Goal: Feedback & Contribution: Contribute content

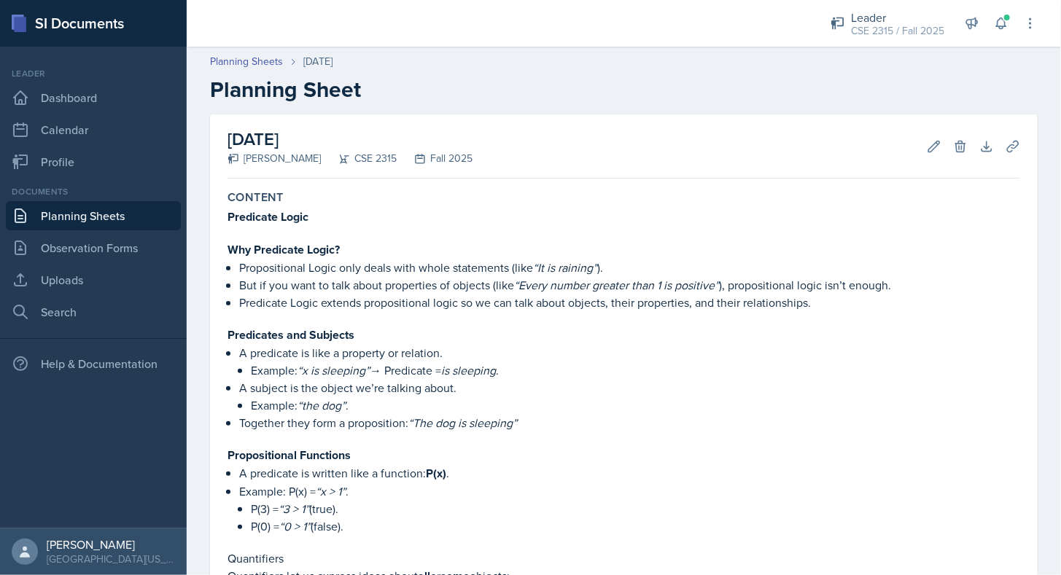
scroll to position [1234, 0]
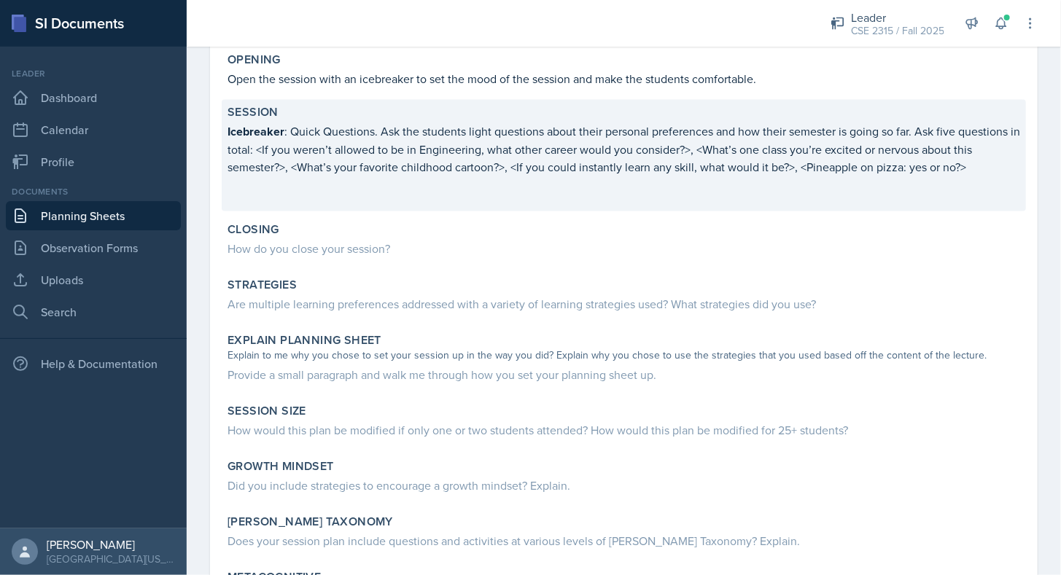
click at [311, 191] on p at bounding box center [623, 198] width 792 height 15
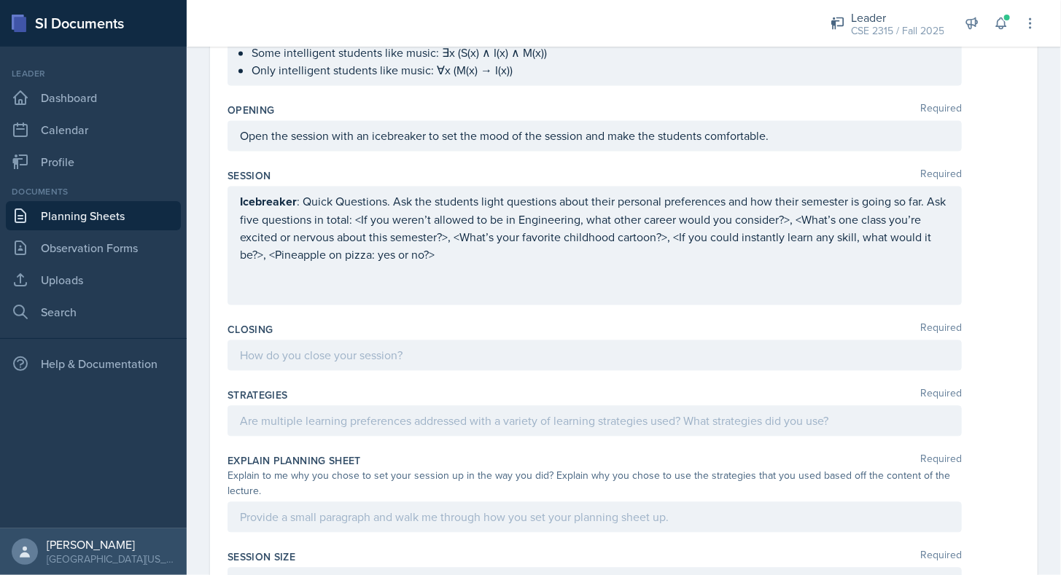
click at [270, 274] on div "Icebreaker : Quick Questions. Ask the students light questions about their pers…" at bounding box center [594, 246] width 709 height 106
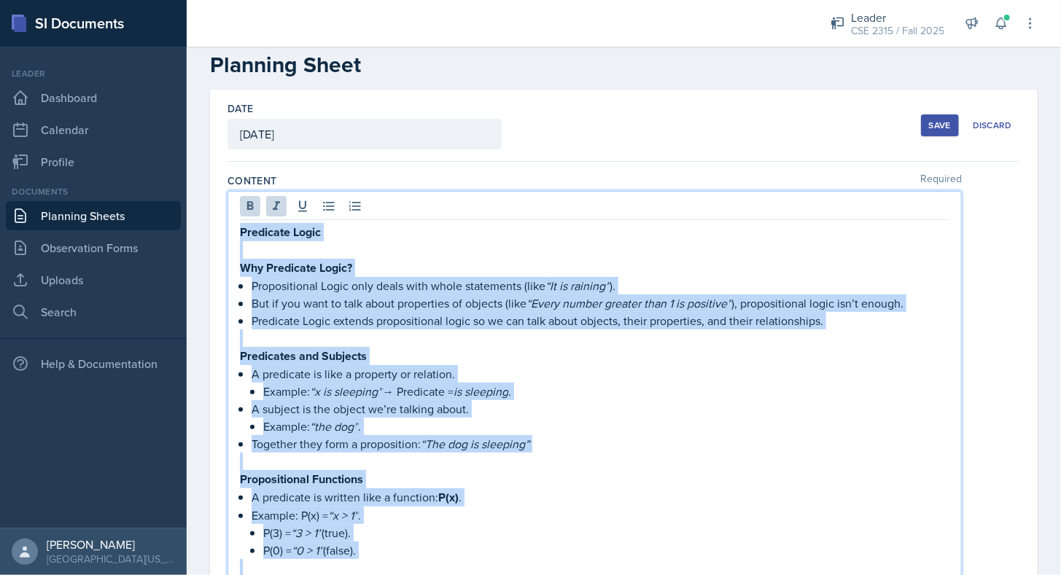
scroll to position [12, 0]
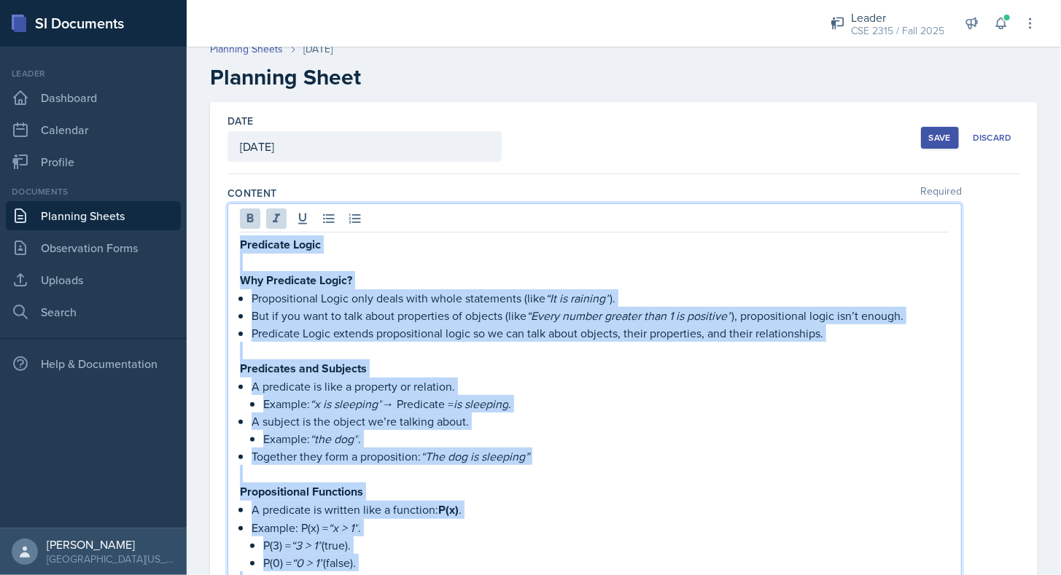
drag, startPoint x: 513, startPoint y: 345, endPoint x: 214, endPoint y: 229, distance: 321.5
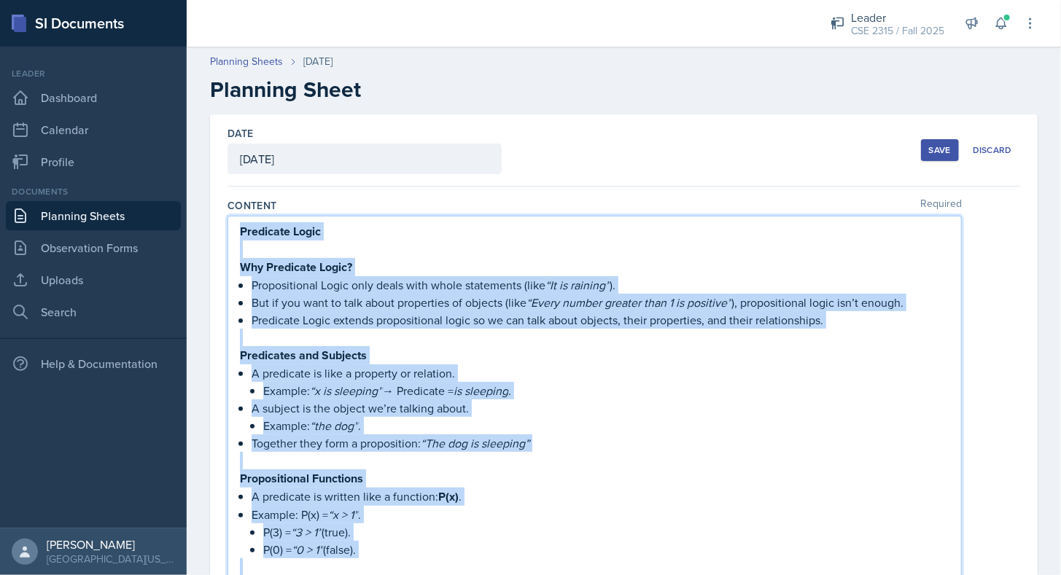
copy div "Loremipsu Dolor Sit Ametconse Adipi? Elitseddoeius Tempo inci utlab etdo magna …"
click at [364, 264] on p "Why Predicate Logic?" at bounding box center [594, 267] width 709 height 18
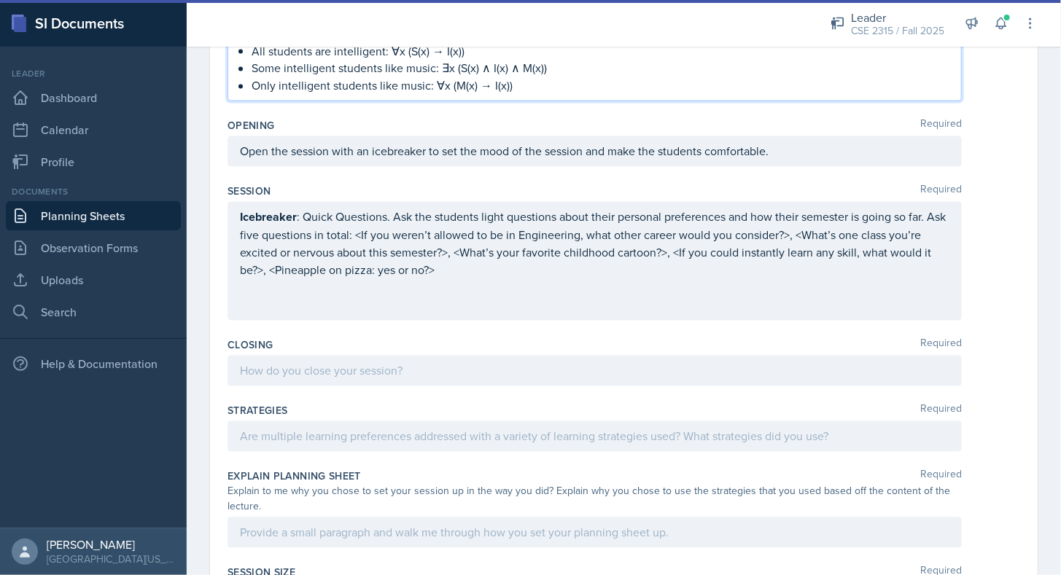
click at [299, 297] on p at bounding box center [594, 305] width 709 height 17
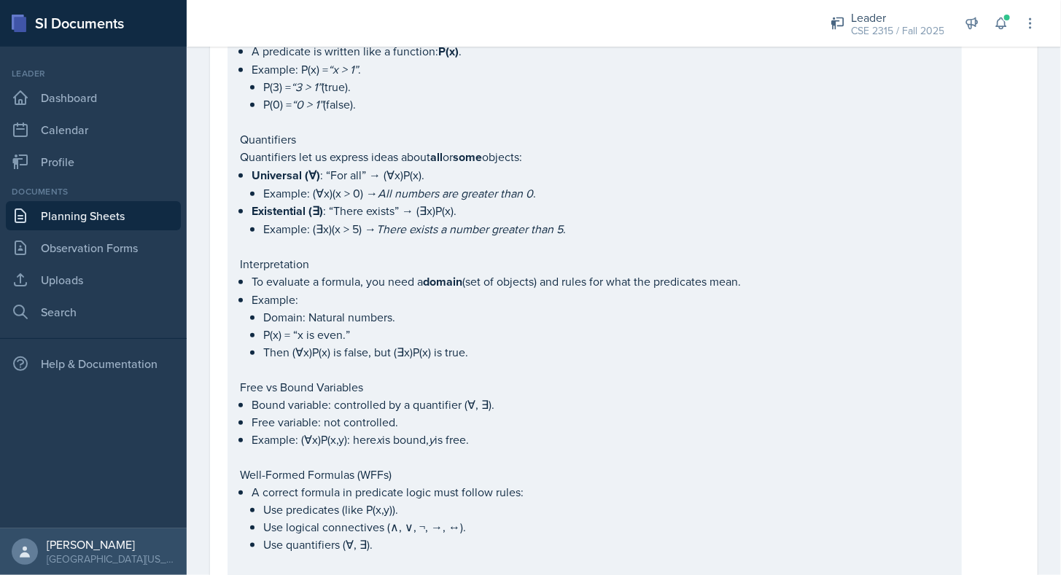
scroll to position [470, 0]
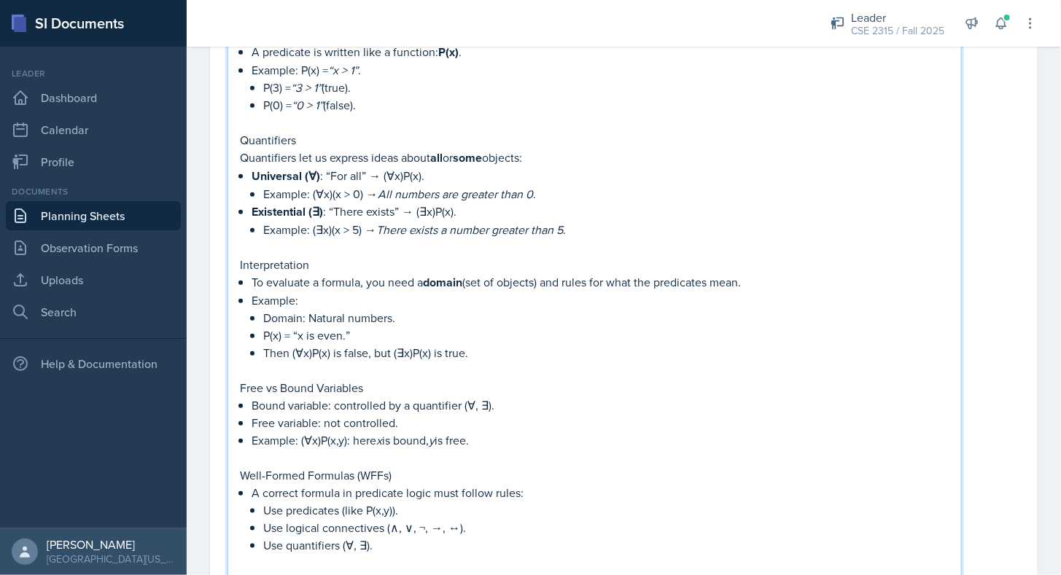
click at [329, 256] on p "Interpretation" at bounding box center [594, 264] width 709 height 17
drag, startPoint x: 329, startPoint y: 253, endPoint x: 356, endPoint y: 239, distance: 30.3
click at [356, 239] on div "Predicate Logic Why Predicate Logic? Propositional Logic only deals with whole …" at bounding box center [594, 323] width 709 height 1091
click at [579, 171] on p "Universal (∀) : “For all” → (∀x)P(x)." at bounding box center [600, 176] width 698 height 18
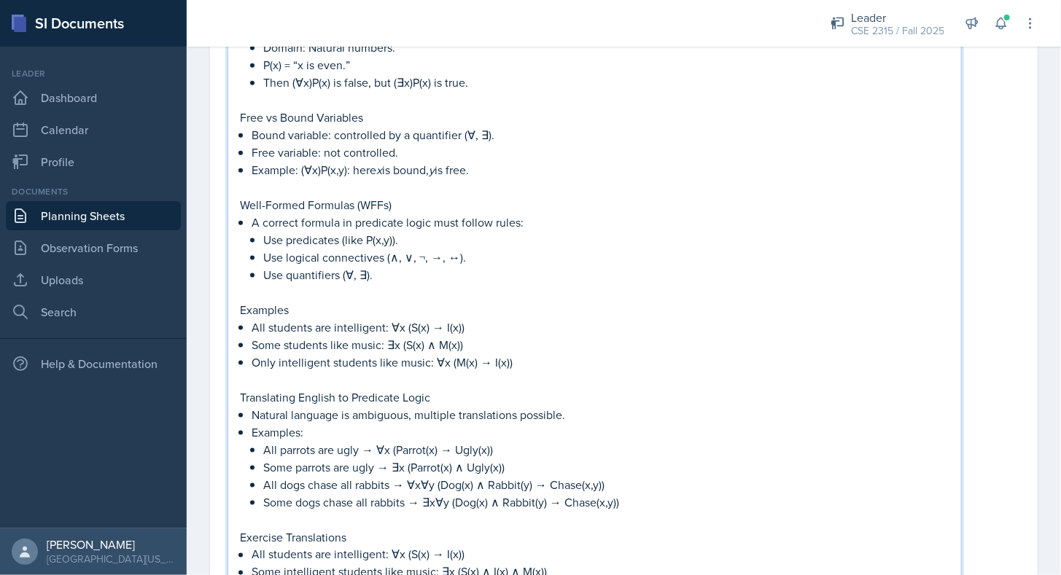
scroll to position [748, 0]
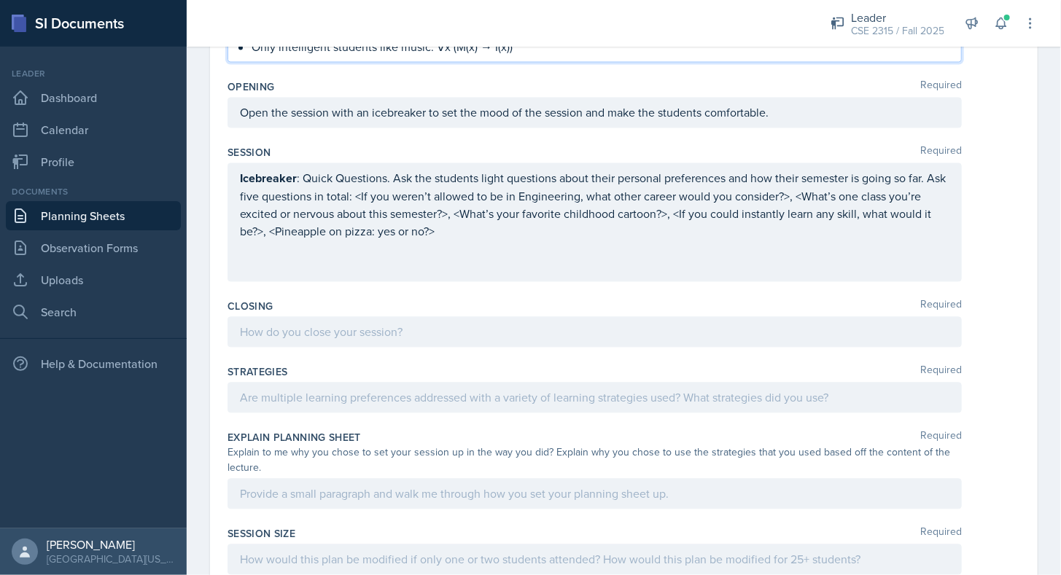
click at [305, 269] on div "Icebreaker : Quick Questions. Ask the students light questions about their pers…" at bounding box center [594, 222] width 734 height 119
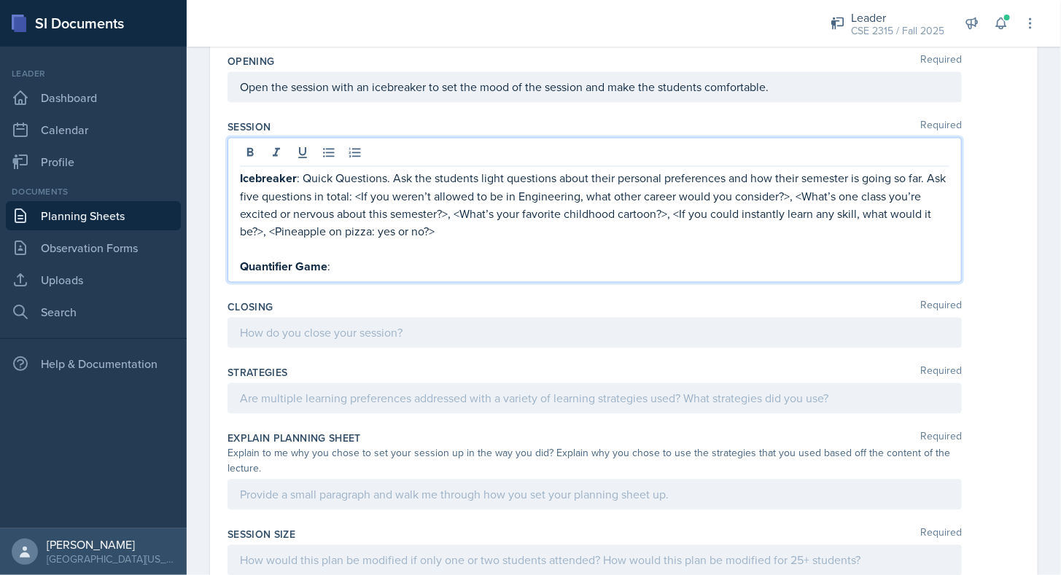
click at [345, 258] on p "Quantifier Game :" at bounding box center [594, 267] width 709 height 18
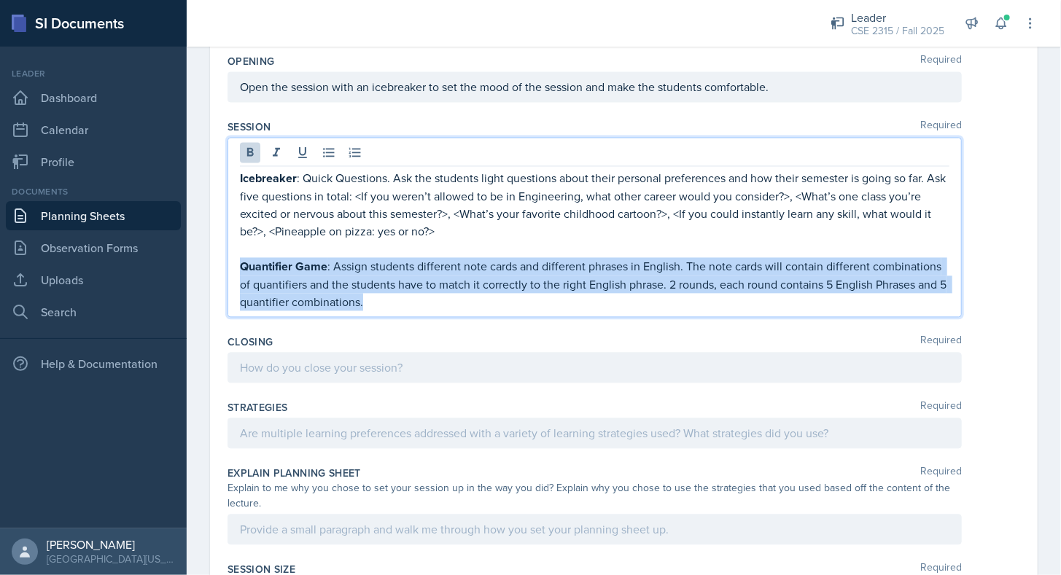
drag, startPoint x: 241, startPoint y: 256, endPoint x: 517, endPoint y: 293, distance: 278.7
click at [517, 293] on p "Quantifier Game : Assign students different note cards and different phrases in…" at bounding box center [594, 284] width 709 height 53
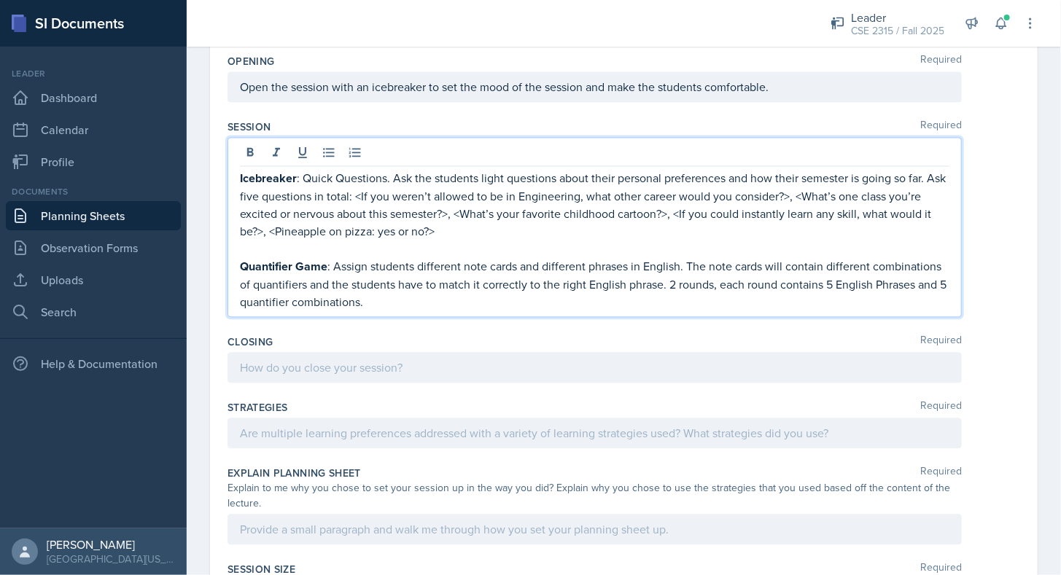
click at [534, 227] on p "Icebreaker : Quick Questions. Ask the students light questions about their pers…" at bounding box center [594, 205] width 709 height 71
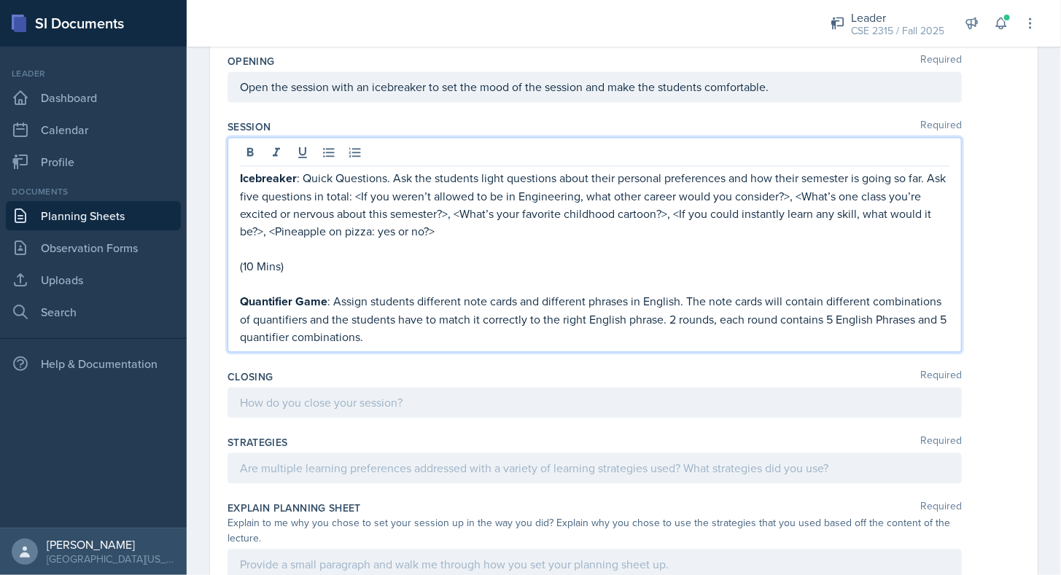
click at [514, 324] on p "Quantifier Game : Assign students different note cards and different phrases in…" at bounding box center [594, 319] width 709 height 53
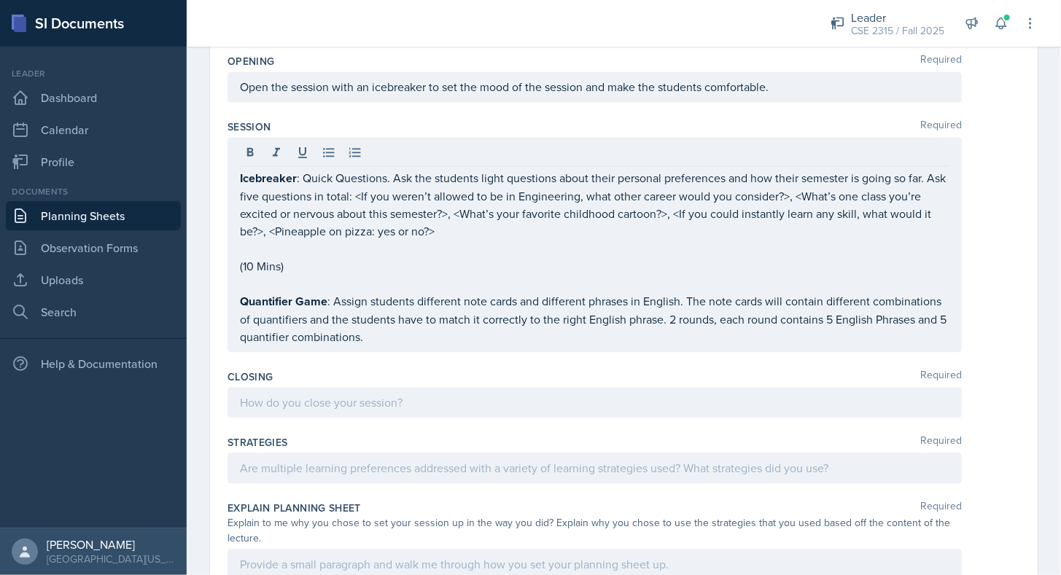
drag, startPoint x: 238, startPoint y: 293, endPoint x: 531, endPoint y: 324, distance: 294.6
click at [531, 324] on div "Icebreaker : Quick Questions. Ask the students light questions about their pers…" at bounding box center [594, 245] width 734 height 215
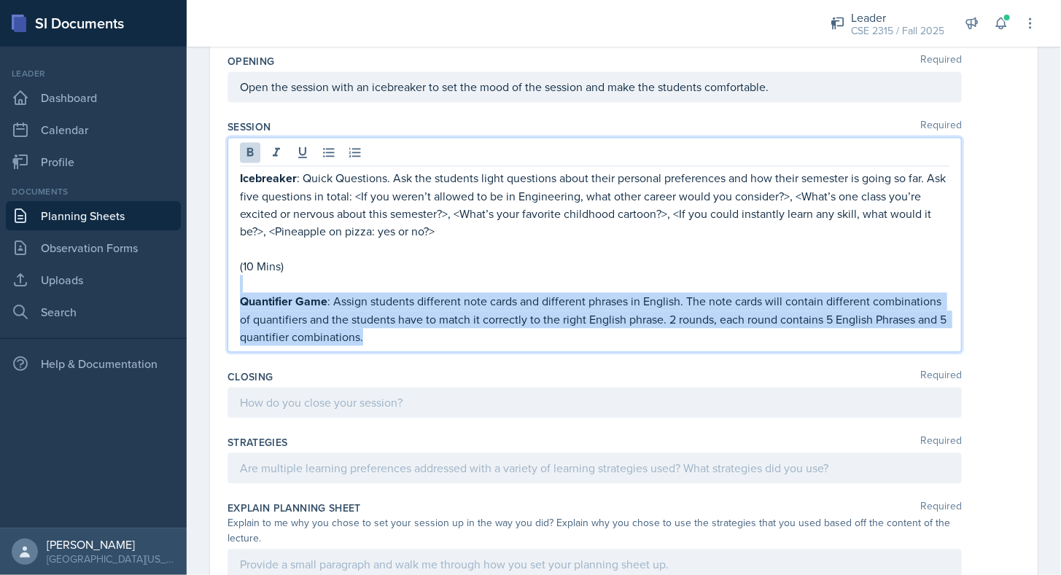
drag, startPoint x: 520, startPoint y: 321, endPoint x: 181, endPoint y: 270, distance: 343.5
click at [181, 270] on div "SI Documents Leader Dashboard Calendar Profile Documents Planning Sheets Observ…" at bounding box center [530, 287] width 1061 height 575
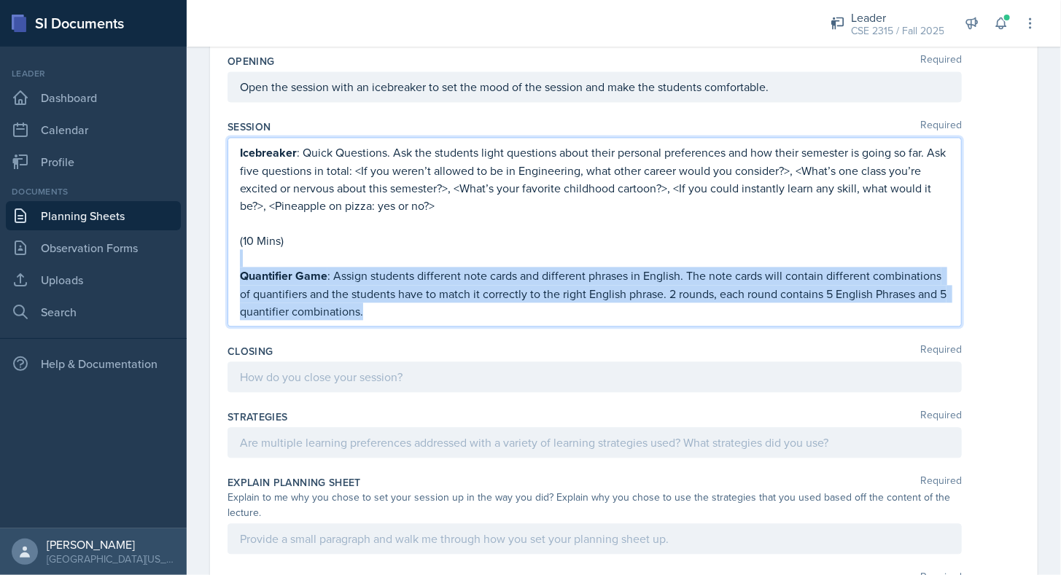
scroll to position [1257, 0]
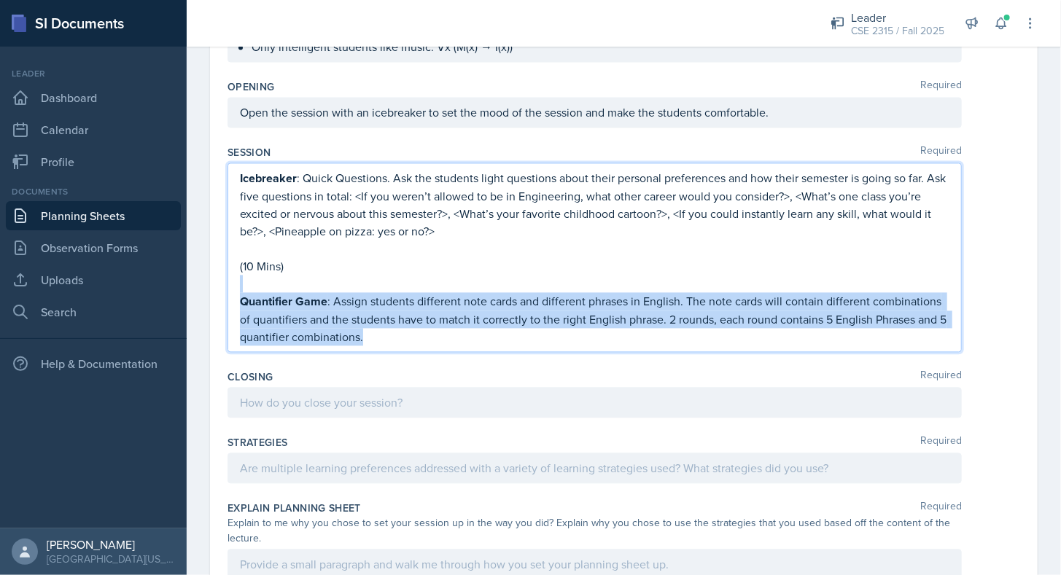
copy div "Quantifier Game : Assign students different note cards and different phrases in…"
click at [335, 276] on p at bounding box center [594, 284] width 709 height 17
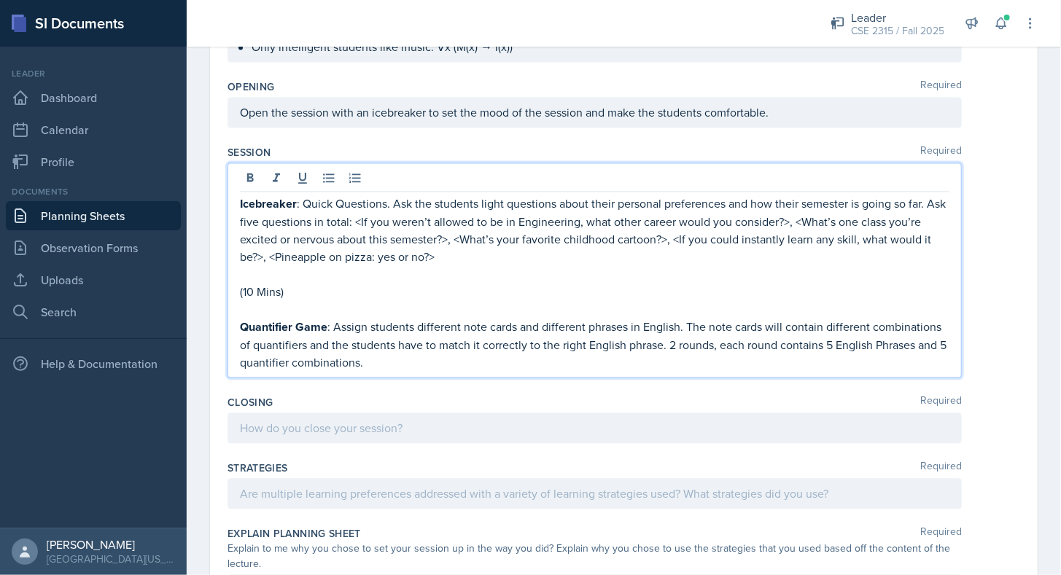
scroll to position [1283, 0]
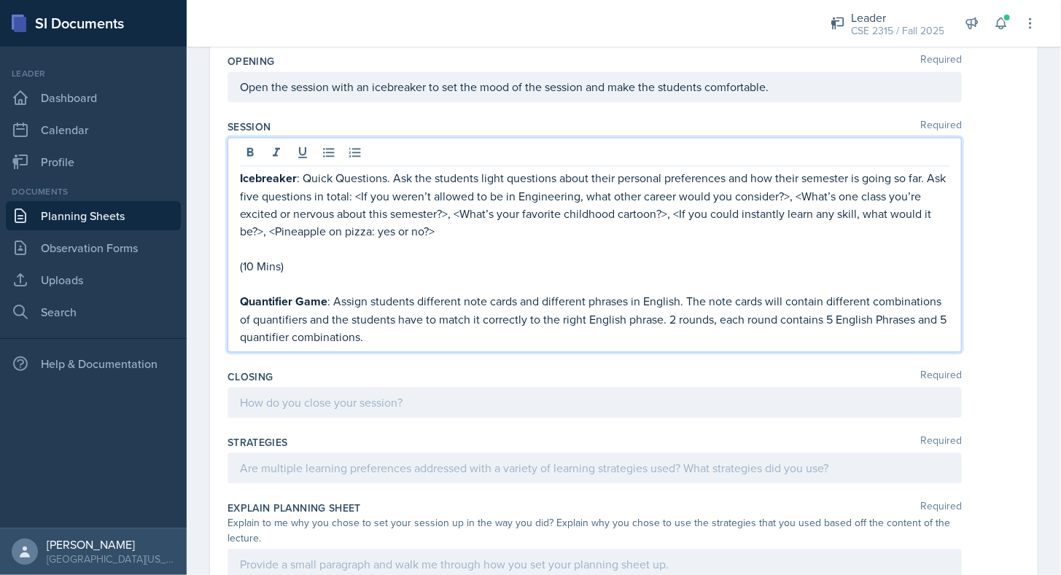
click at [496, 325] on p "Quantifier Game : Assign students different note cards and different phrases in…" at bounding box center [594, 319] width 709 height 53
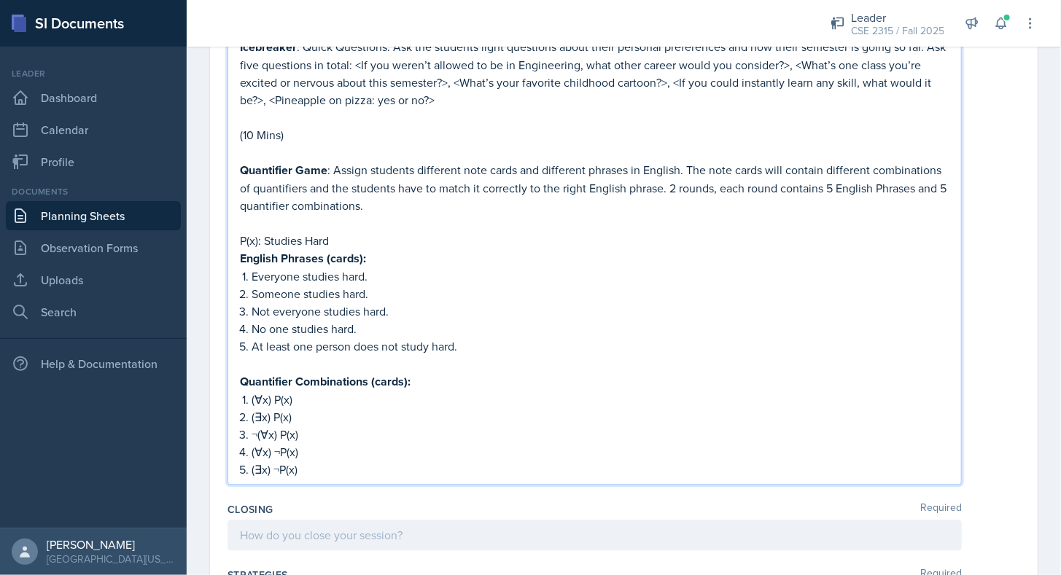
scroll to position [1426, 0]
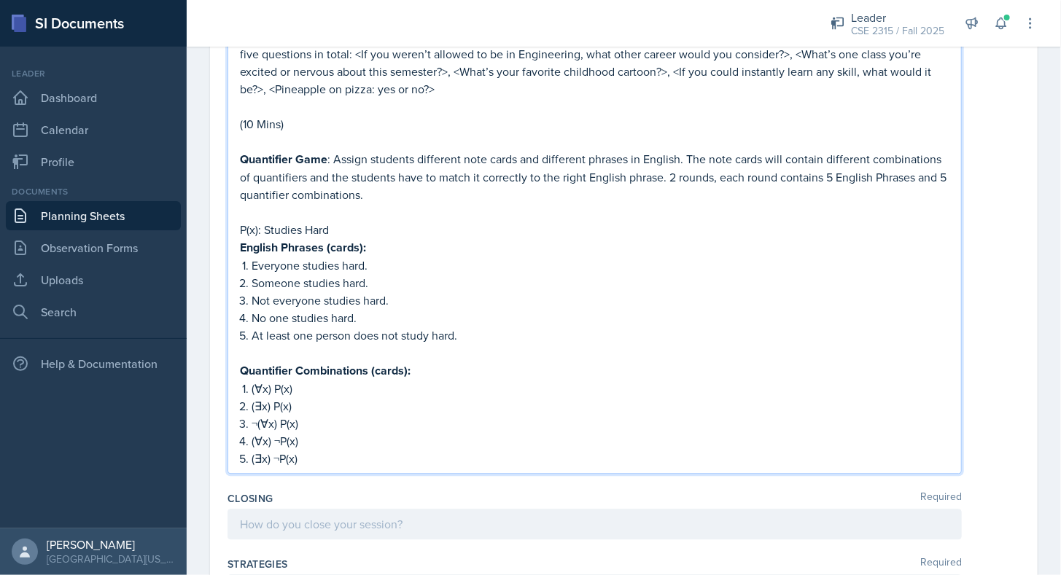
click at [345, 221] on p "P(x): Studies Hard" at bounding box center [594, 229] width 709 height 17
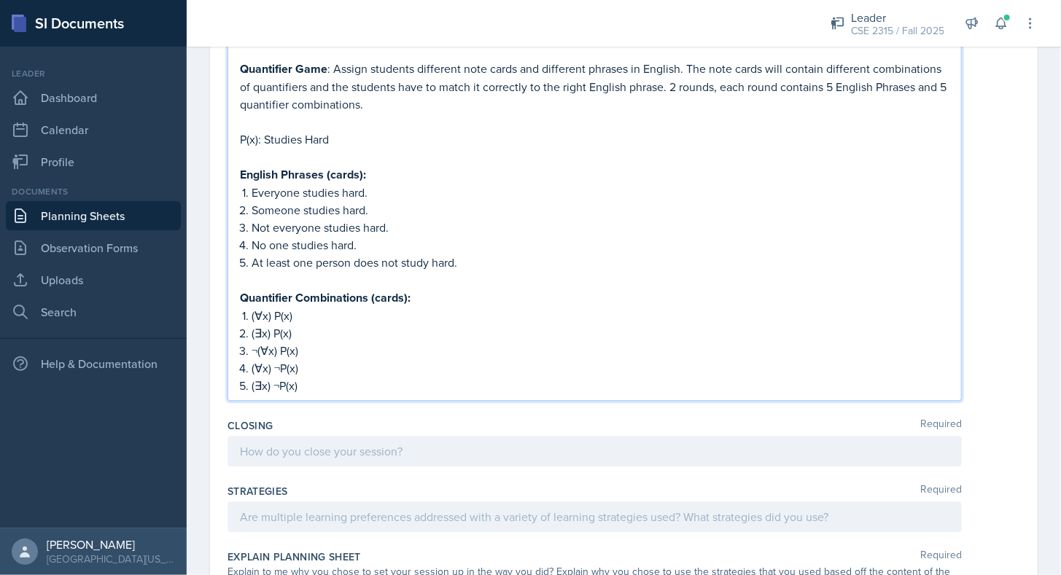
scroll to position [1517, 0]
click at [321, 376] on p "(∃x) ¬P(x)" at bounding box center [600, 384] width 698 height 17
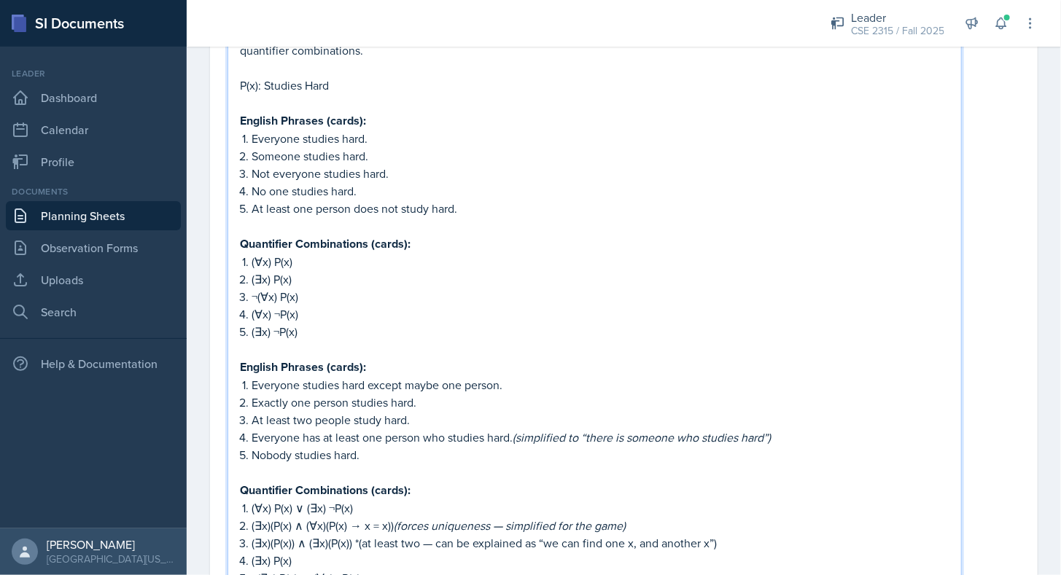
scroll to position [1598, 0]
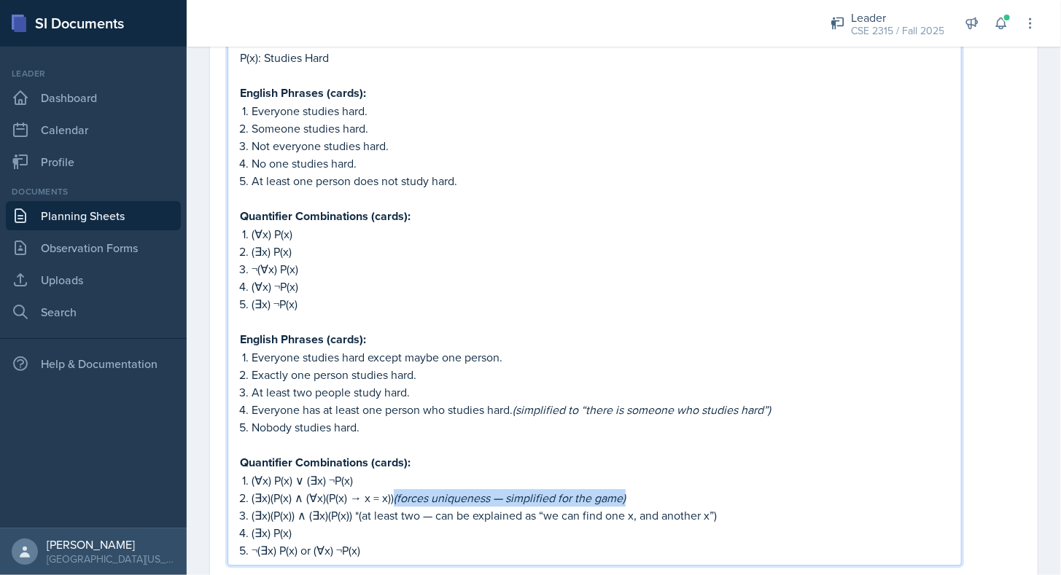
drag, startPoint x: 633, startPoint y: 480, endPoint x: 395, endPoint y: 488, distance: 237.8
click at [395, 489] on p "(∃x)(P(x) ∧ (∀x)(P(x) → x = x)) (forces uniqueness — simplified for the game)" at bounding box center [600, 497] width 698 height 17
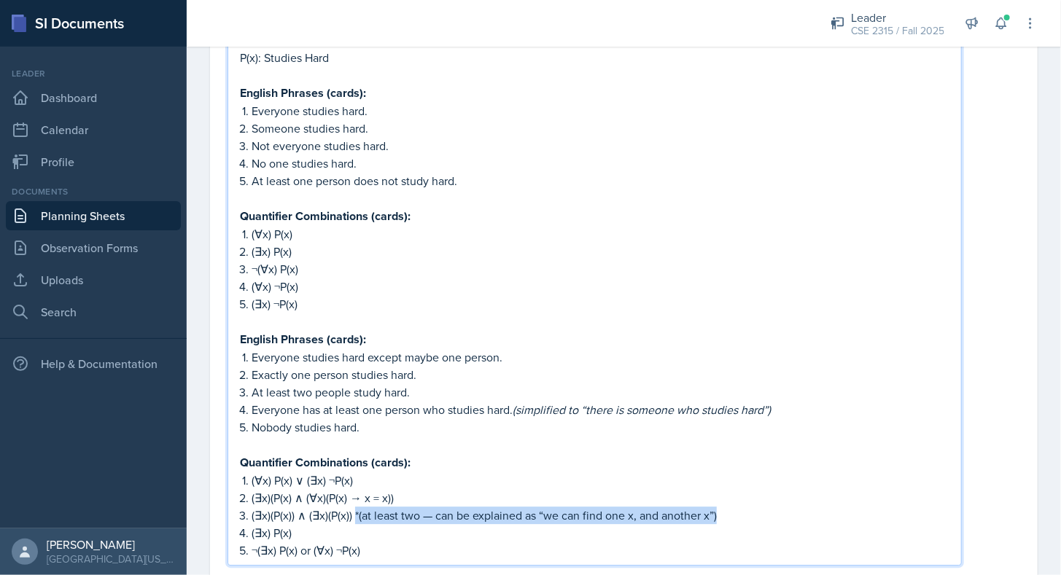
drag, startPoint x: 354, startPoint y: 500, endPoint x: 738, endPoint y: 504, distance: 384.1
click at [738, 507] on p "(∃x)(P(x)) ∧ (∃x)(P(x)) *(at least two — can be explained as “we can find one x…" at bounding box center [600, 515] width 698 height 17
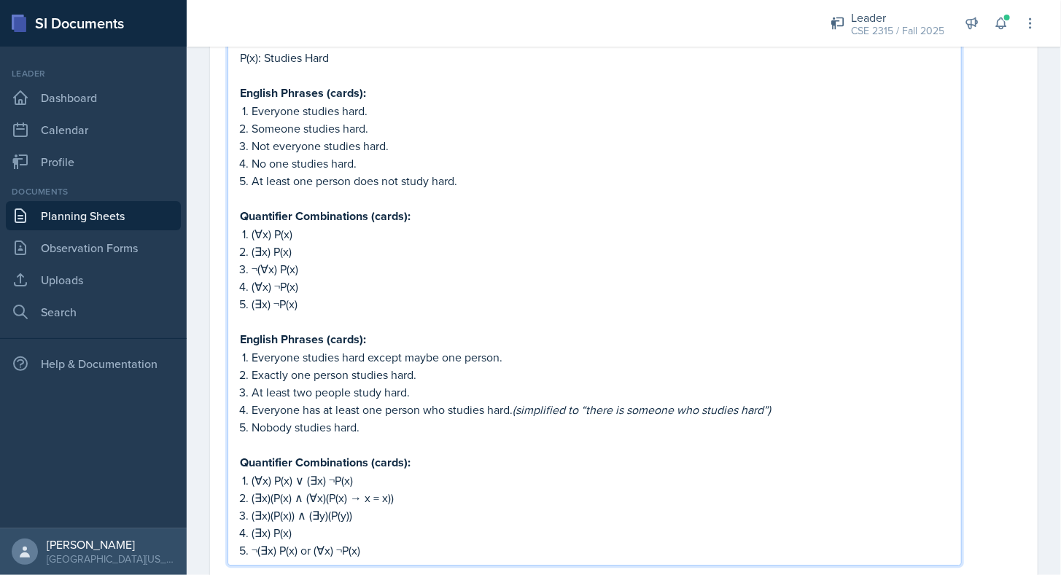
click at [615, 453] on p "Quantifier Combinations (cards):" at bounding box center [594, 462] width 709 height 18
click at [592, 402] on em "(simplified to “there is someone who studies hard”)" at bounding box center [641, 410] width 258 height 16
drag, startPoint x: 590, startPoint y: 396, endPoint x: 251, endPoint y: 402, distance: 338.3
click at [251, 402] on p "Everyone has at least one person who studies hard. (simplified to “there is som…" at bounding box center [600, 409] width 698 height 17
click at [477, 401] on p "there is someone who studies hard”)" at bounding box center [600, 409] width 698 height 17
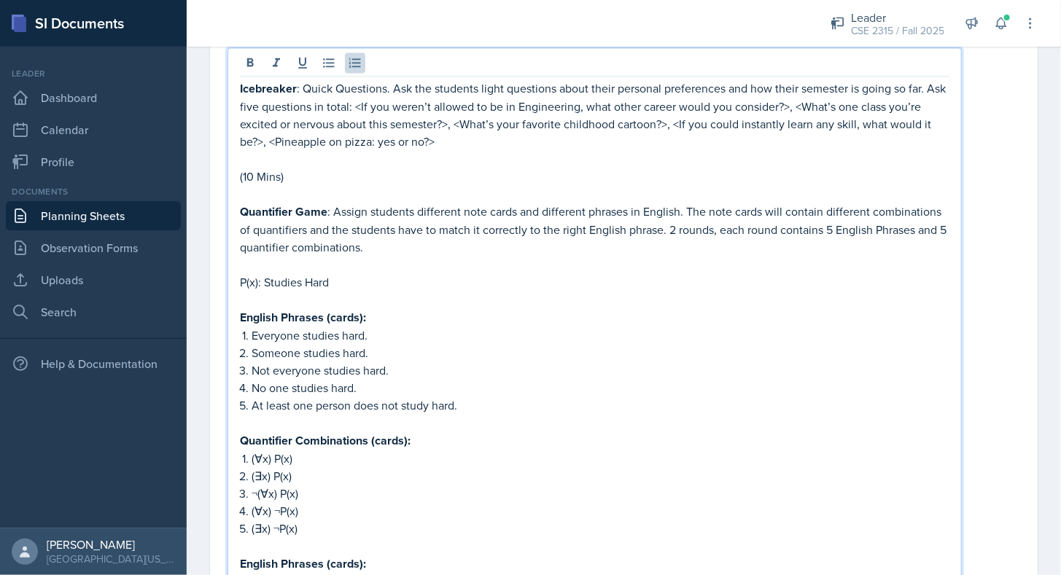
scroll to position [1372, 0]
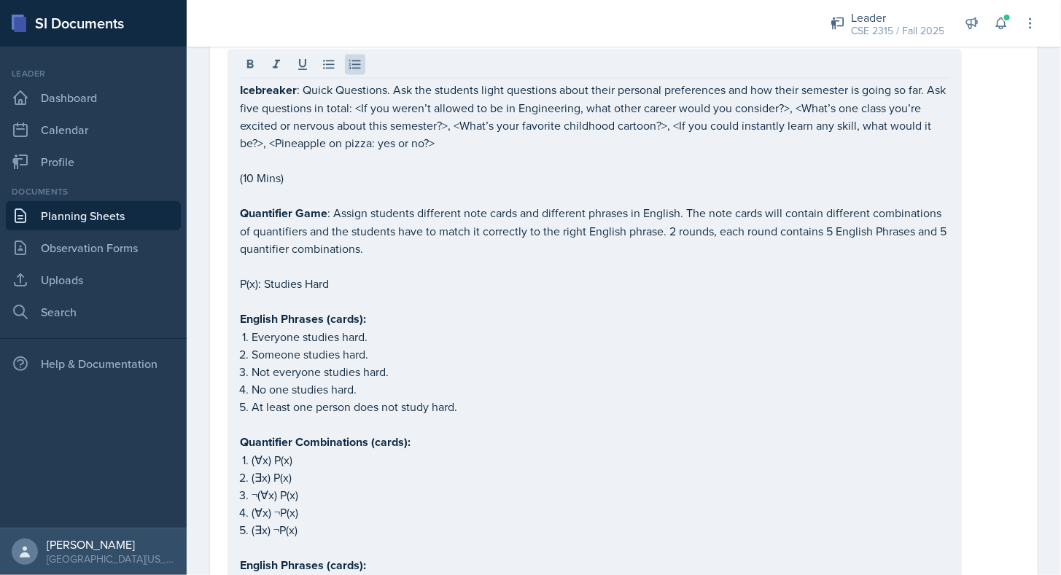
click at [236, 306] on div "Icebreaker : Quick Questions. Ask the students light questions about their pers…" at bounding box center [594, 420] width 734 height 743
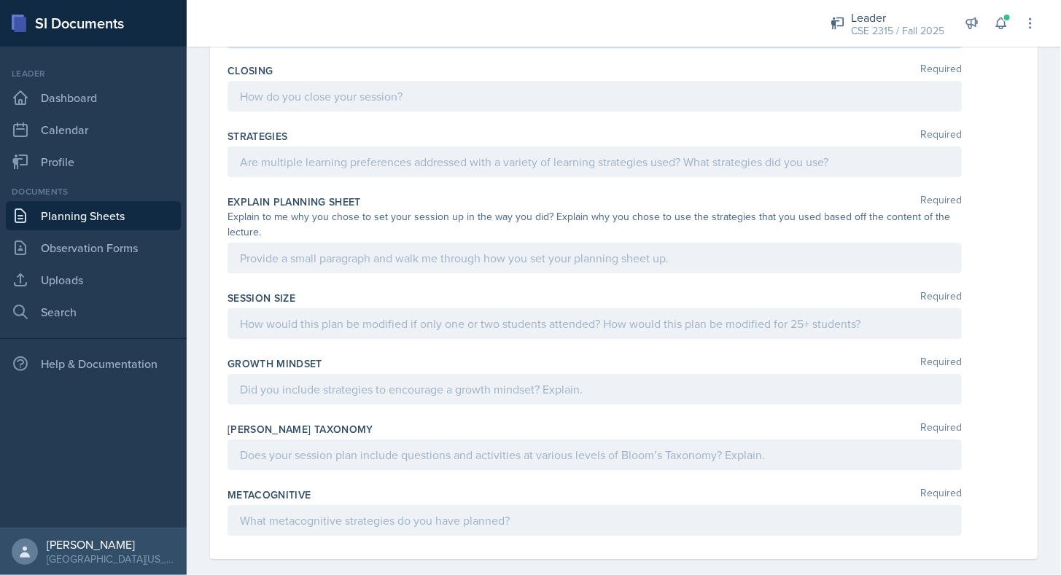
drag, startPoint x: 241, startPoint y: 307, endPoint x: 427, endPoint y: 480, distance: 254.2
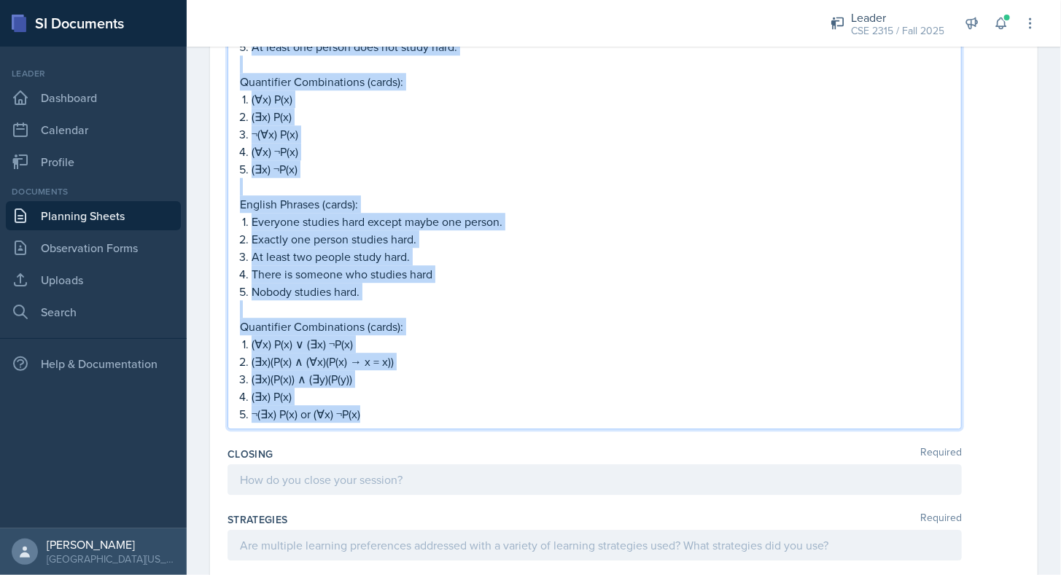
click at [425, 353] on p "(∃x)(P(x) ∧ (∀x)(P(x) → x = x))" at bounding box center [600, 361] width 698 height 17
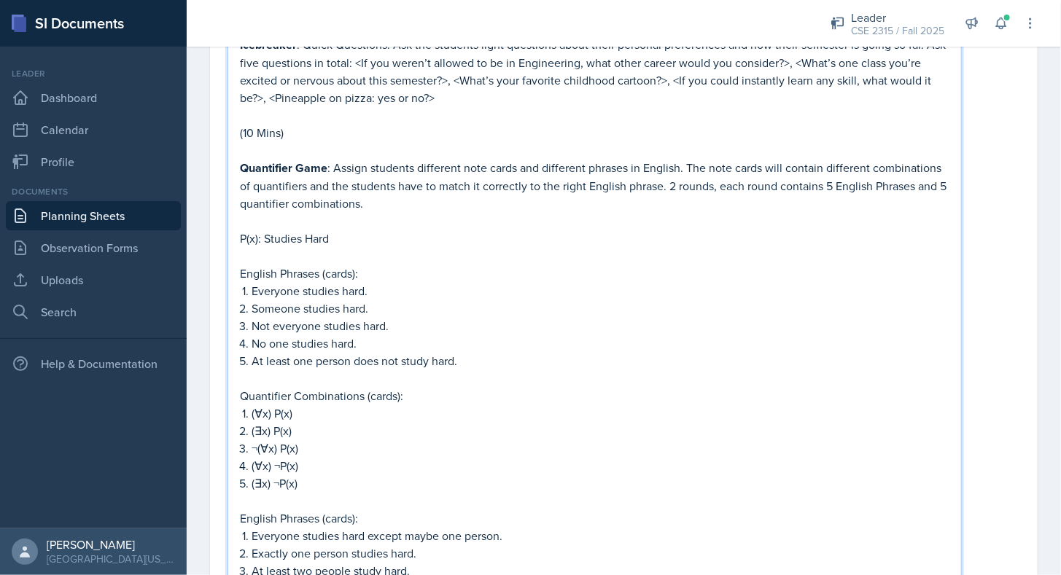
scroll to position [1389, 0]
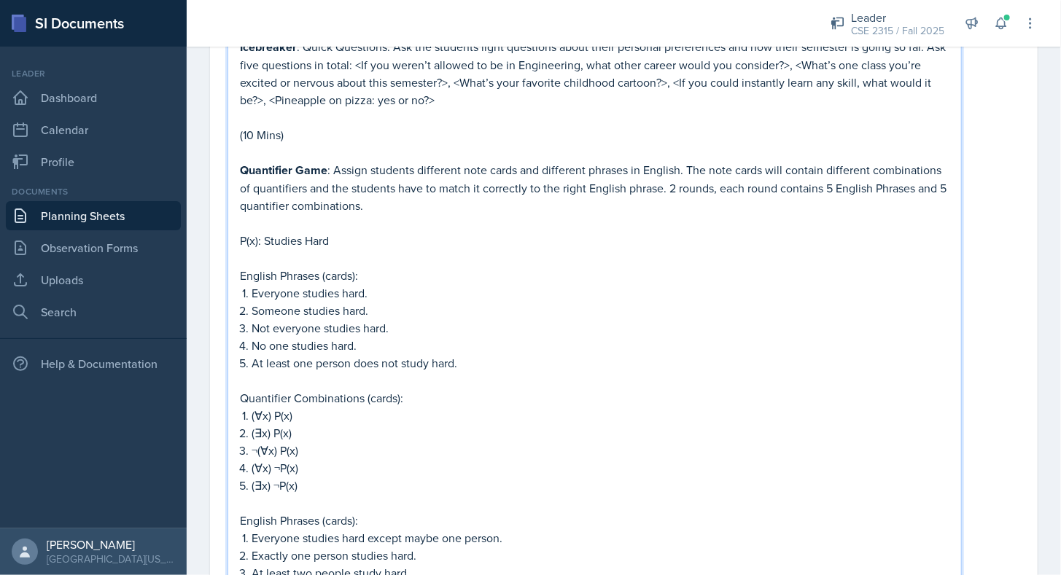
click at [262, 232] on p "P(x): Studies Hard" at bounding box center [594, 240] width 709 height 17
click at [276, 232] on p "P(x): x Studies Hard" at bounding box center [594, 240] width 709 height 17
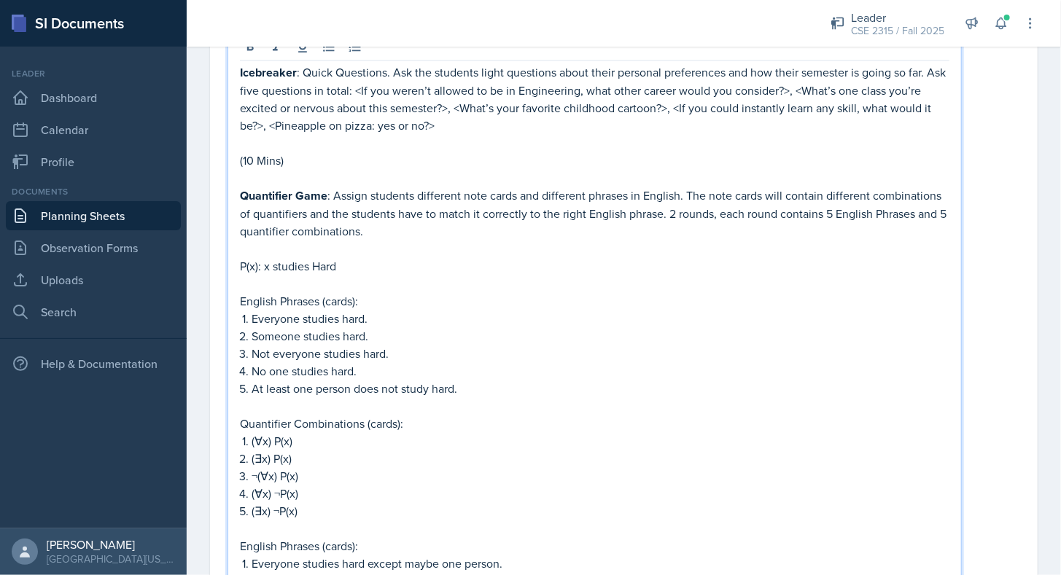
scroll to position [1414, 0]
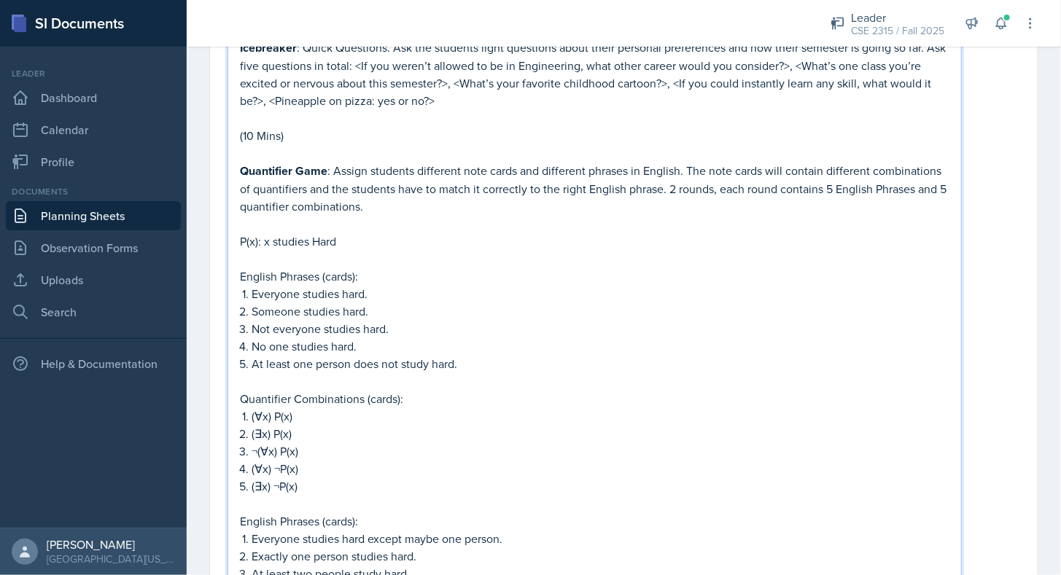
click at [316, 234] on p "P(x): x studies Hard" at bounding box center [594, 241] width 709 height 17
click at [341, 233] on p "P(x): x studies hard" at bounding box center [594, 241] width 709 height 17
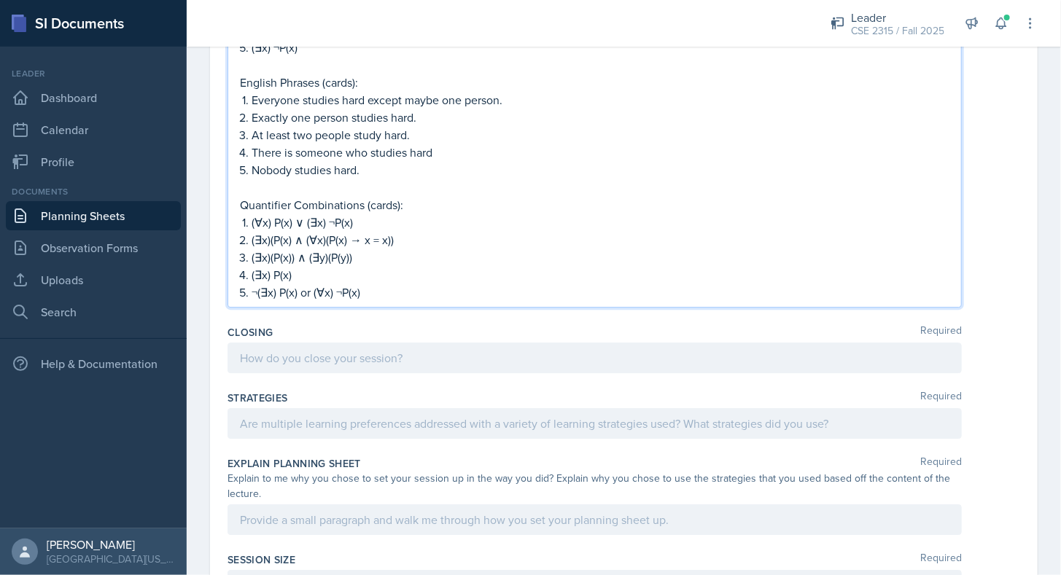
scroll to position [1851, 0]
click at [402, 285] on p "¬(∃x) P(x) or (∀x) ¬P(x)" at bounding box center [600, 293] width 698 height 17
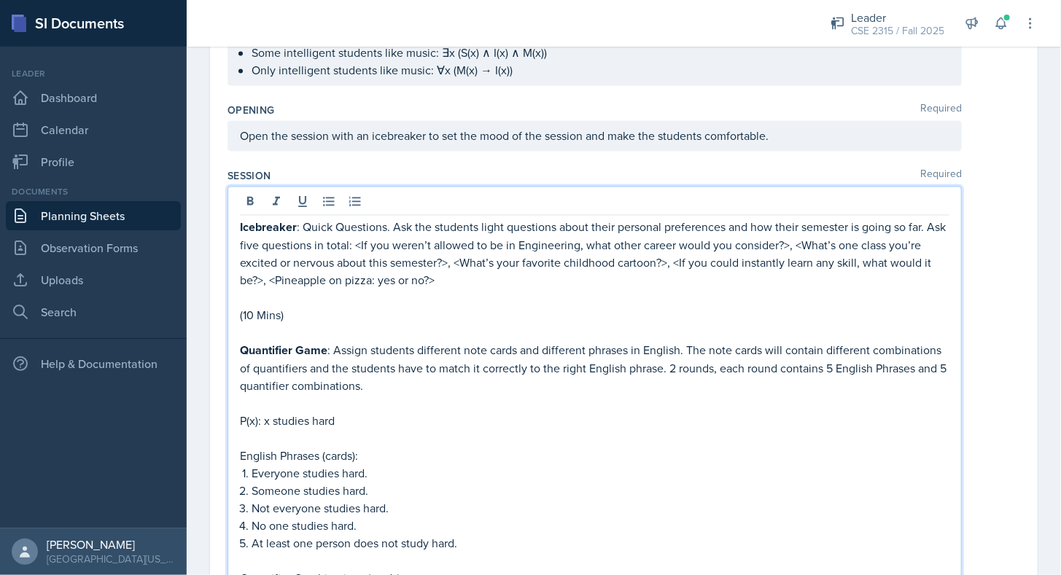
scroll to position [1229, 0]
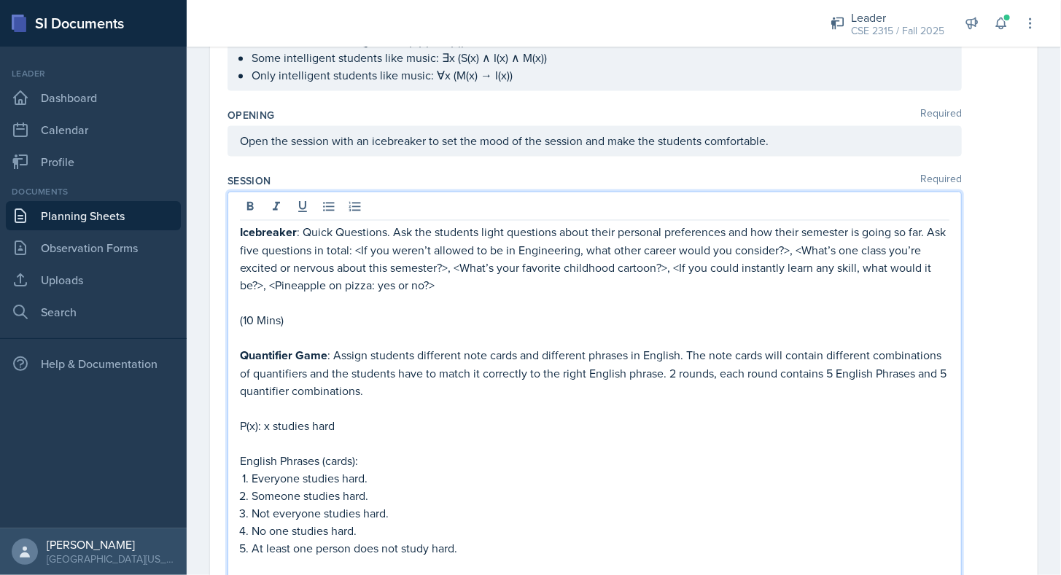
click at [314, 314] on p "(10 Mins)" at bounding box center [594, 320] width 709 height 17
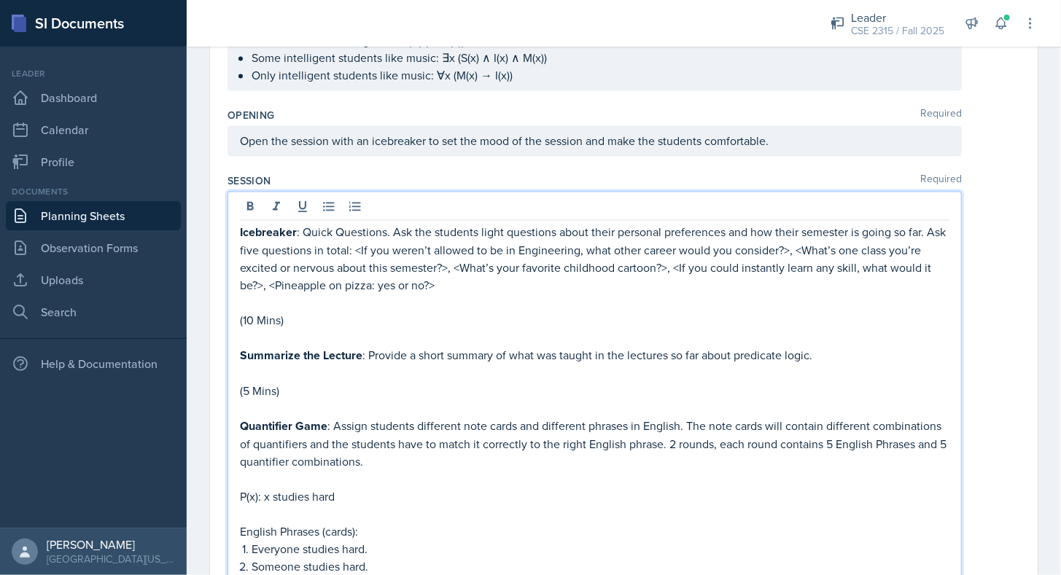
click at [829, 348] on p "Summarize the Lecture : Provide a short summary of what was taught in the lectu…" at bounding box center [594, 356] width 709 height 18
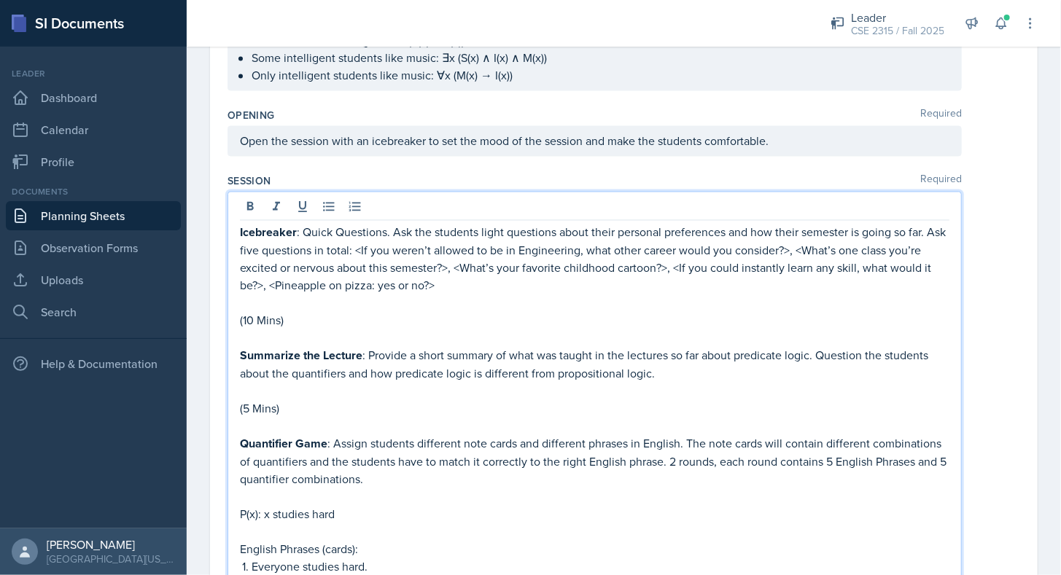
click at [249, 405] on p "(5 Mins)" at bounding box center [594, 408] width 709 height 17
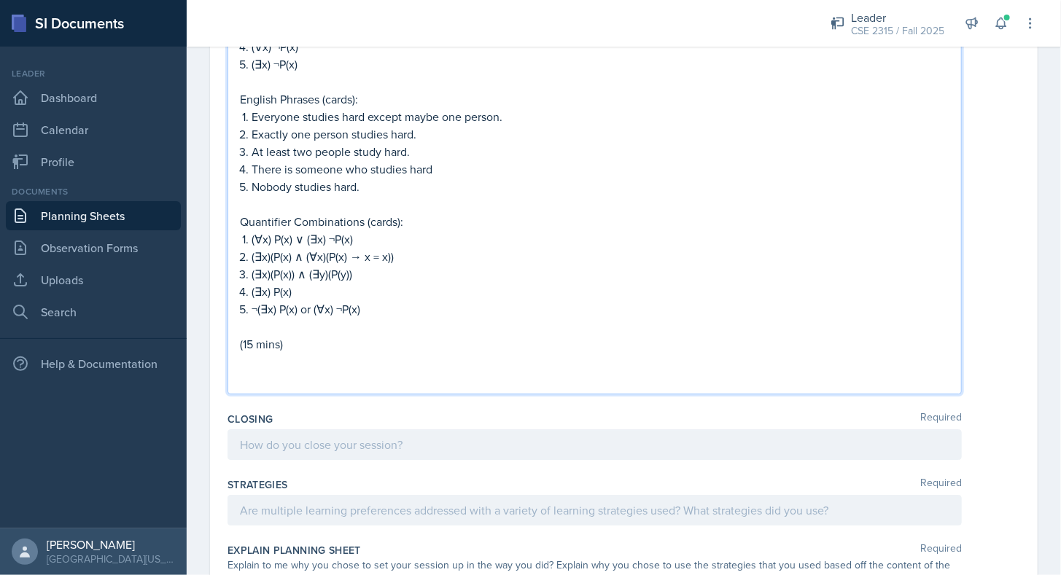
scroll to position [1926, 0]
click at [248, 372] on p at bounding box center [594, 377] width 709 height 17
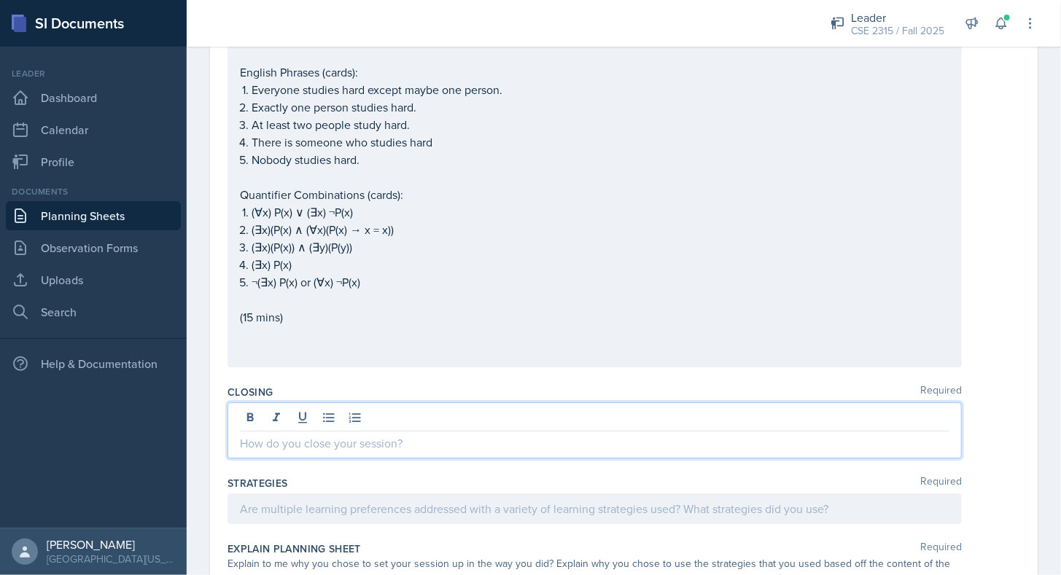
click at [265, 434] on p at bounding box center [594, 442] width 709 height 17
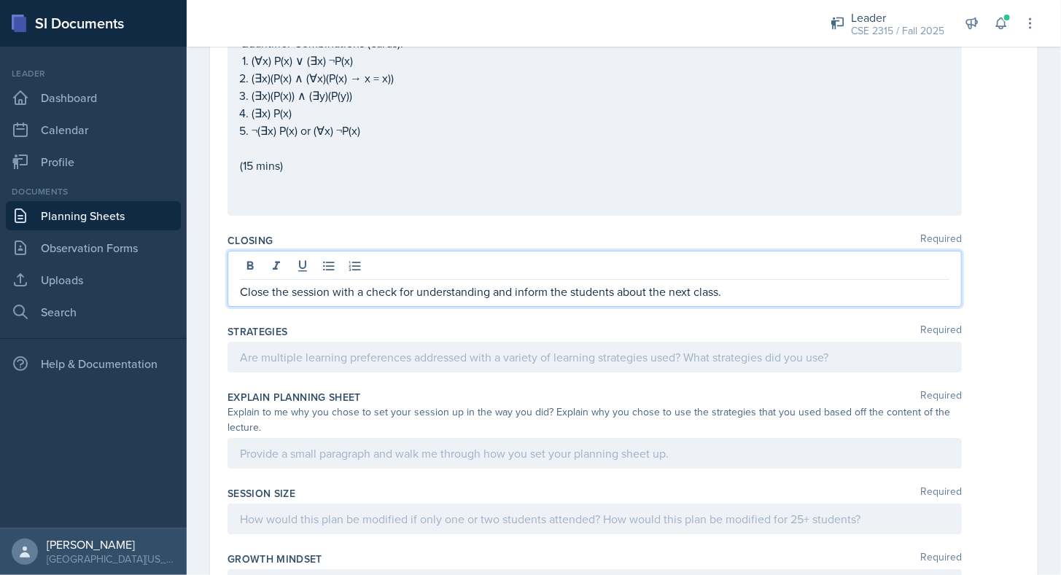
scroll to position [2078, 0]
click at [326, 324] on div "Strategies Required" at bounding box center [623, 331] width 792 height 15
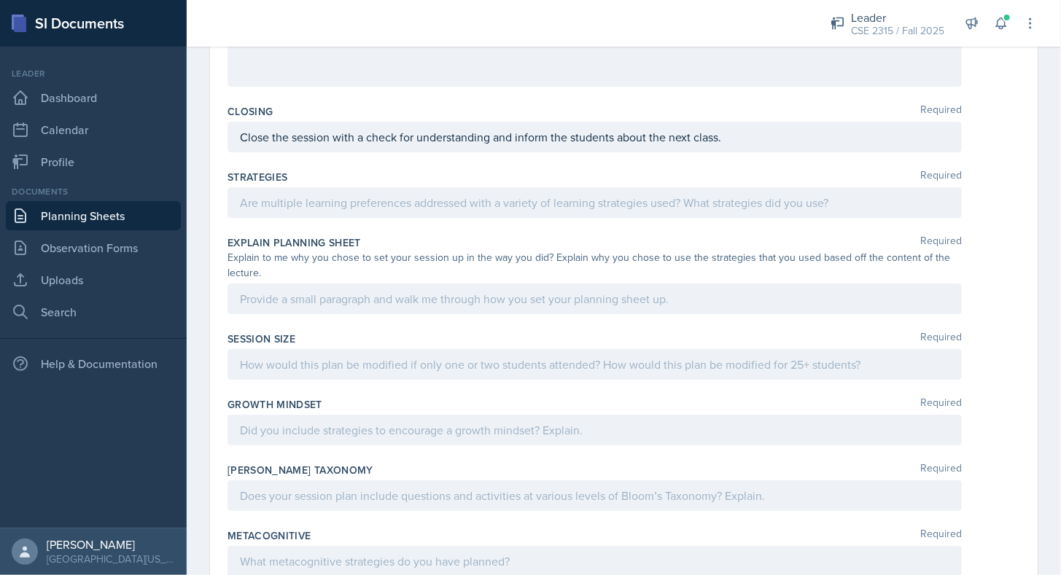
scroll to position [2249, 0]
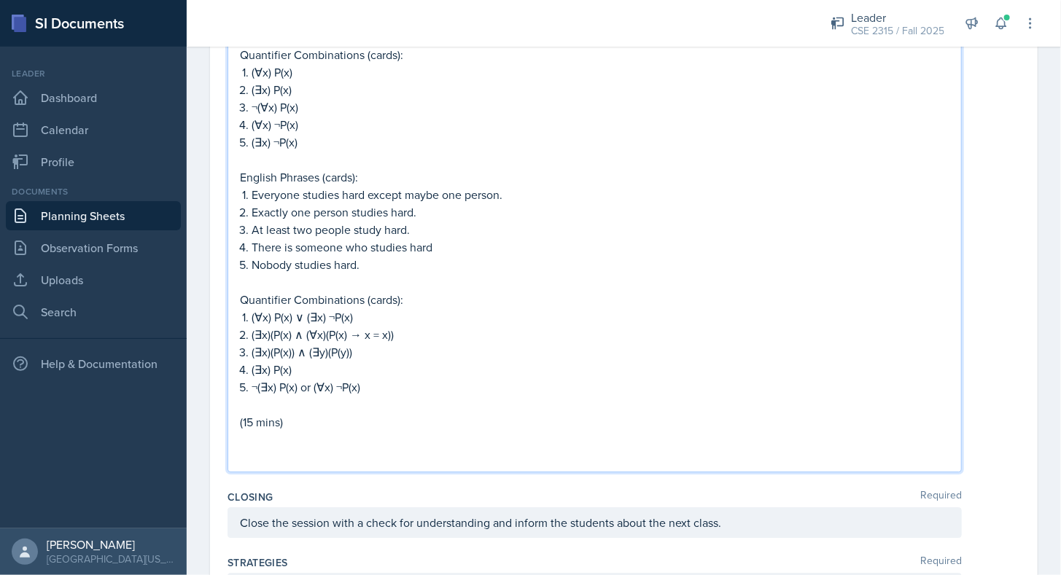
click at [264, 448] on p at bounding box center [594, 456] width 709 height 17
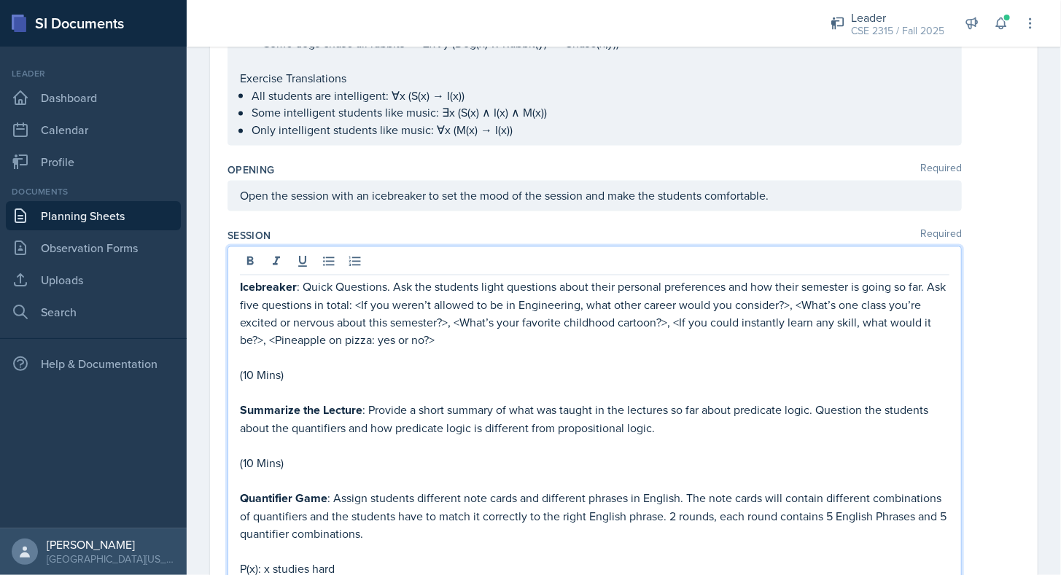
scroll to position [1175, 0]
click at [336, 366] on p "(10 Mins)" at bounding box center [594, 374] width 709 height 17
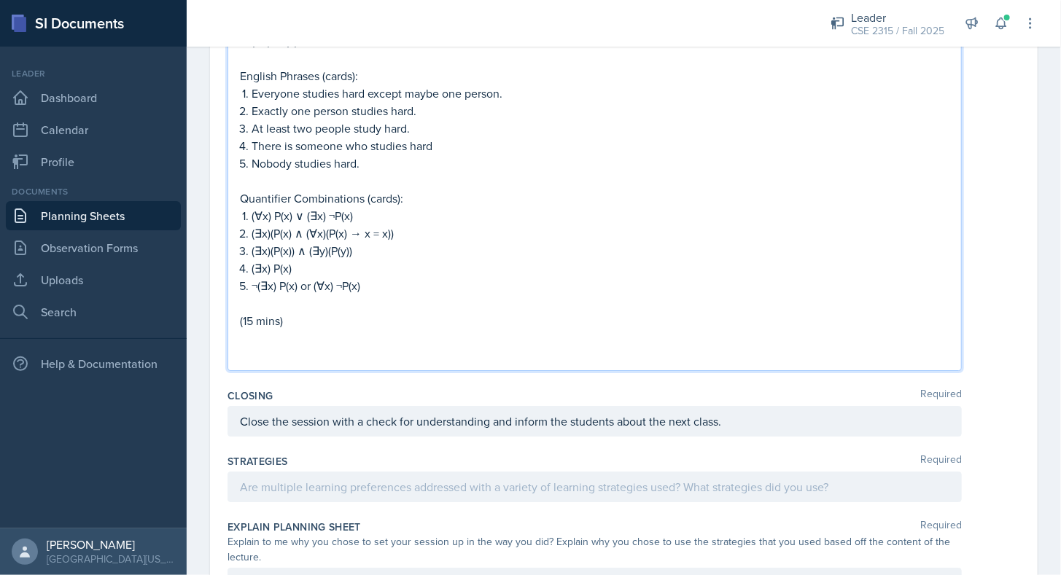
scroll to position [2044, 0]
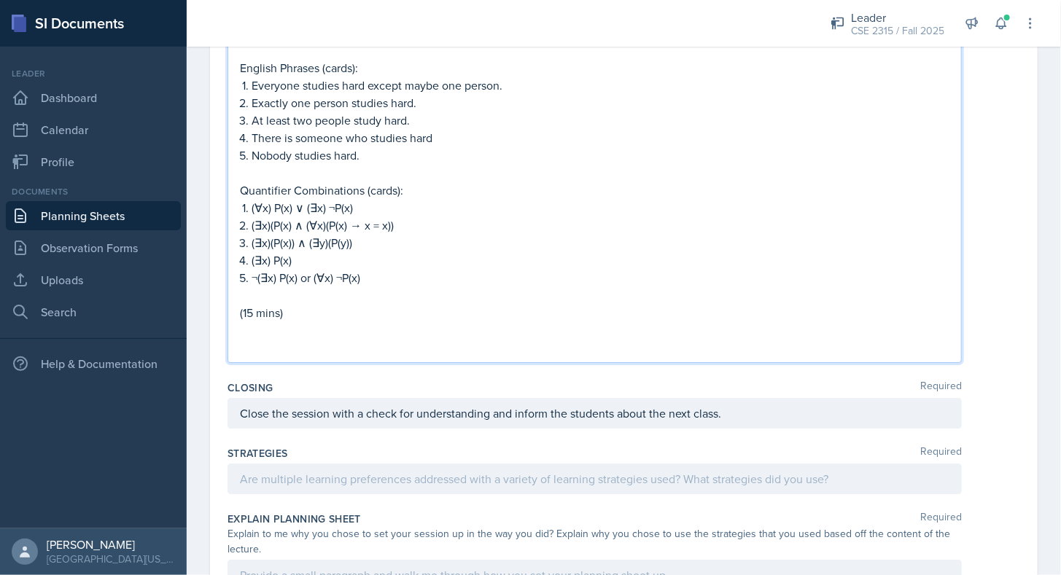
click at [275, 340] on p at bounding box center [594, 347] width 709 height 17
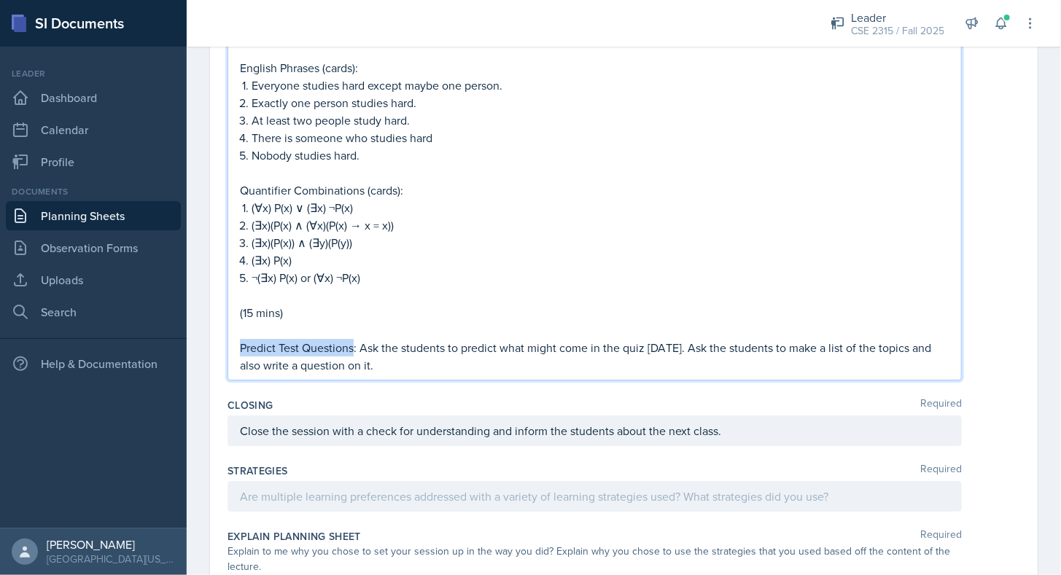
drag, startPoint x: 239, startPoint y: 340, endPoint x: 354, endPoint y: 332, distance: 115.4
click at [354, 339] on p "Predict Test Questions: Ask the students to predict what might come in the quiz…" at bounding box center [594, 356] width 709 height 35
click at [446, 357] on p "Predict Test Questions : Ask the students to predict what might come in the qui…" at bounding box center [594, 357] width 709 height 36
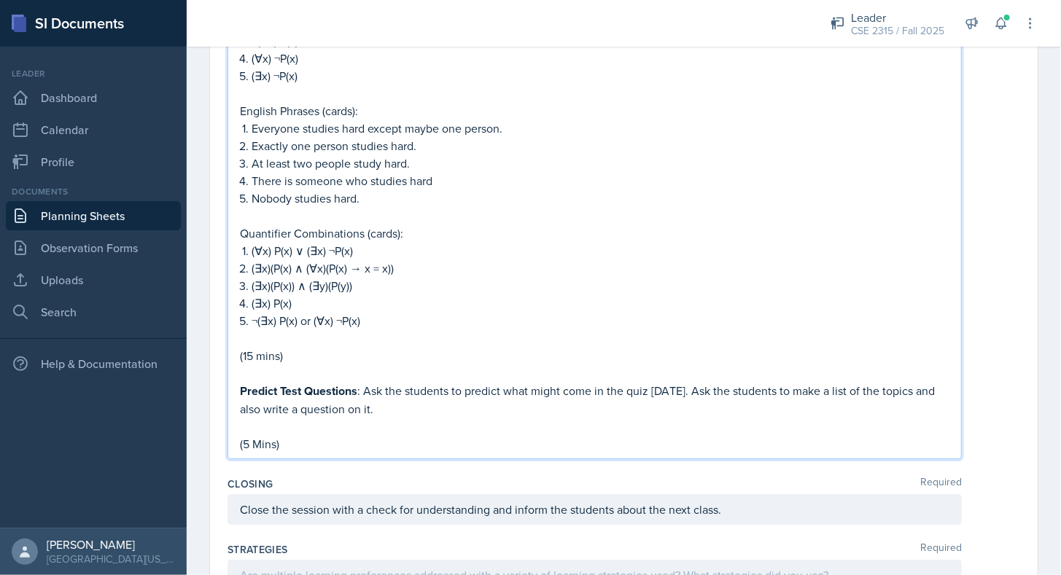
scroll to position [2001, 0]
click at [304, 346] on p "(15 mins)" at bounding box center [594, 354] width 709 height 17
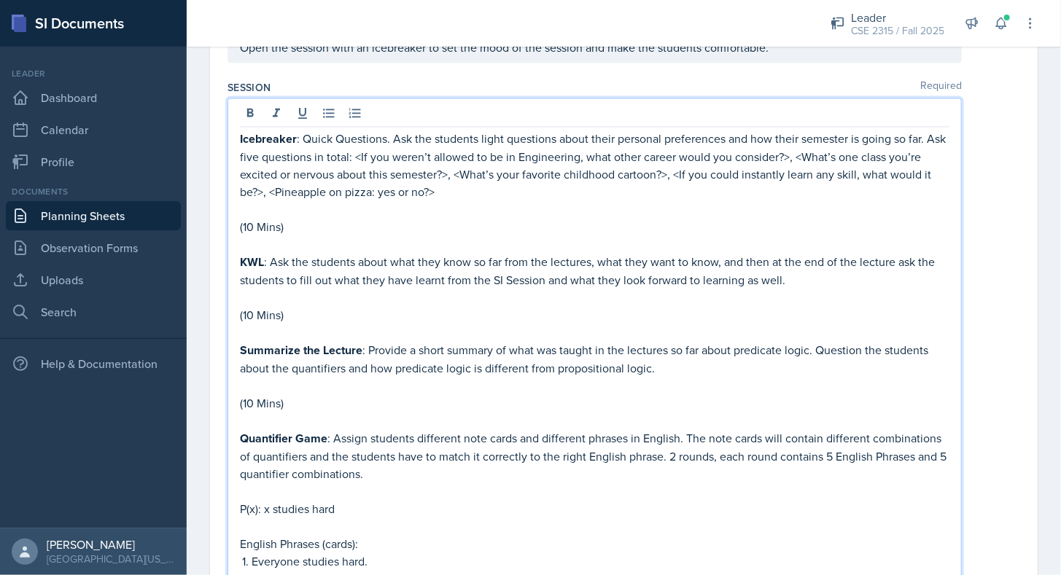
scroll to position [1295, 0]
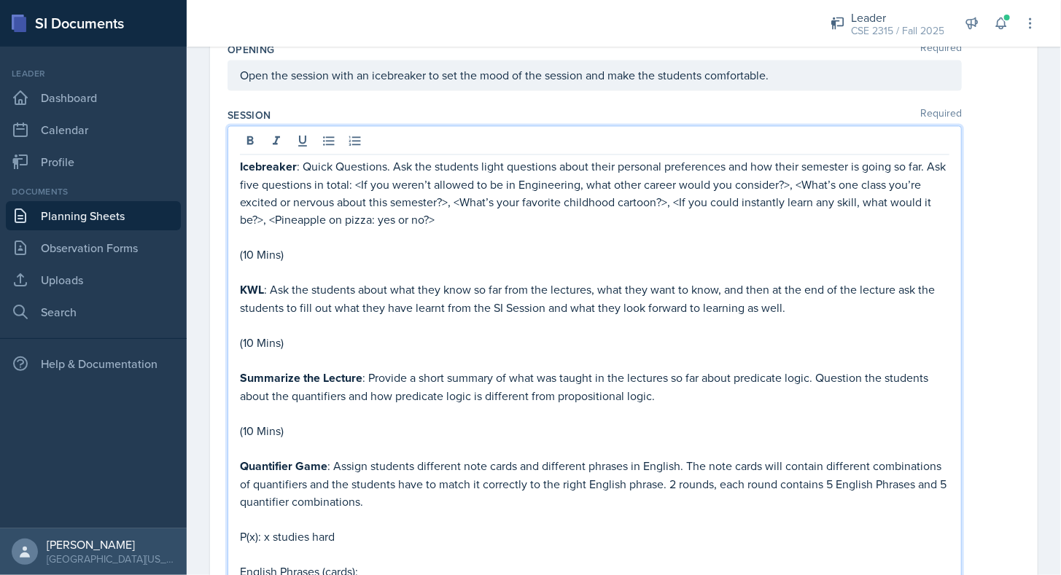
click at [676, 387] on p "Summarize the Lecture : Provide a short summary of what was taught in the lectu…" at bounding box center [594, 387] width 709 height 36
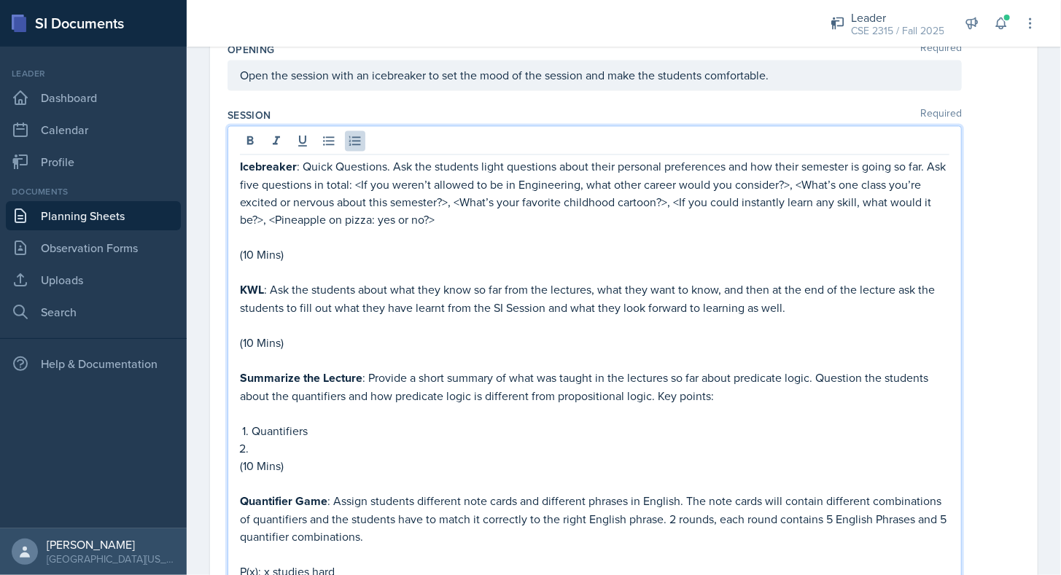
click at [522, 405] on p at bounding box center [594, 413] width 709 height 17
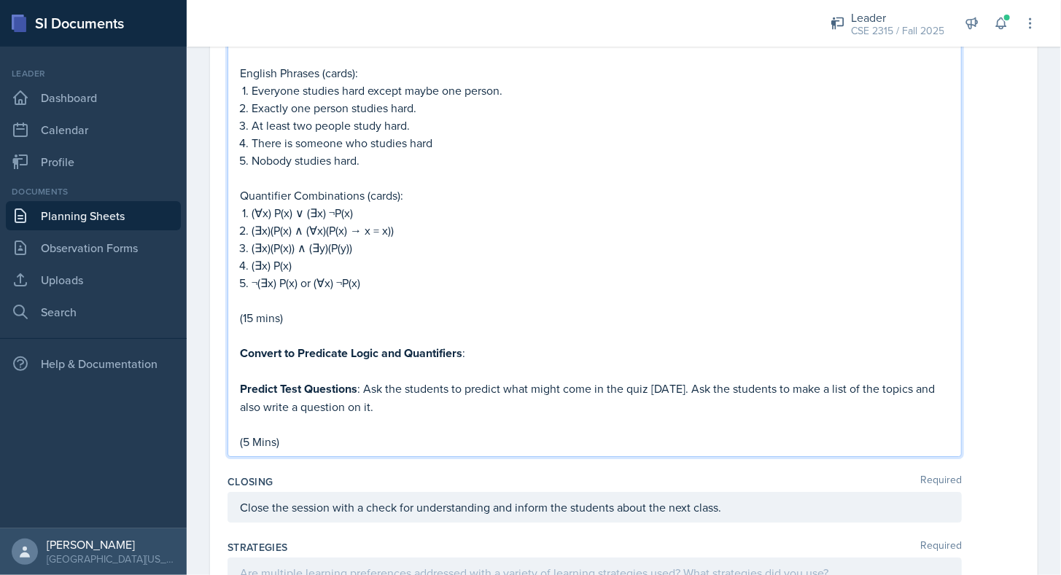
scroll to position [2149, 0]
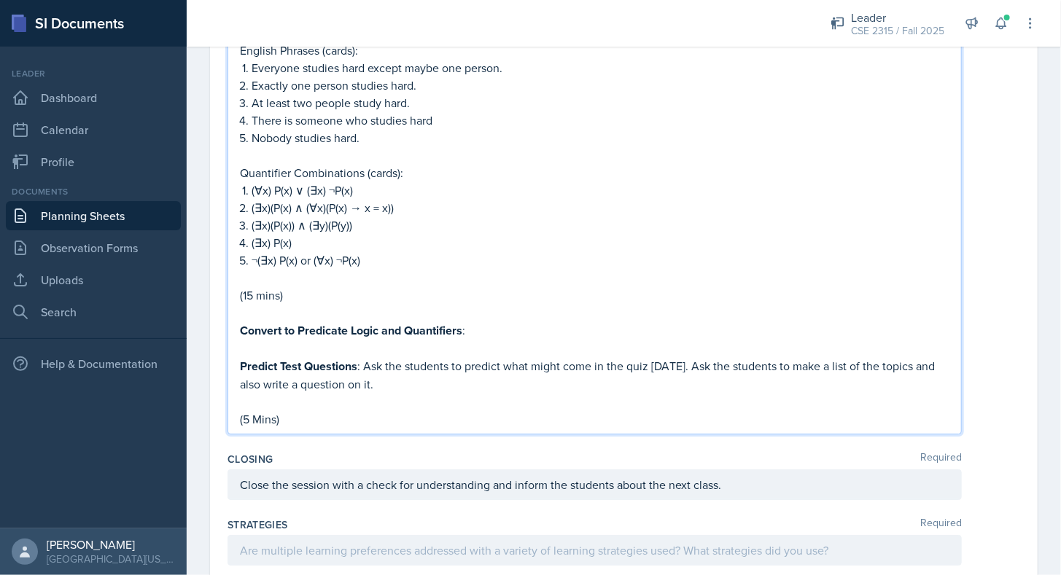
click at [522, 321] on p "Convert to Predicate Logic and Quantifiers :" at bounding box center [594, 330] width 709 height 18
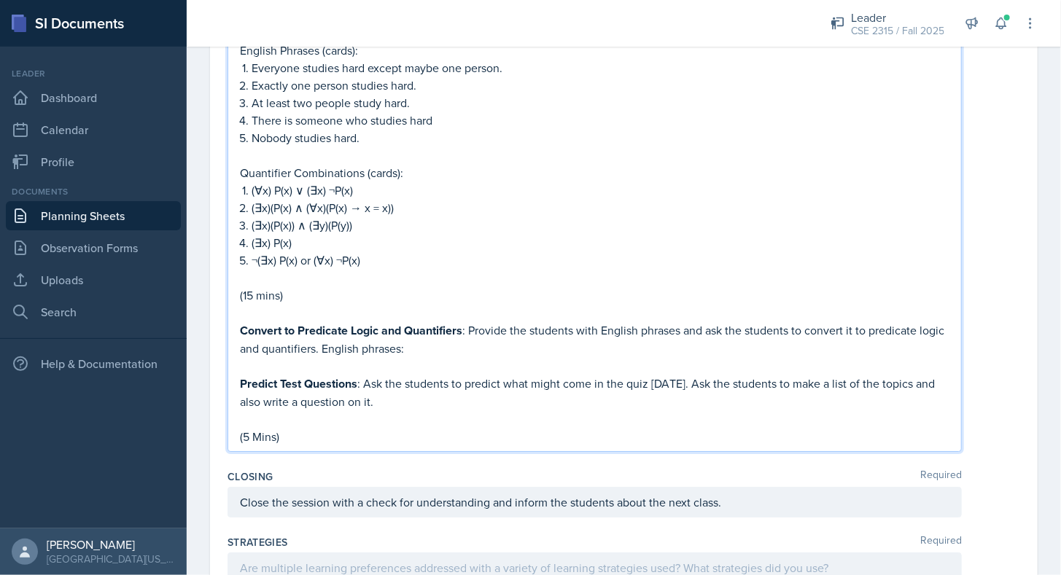
click at [347, 332] on p "Convert to Predicate Logic and Quantifiers : Provide the students with English …" at bounding box center [594, 339] width 709 height 36
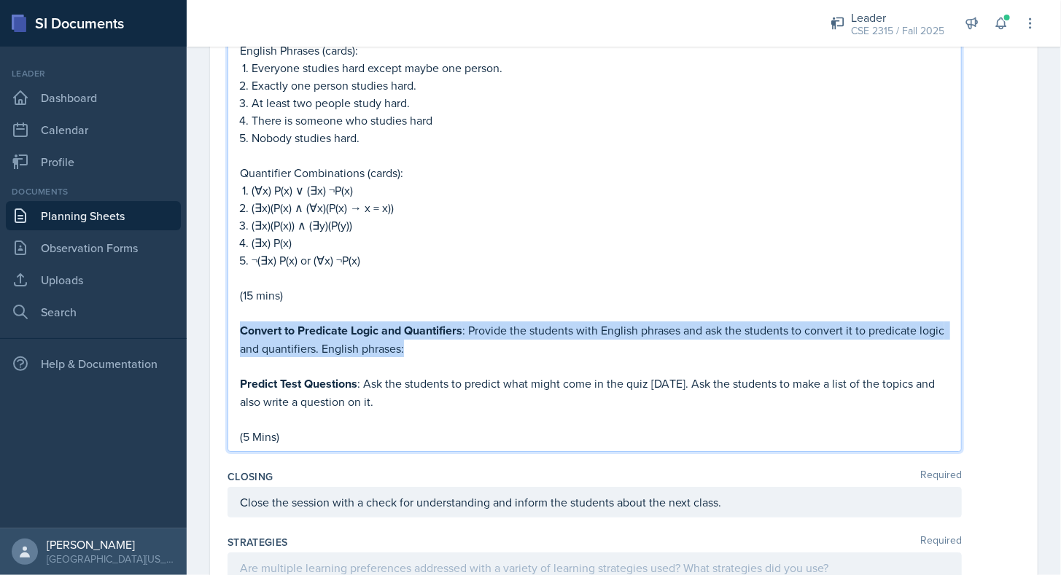
drag, startPoint x: 241, startPoint y: 315, endPoint x: 438, endPoint y: 329, distance: 198.1
click at [438, 329] on p "Convert to Predicate Logic and Quantifiers : Provide the students with English …" at bounding box center [594, 339] width 709 height 36
copy p "Convert to Predicate Logic and Quantifiers : Provide the students with English …"
click at [438, 329] on p "Convert to Predicate Logic and Quantifiers : Provide the students with English …" at bounding box center [594, 339] width 709 height 36
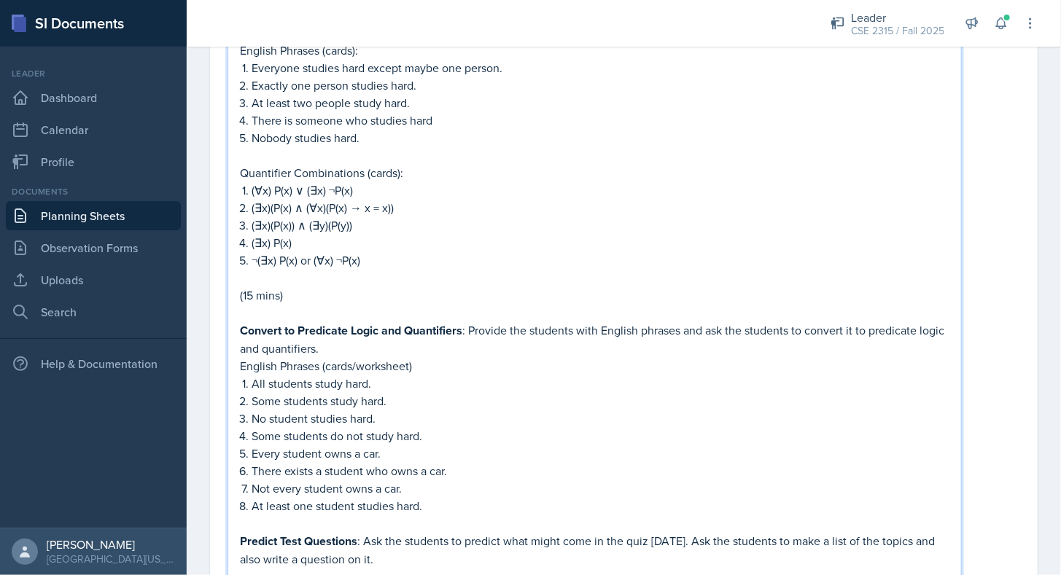
click at [445, 336] on p "Convert to Predicate Logic and Quantifiers : Provide the students with English …" at bounding box center [594, 339] width 709 height 36
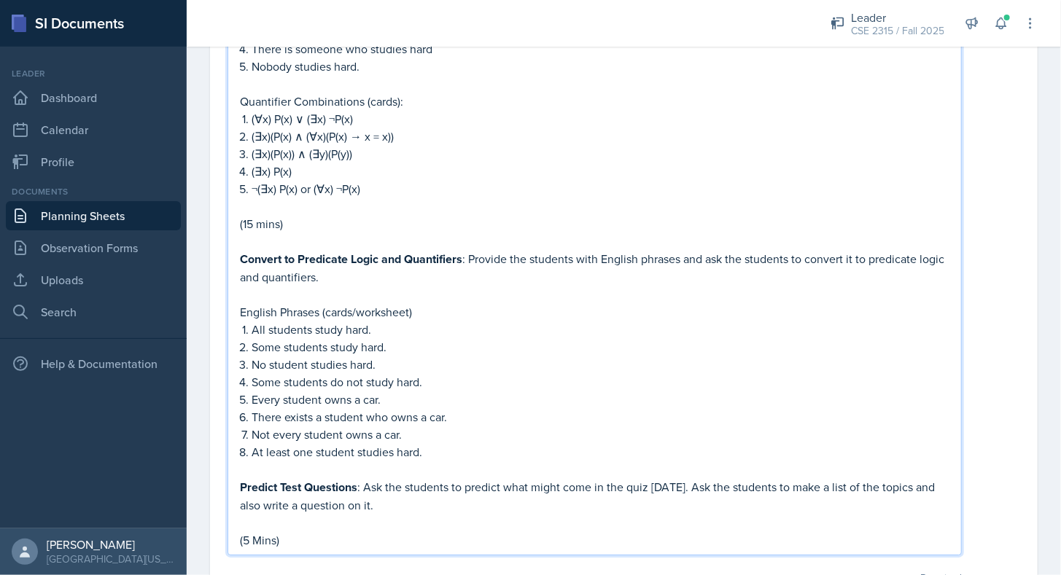
scroll to position [2223, 0]
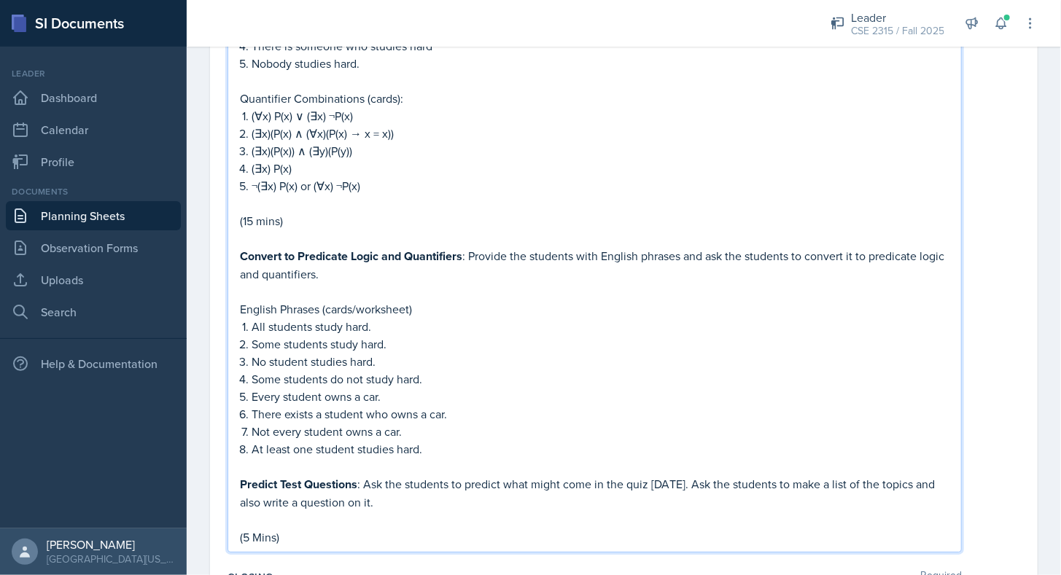
click at [413, 300] on p "English Phrases (cards/worksheet)" at bounding box center [594, 308] width 709 height 17
click at [459, 318] on p "All students study hard." at bounding box center [600, 326] width 698 height 17
click at [455, 335] on p "Some students study hard." at bounding box center [600, 343] width 698 height 17
click at [485, 353] on p "No student studies hard." at bounding box center [600, 361] width 698 height 17
click at [481, 370] on p "Some students do not study hard." at bounding box center [600, 378] width 698 height 17
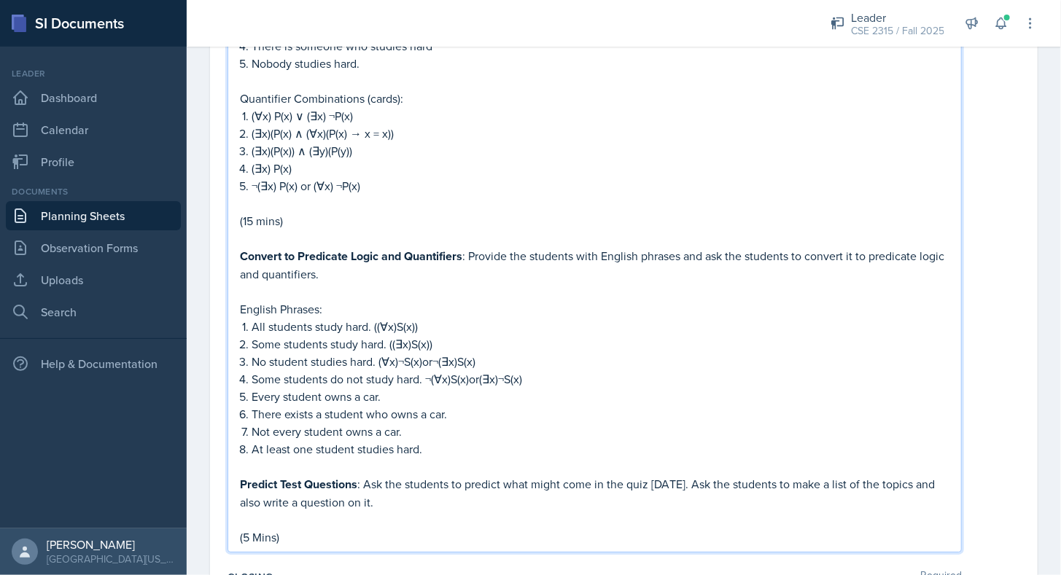
click at [450, 388] on p "Every student owns a car." at bounding box center [600, 396] width 698 height 17
click at [536, 370] on p "Some students do not study hard. ¬(∀x)S(x)or(∃x)¬S(x)" at bounding box center [600, 378] width 698 height 17
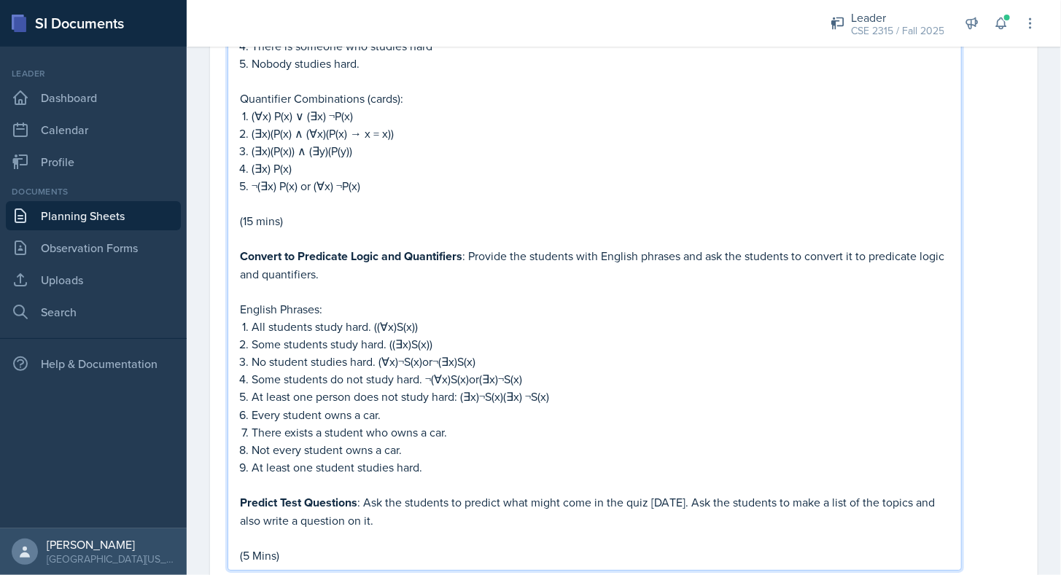
click at [354, 388] on p "At least one person does not study hard: (∃x)¬S(x)(∃x) ¬S(x)" at bounding box center [600, 397] width 698 height 18
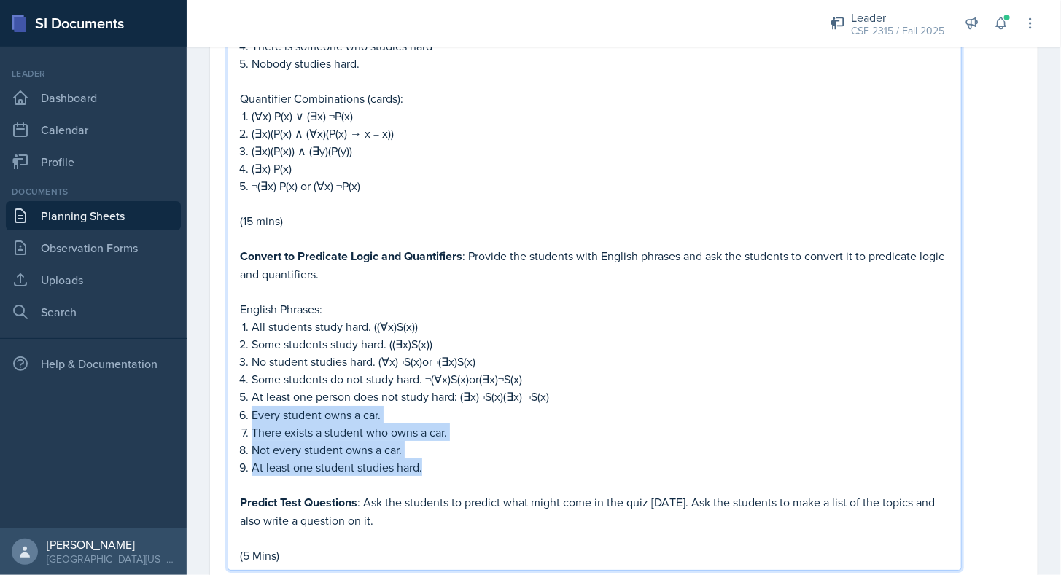
drag, startPoint x: 434, startPoint y: 453, endPoint x: 227, endPoint y: 405, distance: 213.1
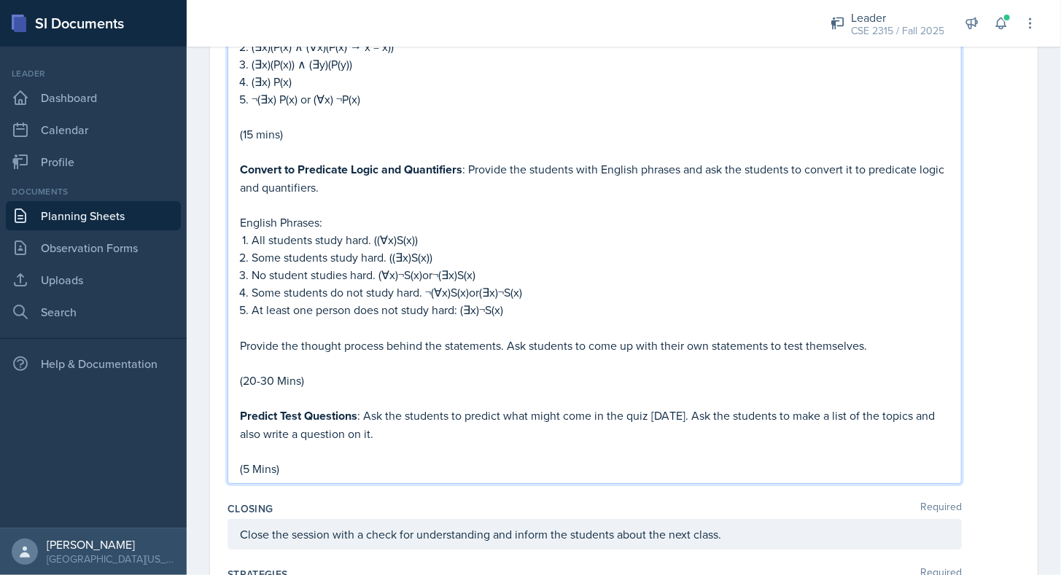
scroll to position [2313, 0]
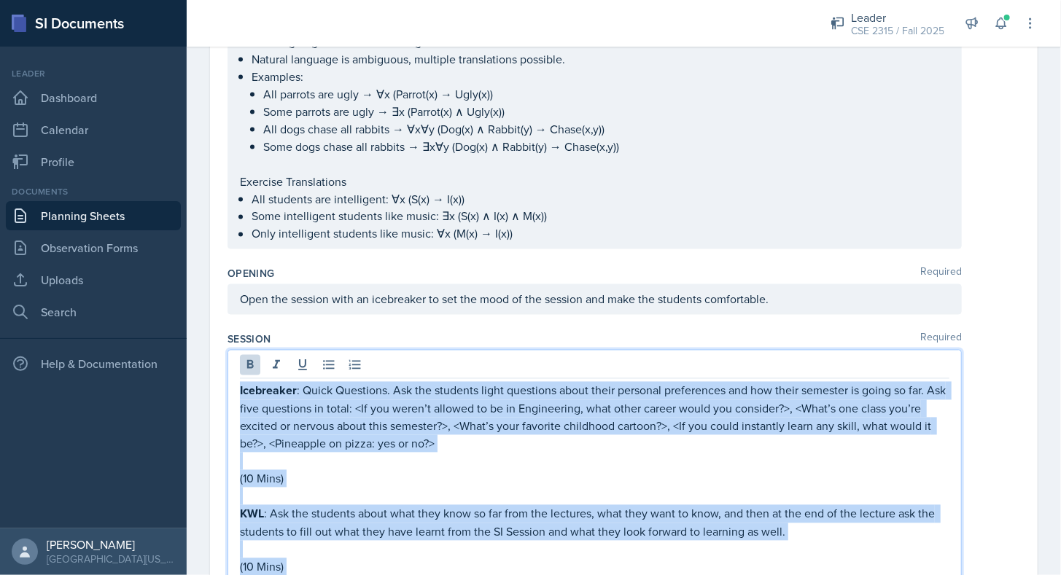
drag, startPoint x: 319, startPoint y: 457, endPoint x: 231, endPoint y: 262, distance: 214.3
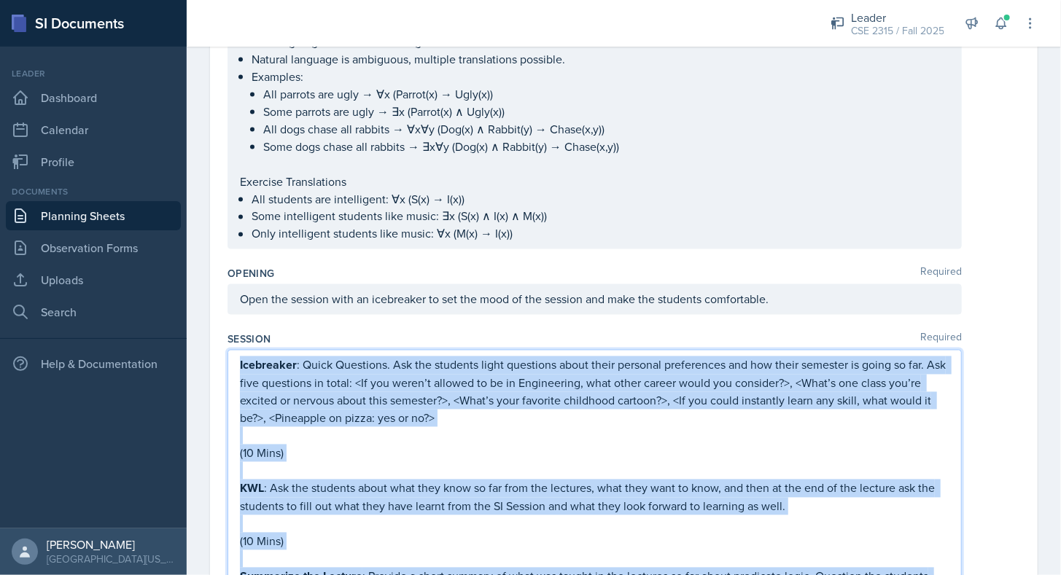
scroll to position [1045, 0]
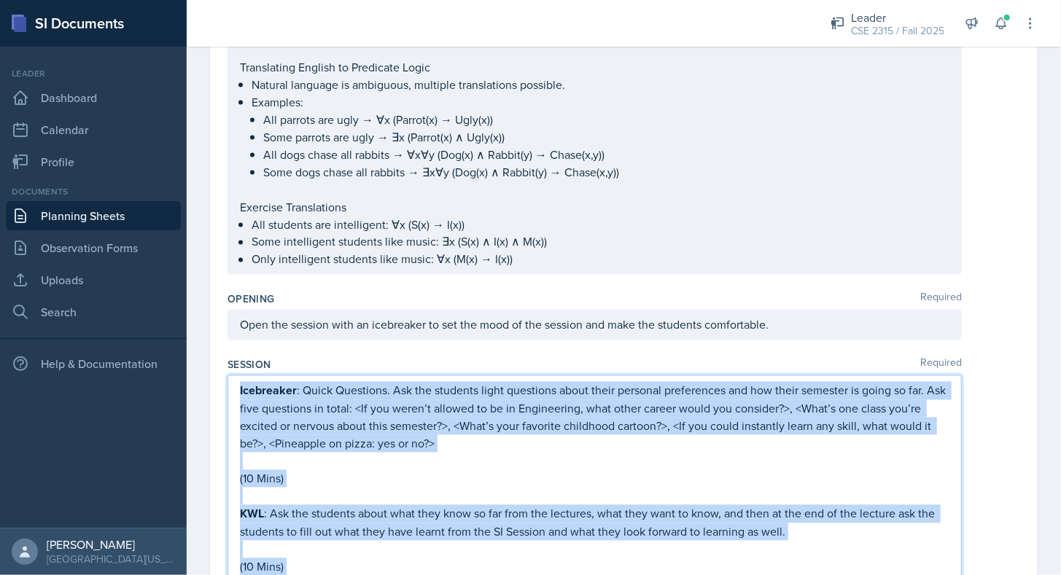
copy div "Loremipsum : Dolor Sitametco. Adi eli seddoeiu tempo incididun utlab etdol magn…"
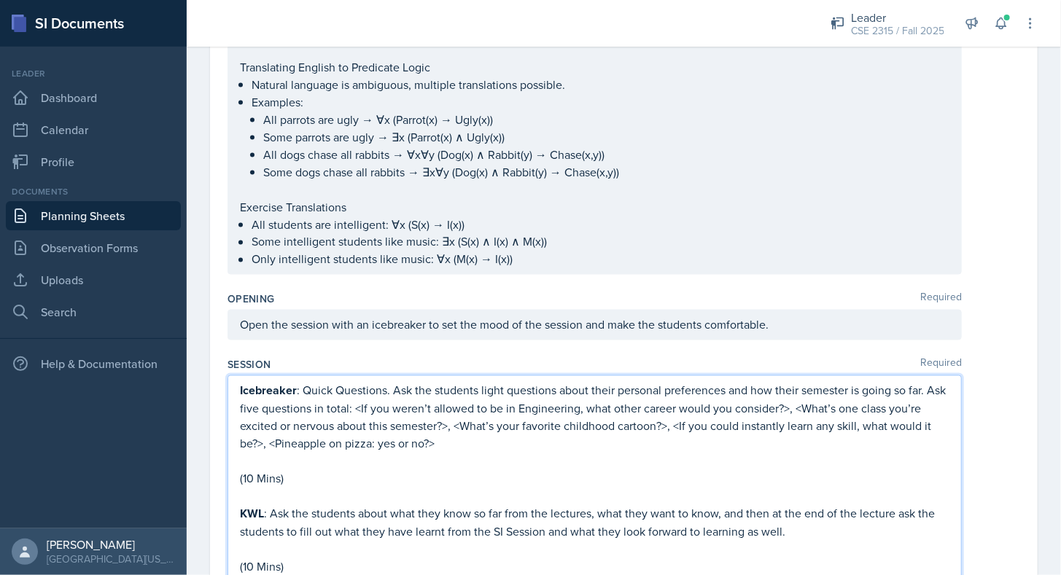
scroll to position [1071, 0]
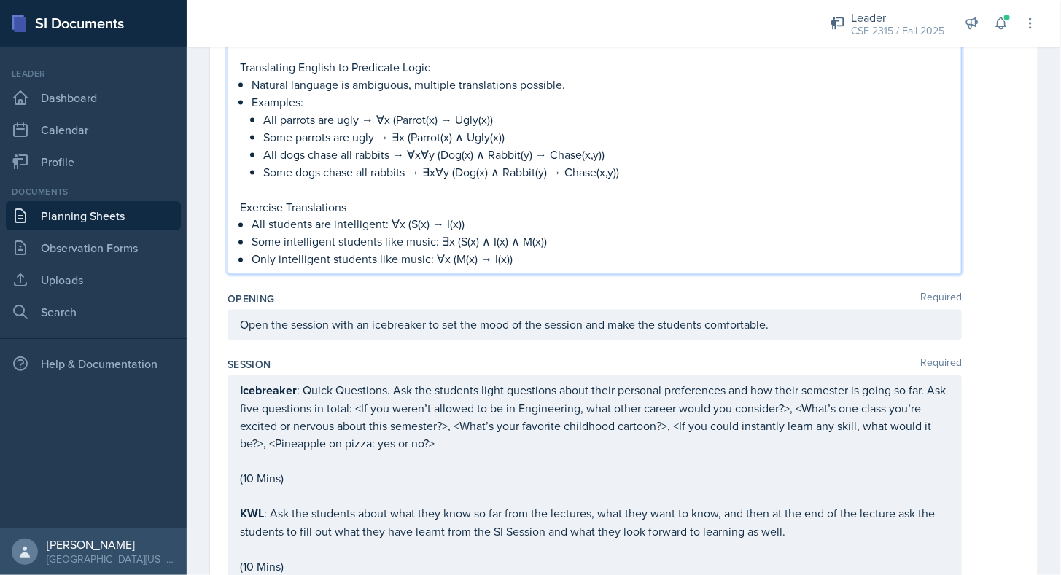
click at [366, 216] on p "All students are intelligent: ∀x (S(x) → I(x))" at bounding box center [600, 224] width 698 height 17
click at [354, 292] on div "Opening Required" at bounding box center [623, 299] width 792 height 15
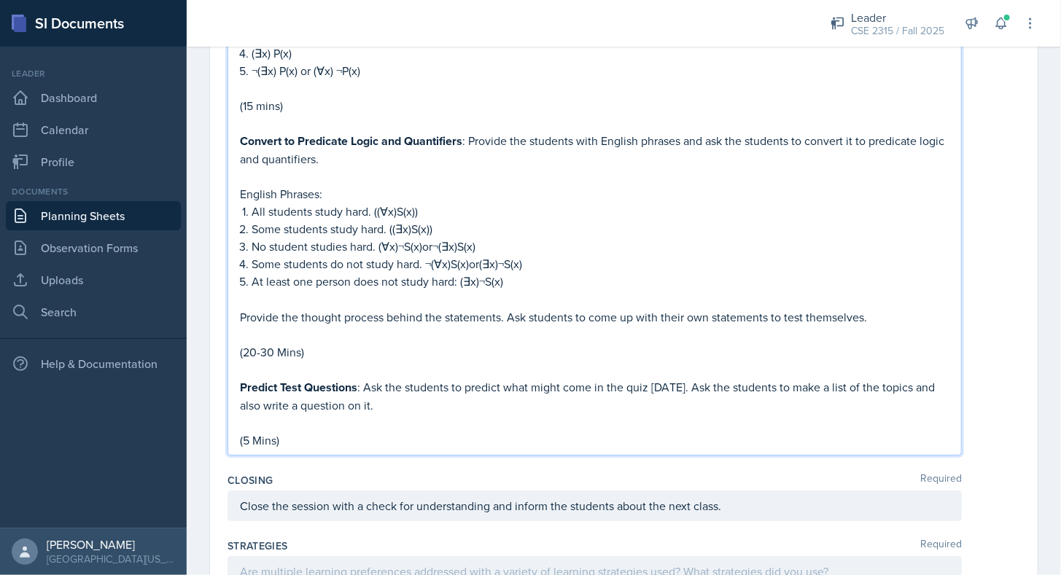
scroll to position [2363, 0]
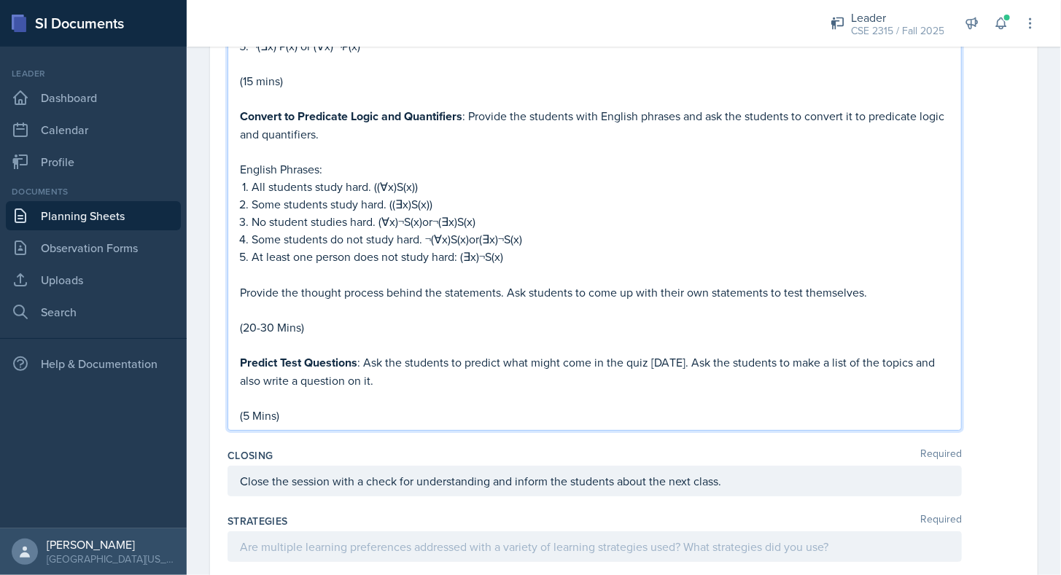
click at [896, 284] on p "Provide the thought process behind the statements. Ask students to come up with…" at bounding box center [594, 292] width 709 height 17
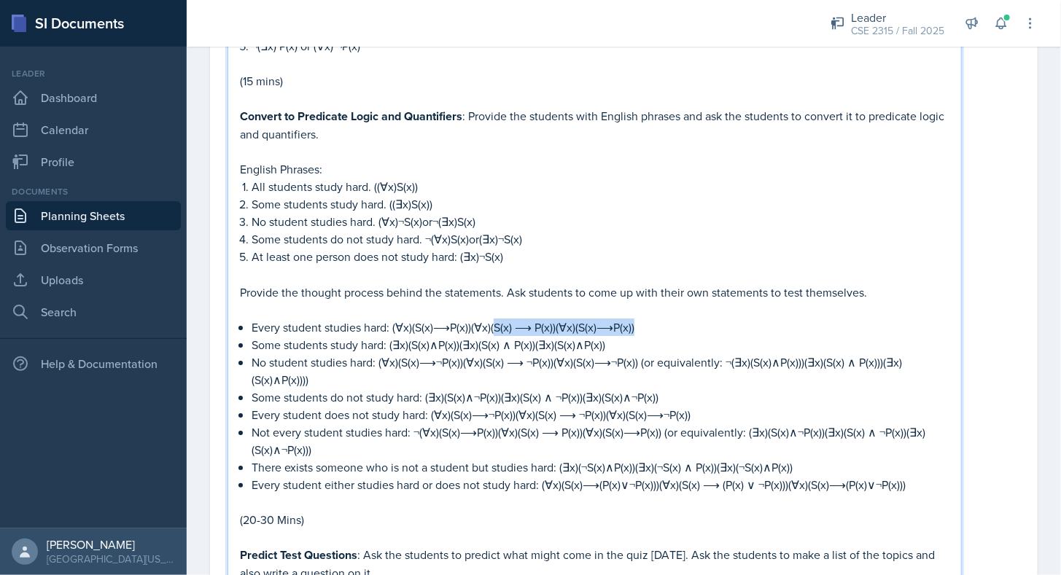
drag, startPoint x: 651, startPoint y: 314, endPoint x: 496, endPoint y: 314, distance: 154.5
click at [496, 319] on p "Every student studies hard: (∀x)(S(x)⟶P(x))(∀x)(S(x) ⟶ P(x))(∀x)(S(x)⟶P(x))" at bounding box center [600, 327] width 698 height 17
drag, startPoint x: 496, startPoint y: 314, endPoint x: 514, endPoint y: 295, distance: 25.8
click at [514, 301] on p at bounding box center [594, 309] width 709 height 17
drag, startPoint x: 648, startPoint y: 311, endPoint x: 470, endPoint y: 318, distance: 178.0
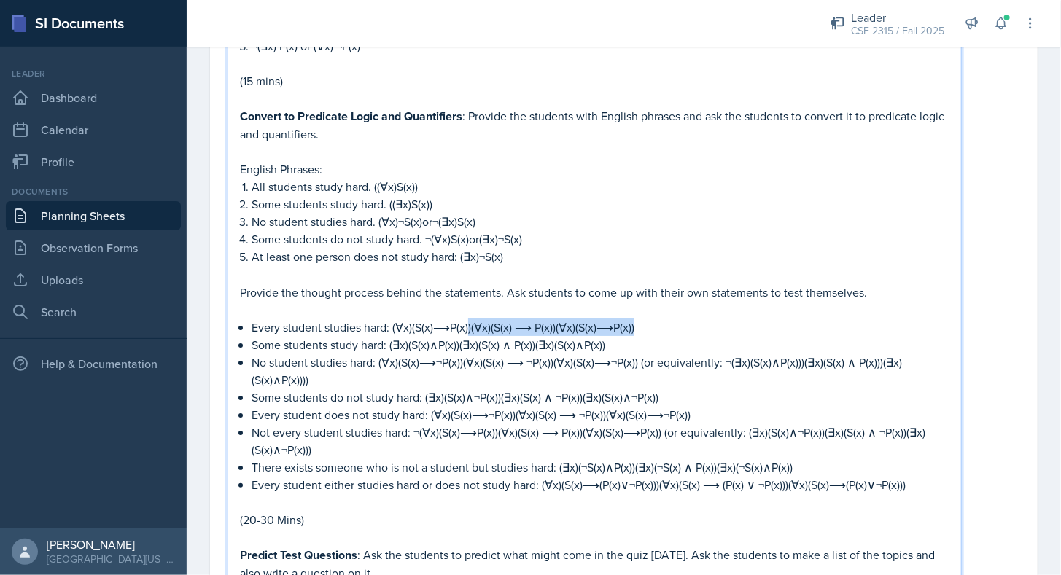
click at [470, 319] on p "Every student studies hard: (∀x)(S(x)⟶P(x))(∀x)(S(x) ⟶ P(x))(∀x)(S(x)⟶P(x))" at bounding box center [600, 327] width 698 height 17
drag, startPoint x: 618, startPoint y: 324, endPoint x: 460, endPoint y: 334, distance: 158.4
click at [460, 336] on p "Some students study hard: (∃x)(S(x)∧P(x))(∃x)(S(x) ∧ P(x))(∃x)(S(x)∧P(x))" at bounding box center [600, 344] width 698 height 17
click at [522, 370] on p "No student studies hard: (∀x)(S(x)⟶¬P(x))(∀x)(S(x) ⟶ ¬P(x))(∀x)(S(x)⟶¬P(x)) (or…" at bounding box center [600, 371] width 698 height 35
click at [541, 363] on p "No student studies hard: (∀x)(S(x)⟶¬P(x))(∀x)(S(x) ⟶ ¬P(x))(∀x)(S(x)⟶¬P(x)) (or…" at bounding box center [600, 371] width 698 height 35
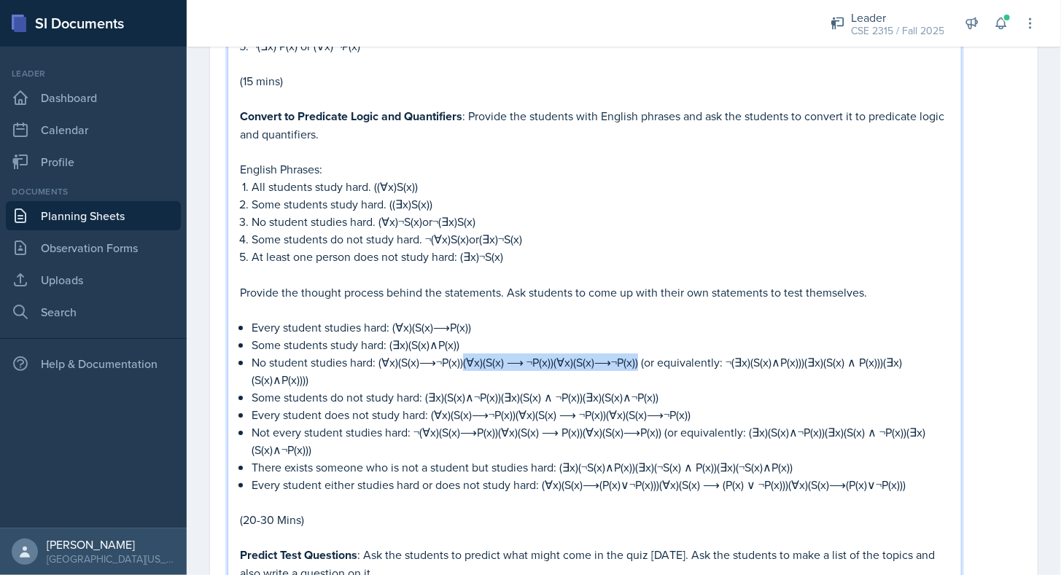
drag, startPoint x: 642, startPoint y: 346, endPoint x: 466, endPoint y: 348, distance: 176.4
click at [466, 354] on p "No student studies hard: (∀x)(S(x)⟶¬P(x))(∀x)(S(x) ⟶ ¬P(x))(∀x)(S(x)⟶¬P(x)) (or…" at bounding box center [600, 371] width 698 height 35
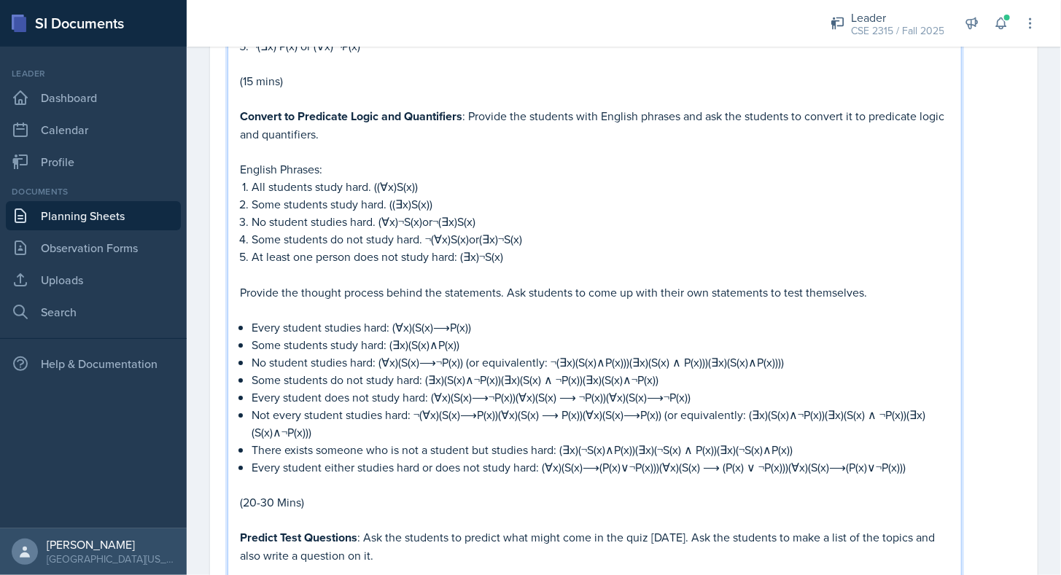
click at [784, 354] on p "No student studies hard: (∀x)(S(x)⟶¬P(x)) (or equivalently: ¬(∃x)(S(x)∧P(x)))(∃…" at bounding box center [600, 362] width 698 height 17
click at [671, 371] on p "Some students do not study hard: (∃x)(S(x)∧¬P(x))(∃x)(S(x) ∧ ¬P(x))(∃x)(S(x)∧¬P…" at bounding box center [600, 379] width 698 height 17
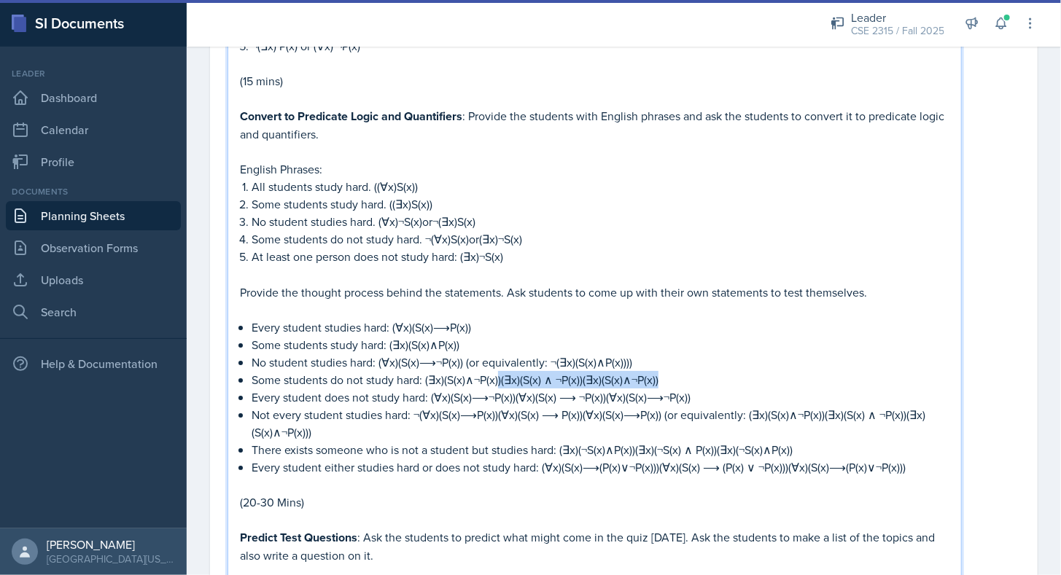
drag, startPoint x: 660, startPoint y: 366, endPoint x: 500, endPoint y: 370, distance: 160.4
click at [500, 371] on p "Some students do not study hard: (∃x)(S(x)∧¬P(x))(∃x)(S(x) ∧ ¬P(x))(∃x)(S(x)∧¬P…" at bounding box center [600, 379] width 698 height 17
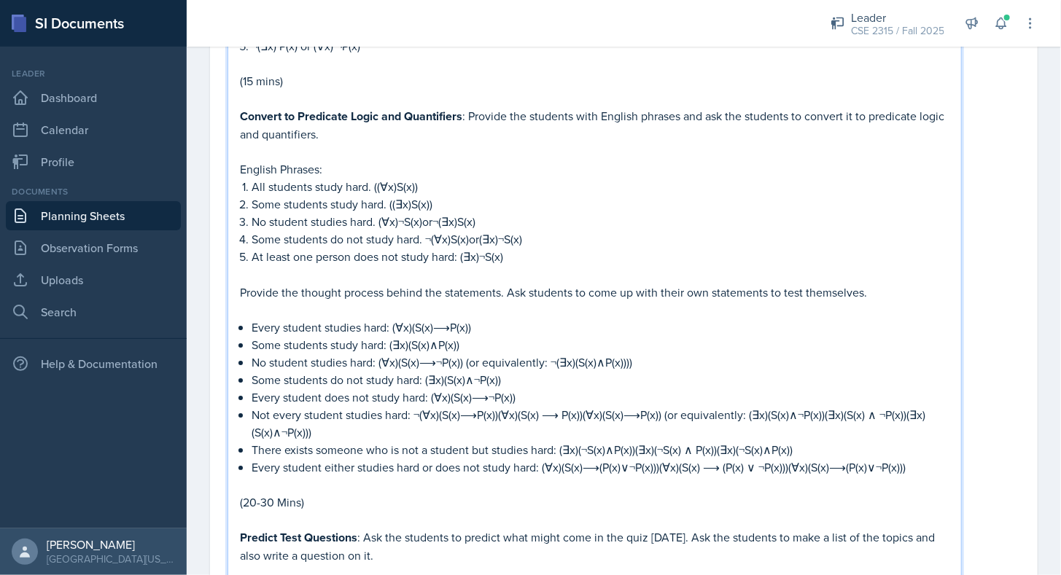
click at [497, 406] on p "Not every student studies hard: ¬(∀x)(S(x)⟶P(x))(∀x)(S(x) ⟶ P(x))(∀x)(S(x)⟶P(x)…" at bounding box center [600, 423] width 698 height 35
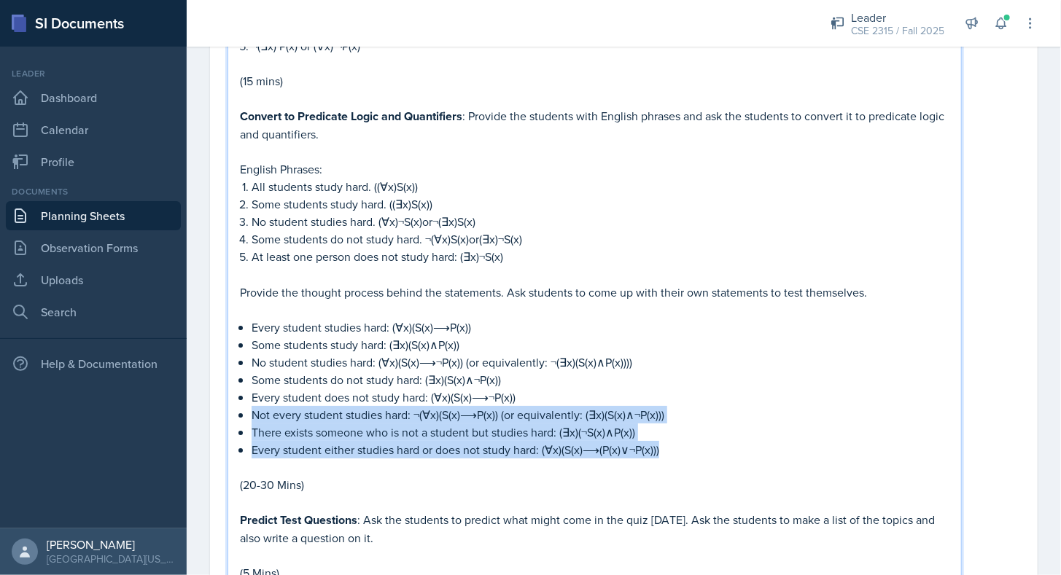
drag, startPoint x: 684, startPoint y: 437, endPoint x: 241, endPoint y: 400, distance: 443.9
click at [251, 400] on ul "Every student studies hard: (∀x)(S(x)⟶P(x)) Some students study hard: (∃x)(S(x)…" at bounding box center [600, 389] width 698 height 140
click at [691, 423] on p "There exists someone who is not a student but studies hard: (∃x)(¬S(x)∧P(x))" at bounding box center [600, 431] width 698 height 17
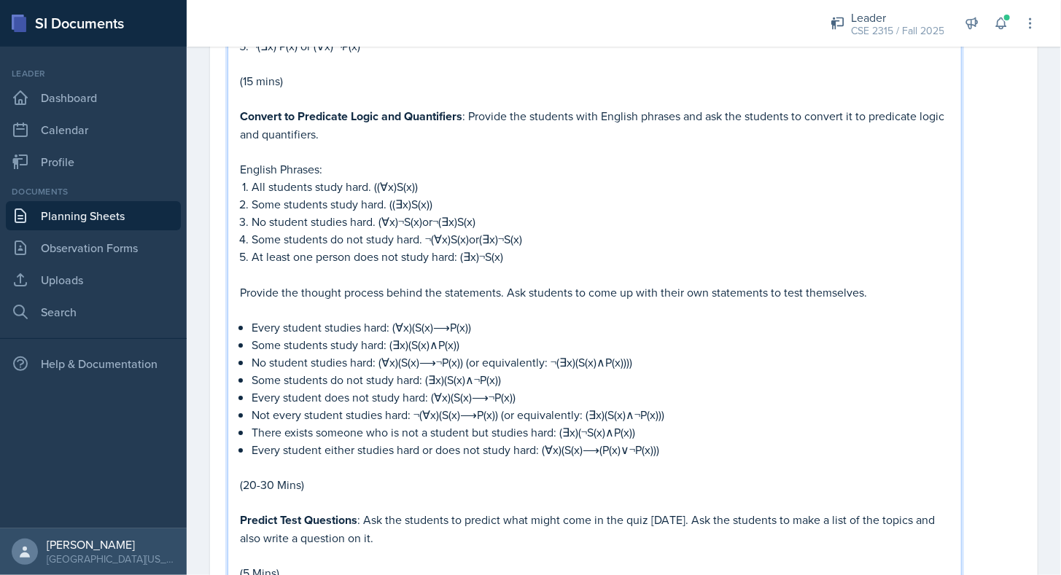
click at [467, 476] on p "(20-30 Mins)" at bounding box center [594, 484] width 709 height 17
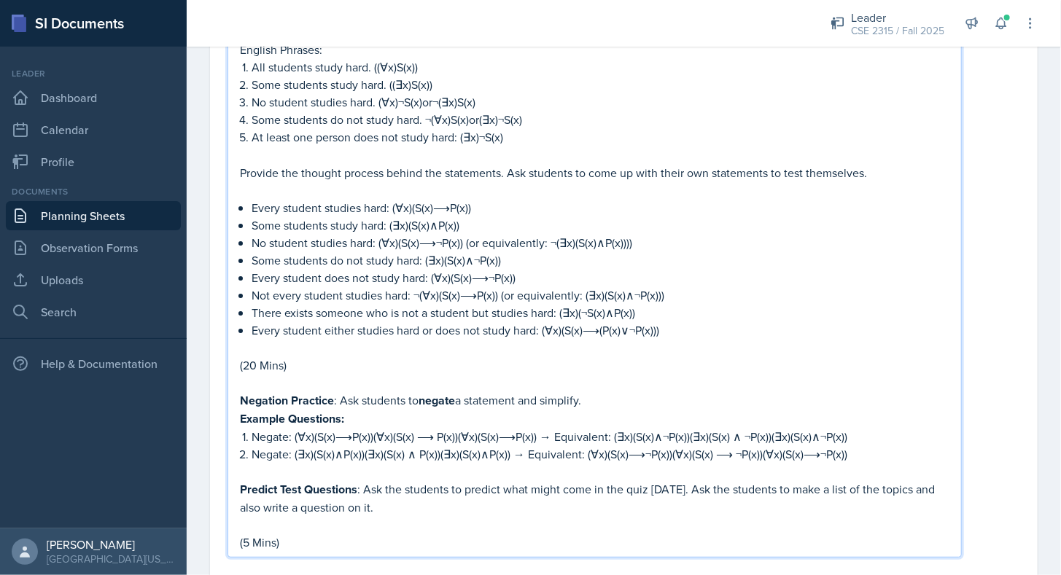
scroll to position [2484, 0]
click at [431, 391] on strong "negate" at bounding box center [436, 399] width 36 height 17
drag, startPoint x: 336, startPoint y: 410, endPoint x: 240, endPoint y: 407, distance: 96.3
click at [240, 409] on strong "Example Questions:" at bounding box center [292, 417] width 104 height 17
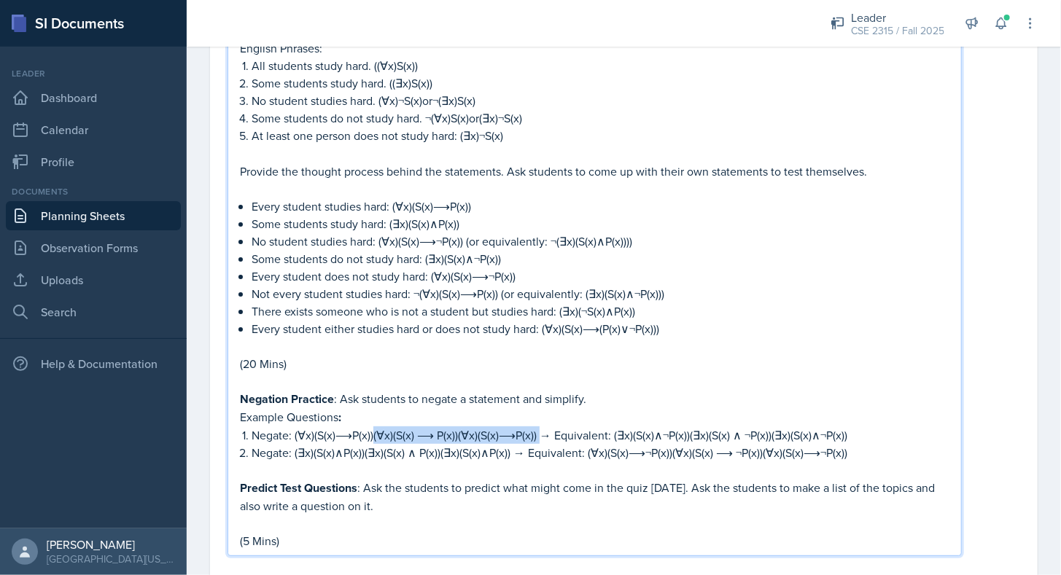
drag, startPoint x: 375, startPoint y: 426, endPoint x: 542, endPoint y: 422, distance: 167.0
click at [542, 426] on p "Negate: (∀x)(S(x)⟶P(x))(∀x)(S(x) ⟶ P(x))(∀x)(S(x)⟶P(x)) → Equivalent: (∃x)(S(x)…" at bounding box center [600, 434] width 698 height 17
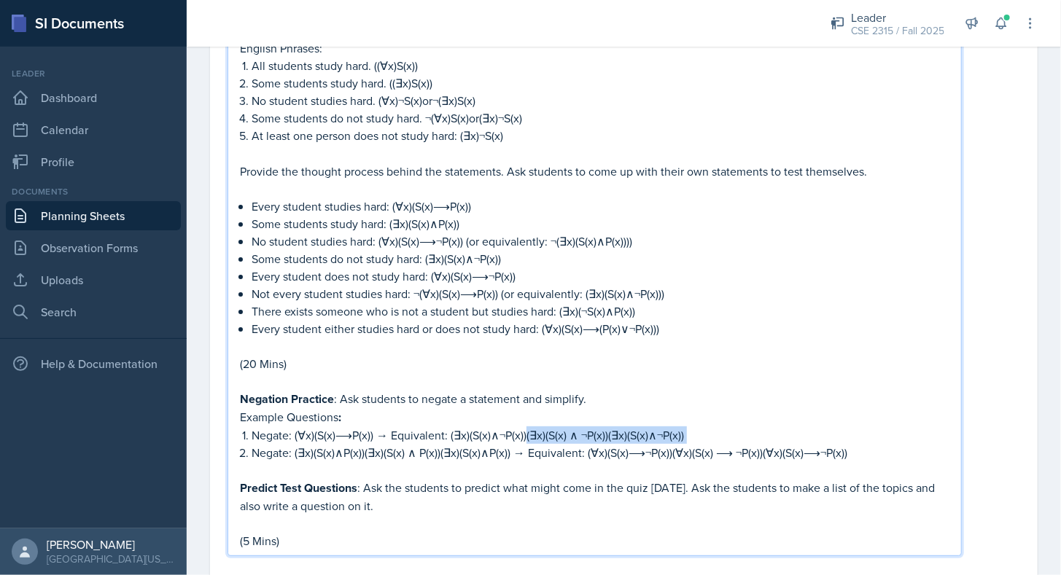
drag, startPoint x: 525, startPoint y: 423, endPoint x: 695, endPoint y: 413, distance: 170.1
click at [695, 426] on p "Negate: (∀x)(S(x)⟶P(x)) → Equivalent: (∃x)(S(x)∧¬P(x))(∃x)(S(x) ∧ ¬P(x))(∃x)(S(…" at bounding box center [600, 434] width 698 height 17
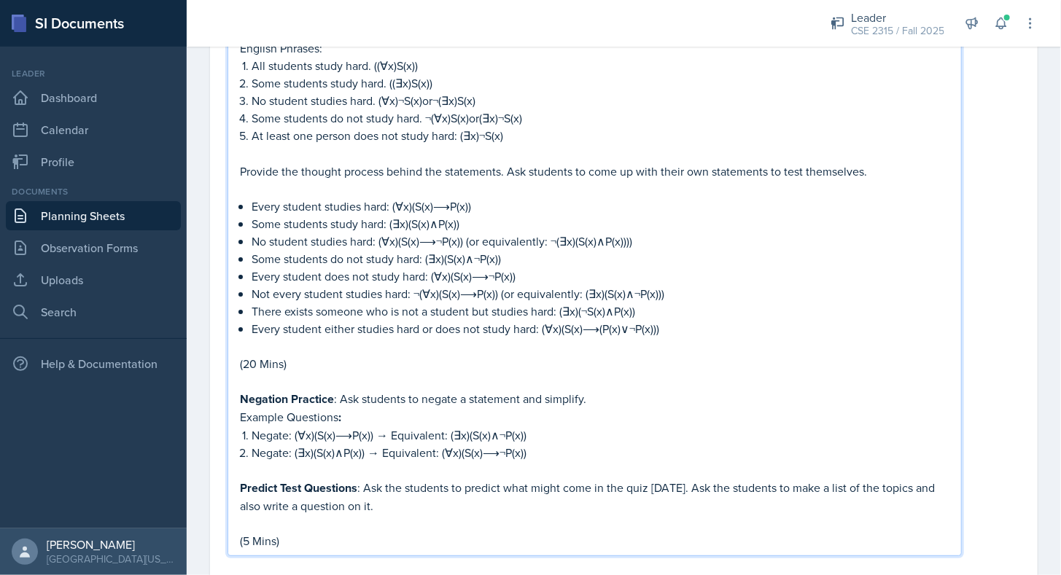
click at [555, 444] on p "Negate: (∃x)(S(x)∧P(x)) → Equivalent: (∀x)(S(x)⟶¬P(x))" at bounding box center [600, 452] width 698 height 17
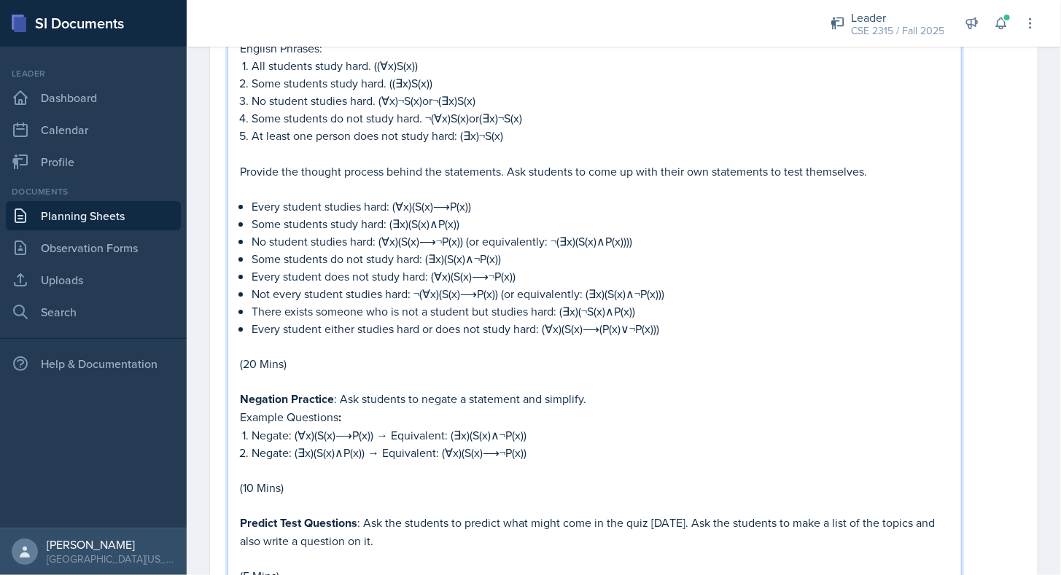
click at [549, 444] on p "Negate: (∃x)(S(x)∧P(x)) → Equivalent: (∀x)(S(x)⟶¬P(x))" at bounding box center [600, 452] width 698 height 17
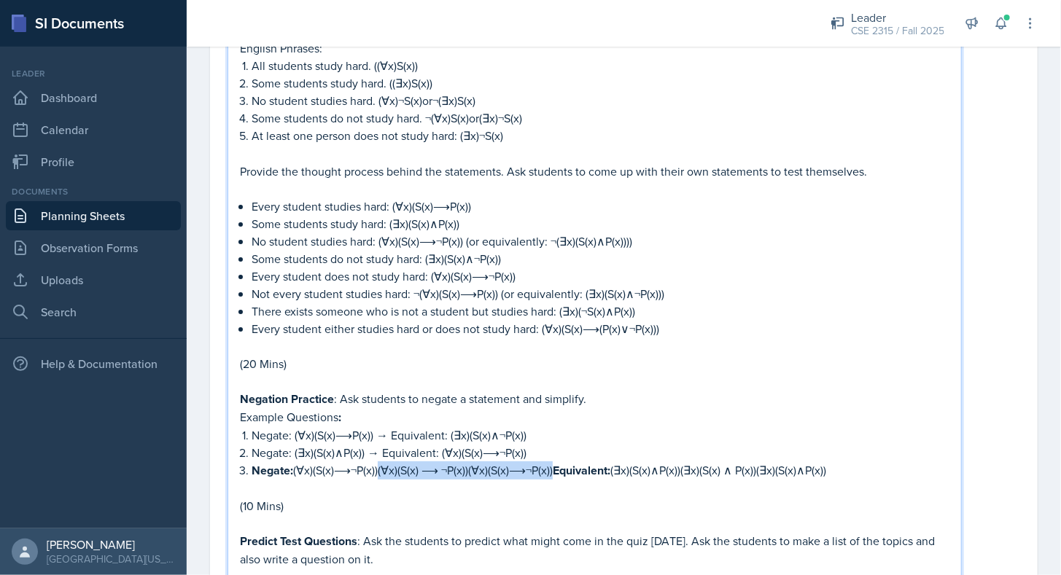
drag, startPoint x: 561, startPoint y: 452, endPoint x: 383, endPoint y: 460, distance: 178.0
click at [383, 461] on p "Negate: (∀x)(S(x)⟶¬P(x))(∀x)(S(x) ⟶ ¬P(x))(∀x)(S(x)⟶¬P(x)) Equivalent: (∃x)(S(x…" at bounding box center [600, 470] width 698 height 18
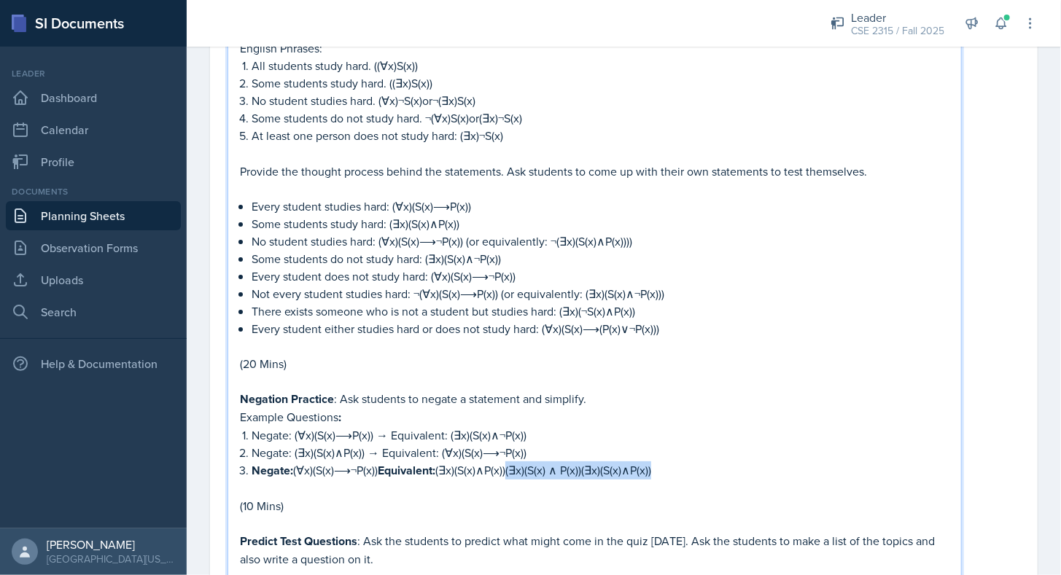
drag, startPoint x: 517, startPoint y: 457, endPoint x: 681, endPoint y: 446, distance: 165.1
click at [681, 461] on p "Negate: (∀x)(S(x)⟶¬P(x)) Equivalent: (∃x)(S(x)∧P(x))(∃x)(S(x) ∧ P(x))(∃x)(S(x)∧…" at bounding box center [600, 470] width 698 height 18
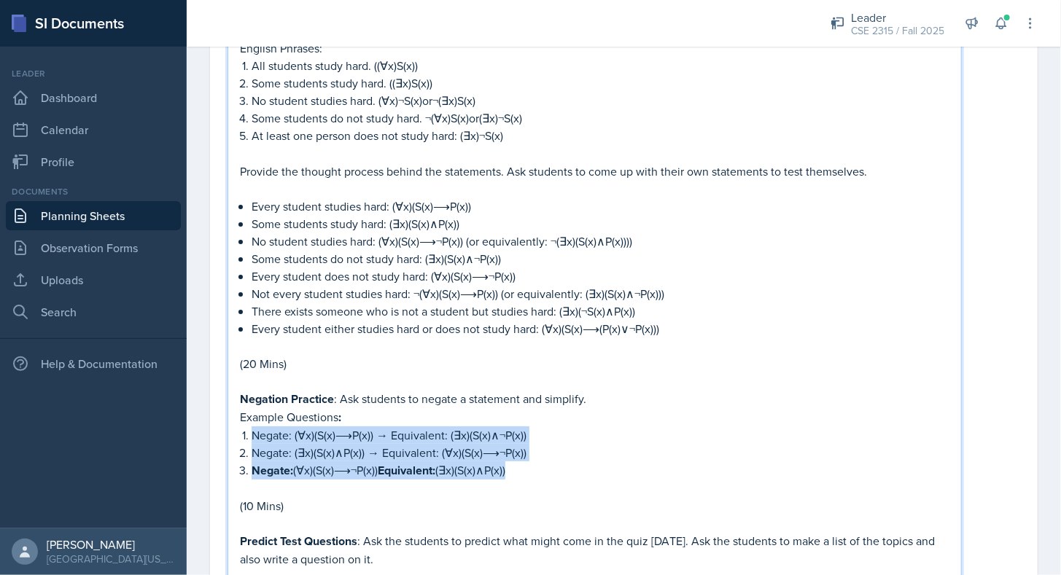
drag, startPoint x: 549, startPoint y: 454, endPoint x: 249, endPoint y: 416, distance: 302.0
click at [251, 426] on ol "Negate: (∀x)(S(x)⟶P(x)) → Equivalent: (∃x)(S(x)∧¬P(x)) Negate: (∃x)(S(x)∧P(x)) …" at bounding box center [600, 452] width 698 height 53
click at [380, 444] on p "Negate: (∃x)(S(x)∧P(x)) → Equivalent: (∀x)(S(x)⟶¬P(x))" at bounding box center [600, 452] width 698 height 17
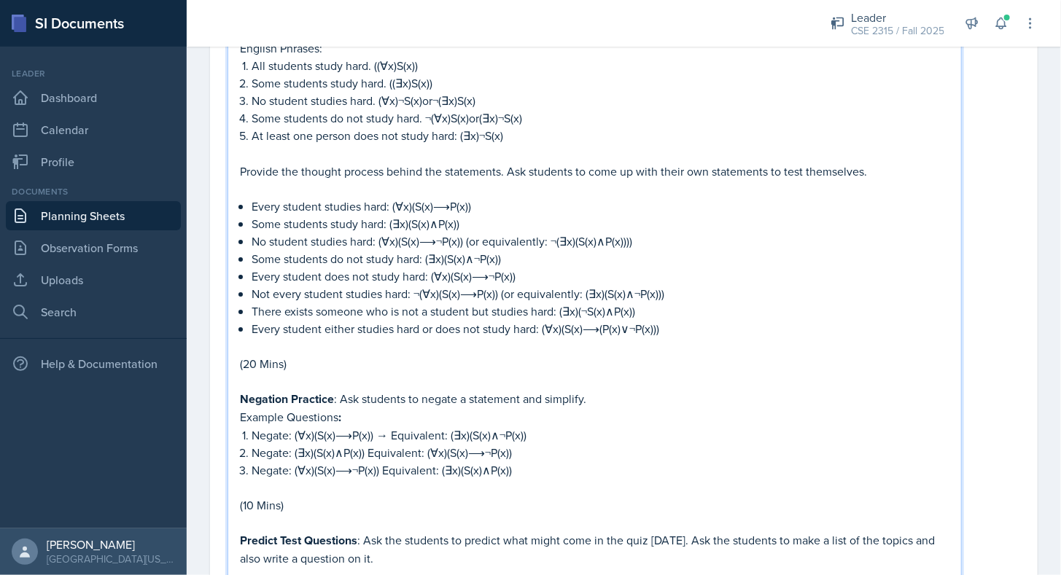
click at [391, 426] on p "Negate: (∀x)(S(x)⟶P(x)) → Equivalent: (∃x)(S(x)∧¬P(x))" at bounding box center [600, 434] width 698 height 17
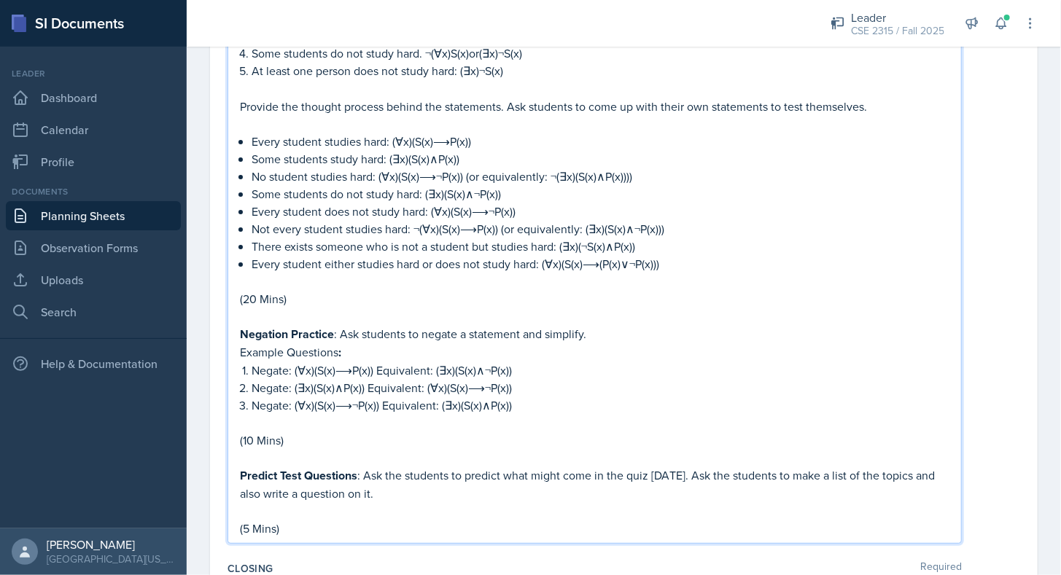
scroll to position [2550, 0]
click at [409, 342] on p "Example Questions :" at bounding box center [594, 351] width 709 height 18
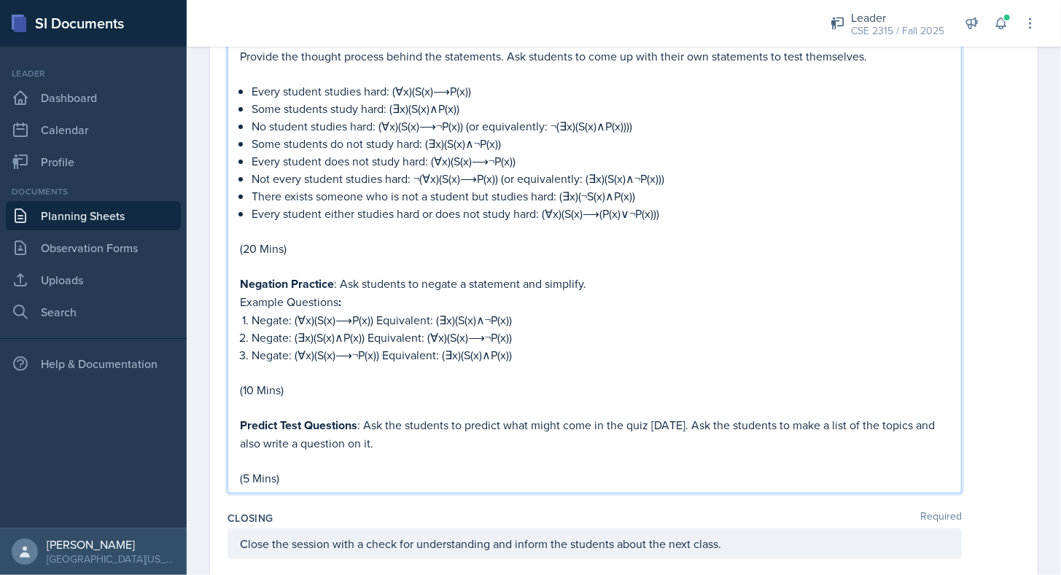
scroll to position [2603, 0]
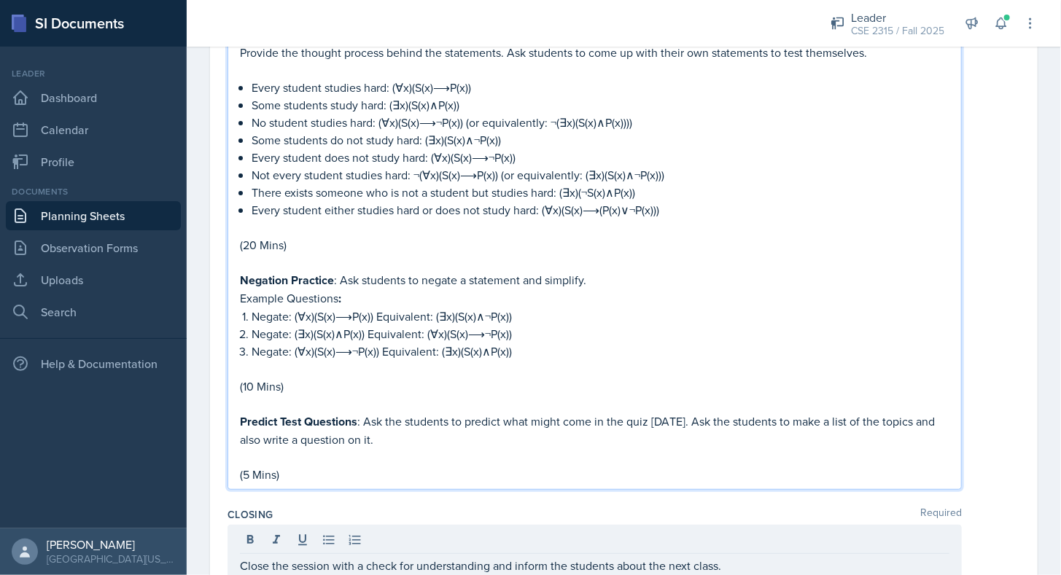
click at [409, 343] on p "Negate: (∀x)(S(x)⟶¬P(x)) Equivalent: (∃x)(S(x)∧P(x))" at bounding box center [600, 351] width 698 height 17
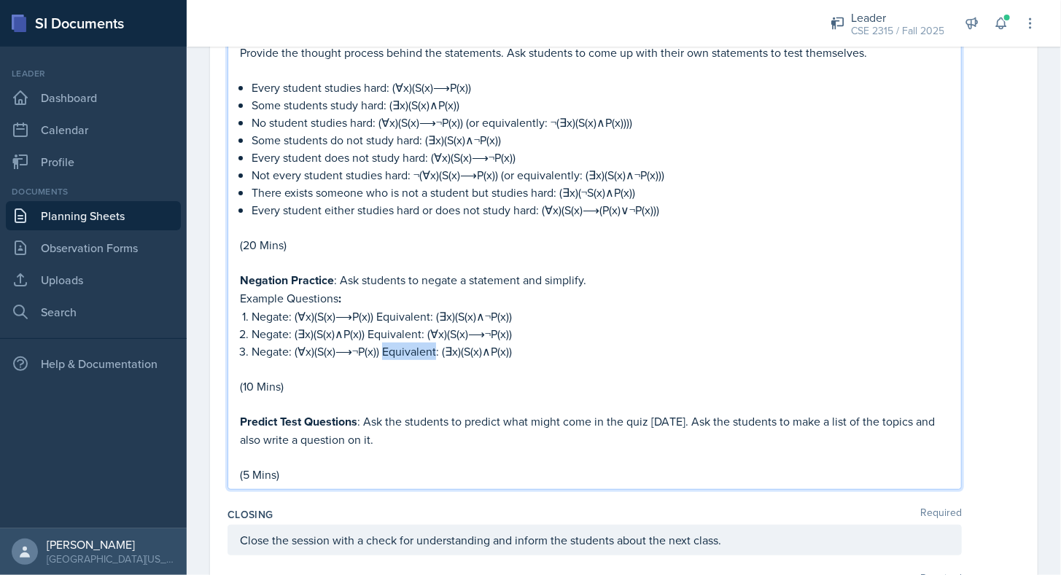
click at [409, 343] on p "Negate: (∀x)(S(x)⟶¬P(x)) Equivalent: (∃x)(S(x)∧P(x))" at bounding box center [600, 351] width 698 height 17
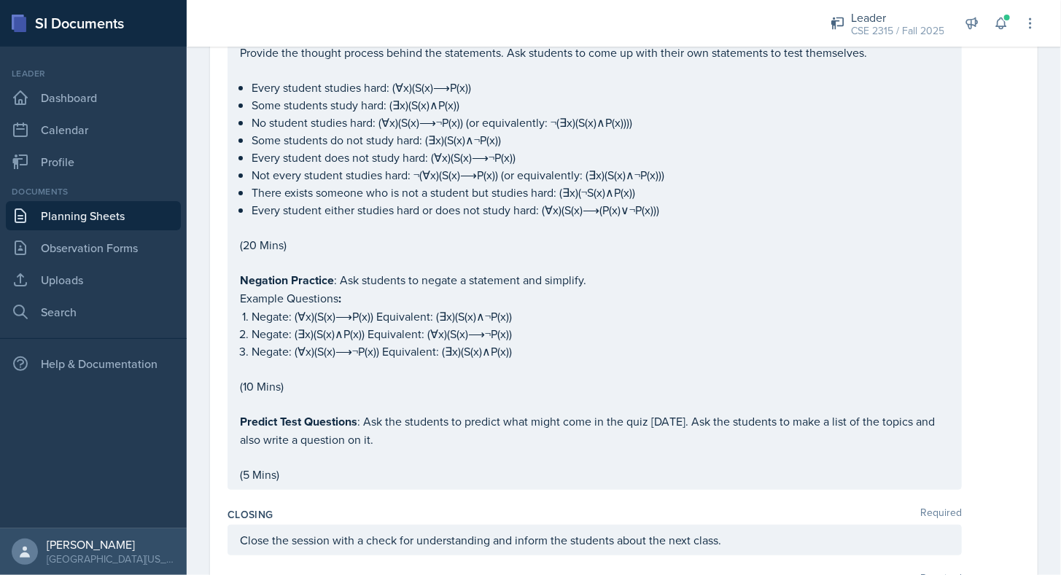
click at [359, 501] on div "Closing Required Close the session with a check for understanding and inform th…" at bounding box center [623, 534] width 792 height 66
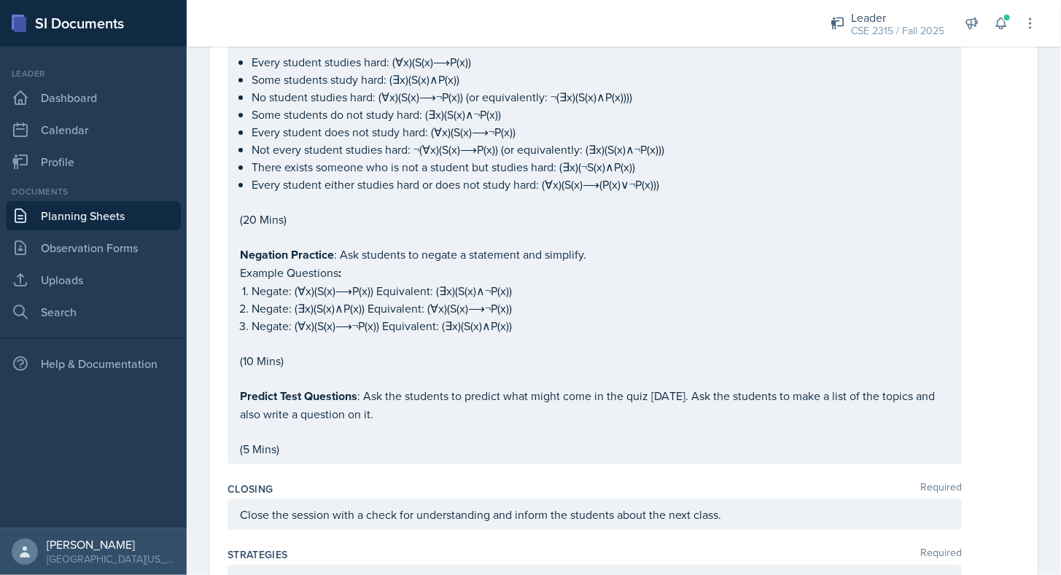
scroll to position [2578, 0]
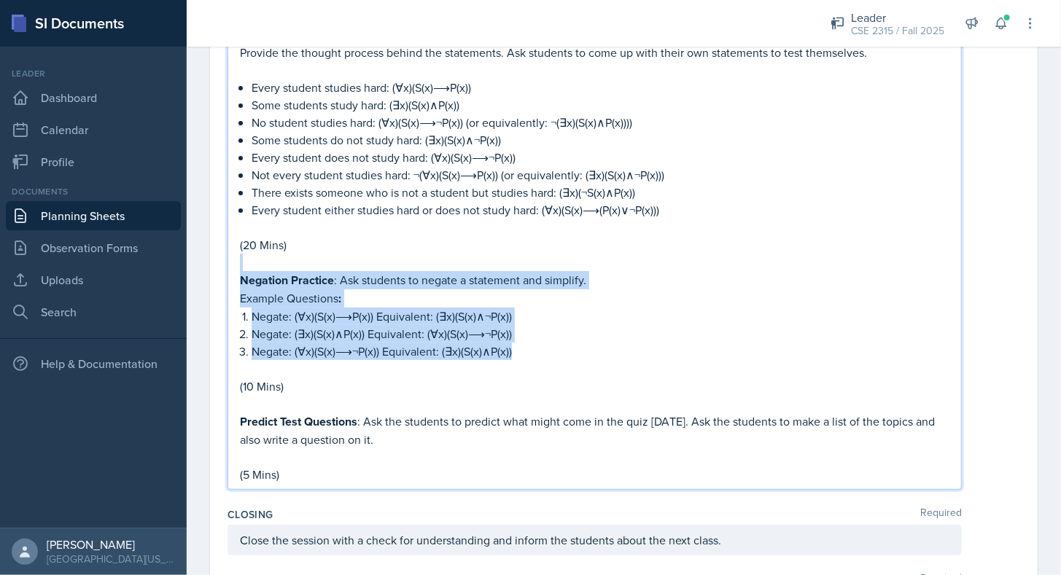
drag, startPoint x: 513, startPoint y: 337, endPoint x: 240, endPoint y: 254, distance: 285.7
click at [526, 343] on p "Negate: (∀x)(S(x)⟶¬P(x)) Equivalent: (∃x)(S(x)∧P(x))" at bounding box center [600, 351] width 698 height 17
drag, startPoint x: 329, startPoint y: 375, endPoint x: 224, endPoint y: 262, distance: 154.2
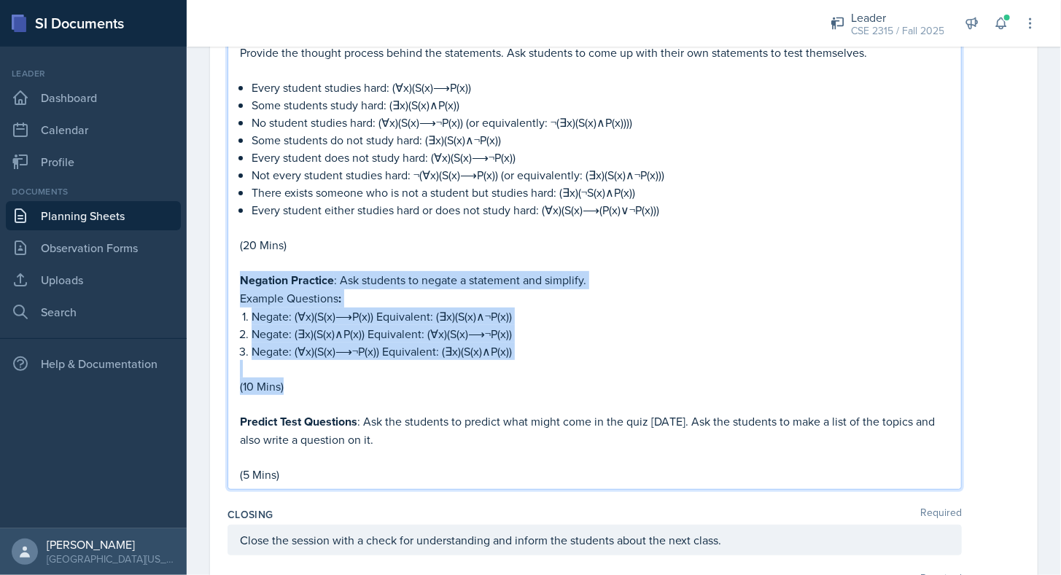
scroll to position [2578, 0]
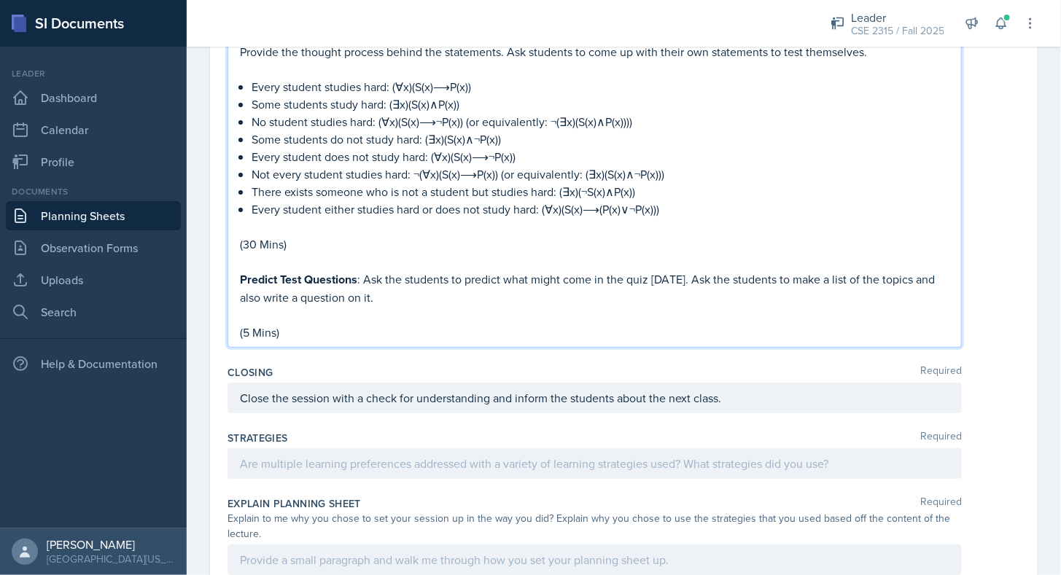
click at [337, 365] on div "Closing Required" at bounding box center [623, 372] width 792 height 15
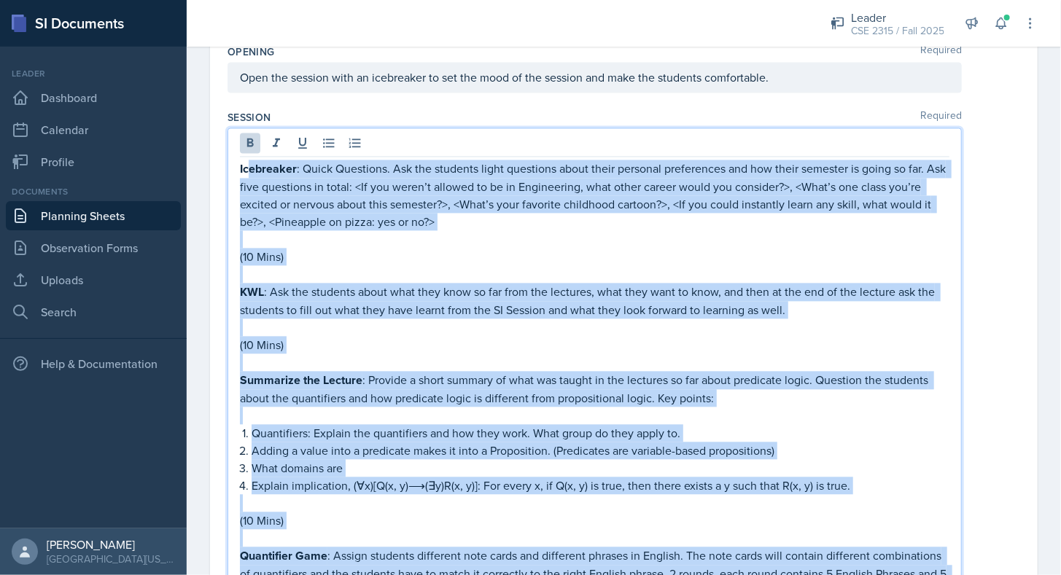
scroll to position [972, 0]
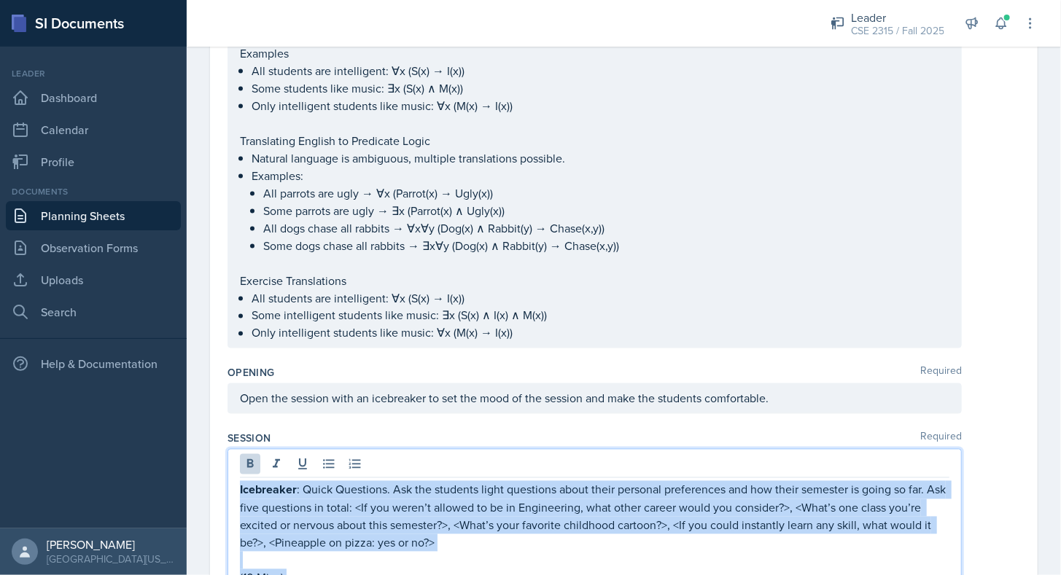
drag, startPoint x: 302, startPoint y: 329, endPoint x: 214, endPoint y: 477, distance: 172.3
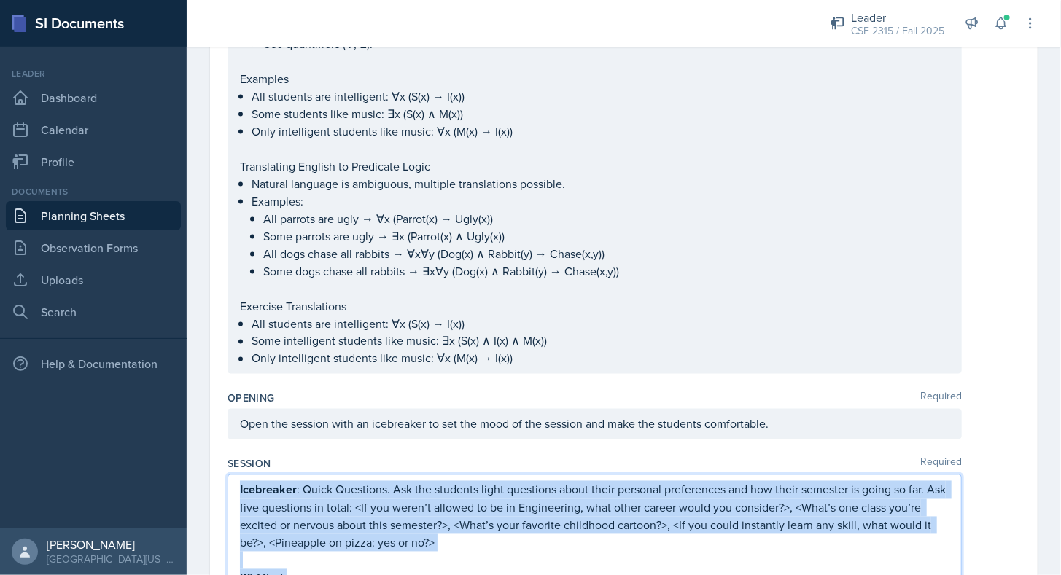
copy div "Loremipsum : Dolor Sitametco. Adi eli seddoeiu tempo incididun utlab etdol magn…"
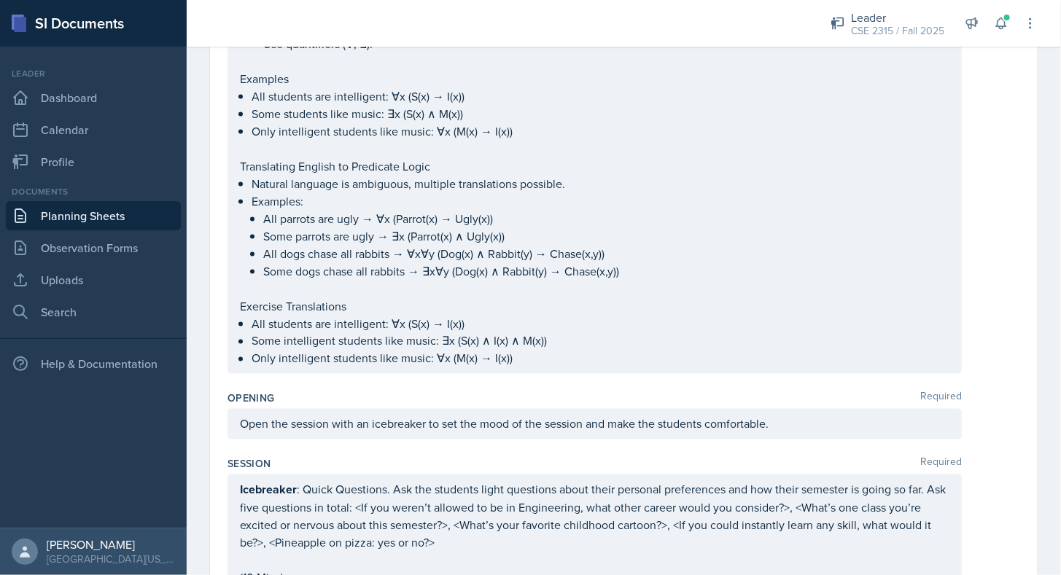
click at [337, 457] on div "Session Required" at bounding box center [623, 464] width 792 height 15
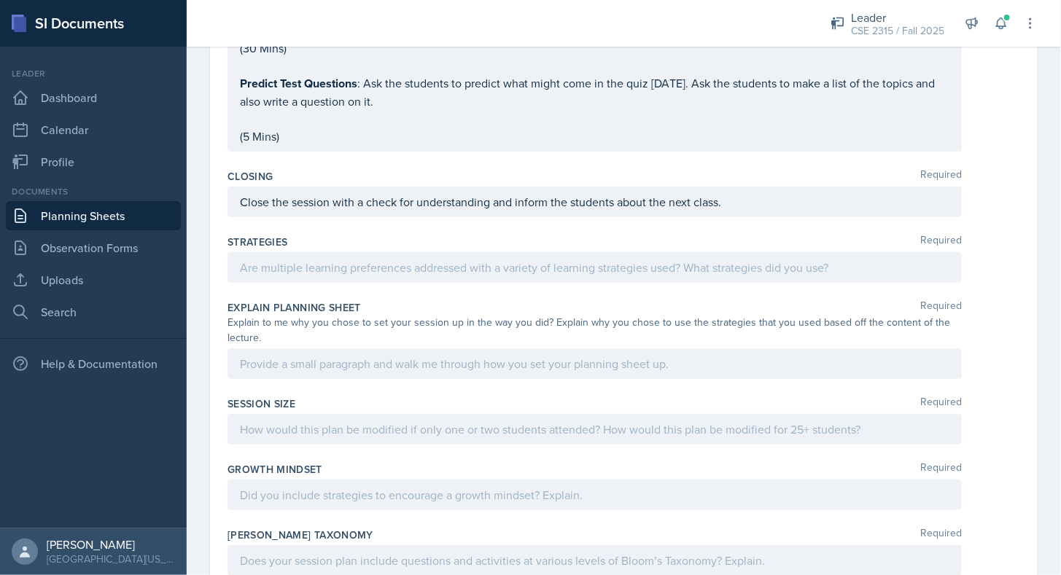
scroll to position [2791, 0]
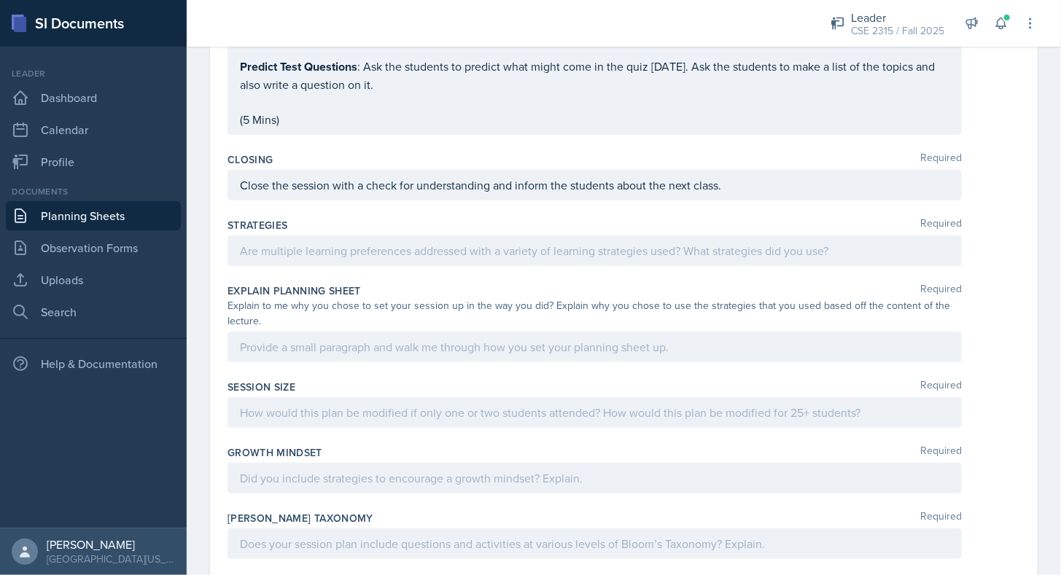
click at [477, 246] on div at bounding box center [594, 250] width 734 height 31
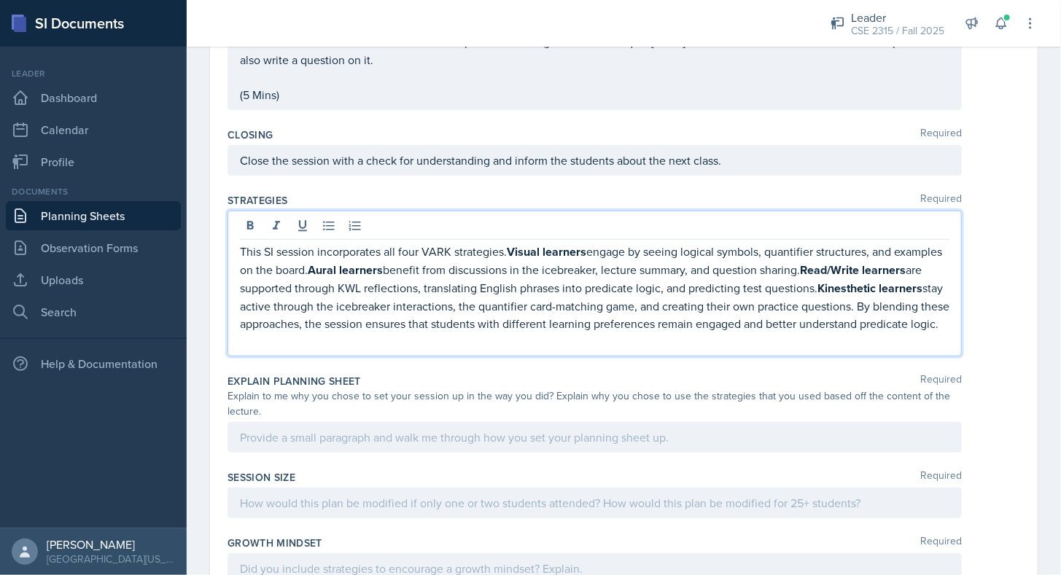
click at [347, 341] on p at bounding box center [594, 340] width 709 height 17
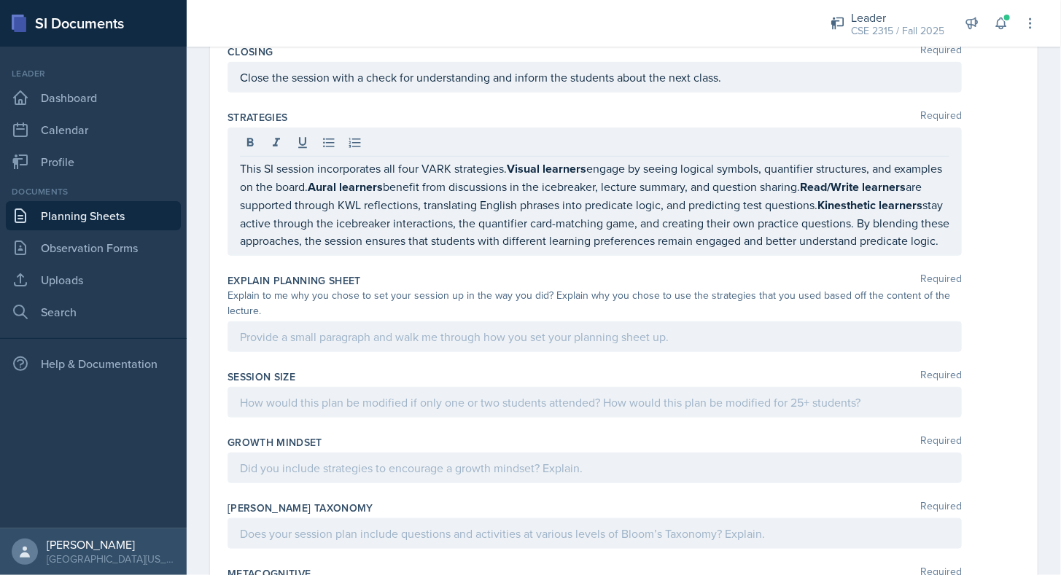
click at [320, 322] on div at bounding box center [594, 336] width 734 height 31
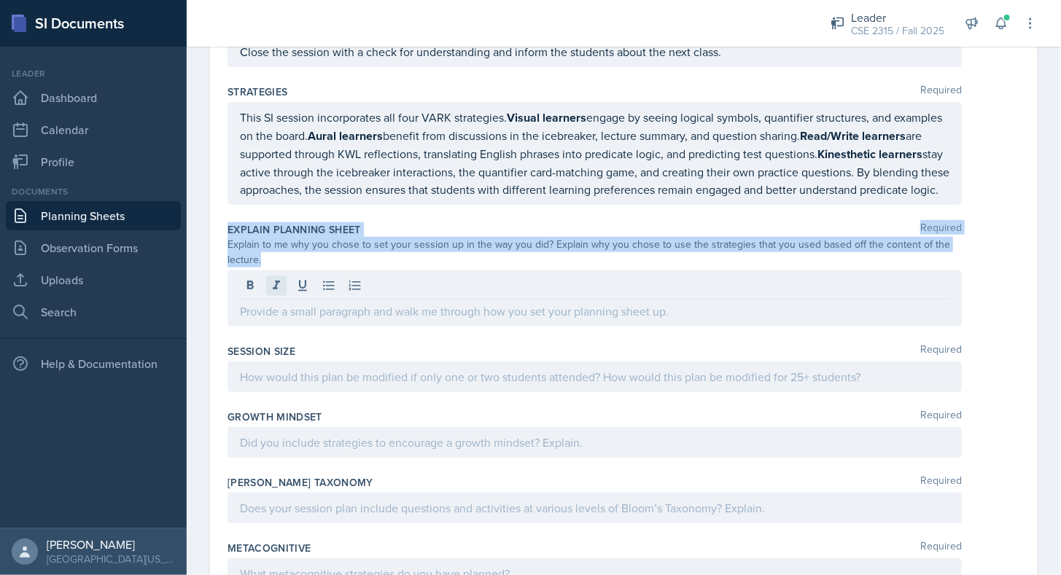
drag, startPoint x: 226, startPoint y: 232, endPoint x: 276, endPoint y: 274, distance: 65.1
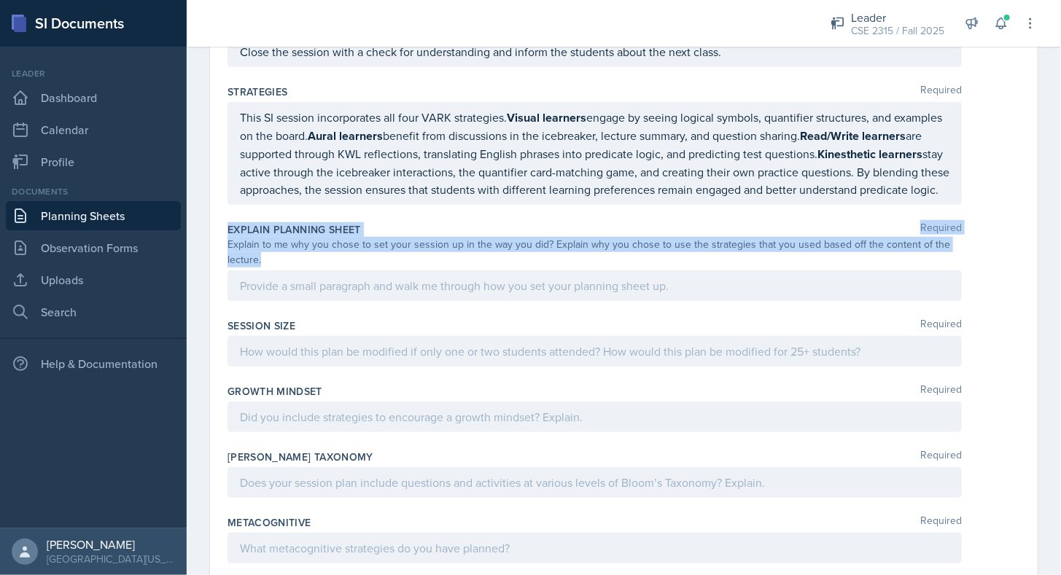
copy div "Explain Planning Sheet Required Explain to me why you chose to set your session…"
click at [309, 267] on div "Explain Planning Sheet Required Explain to me why you chose to set your session…" at bounding box center [623, 264] width 792 height 96
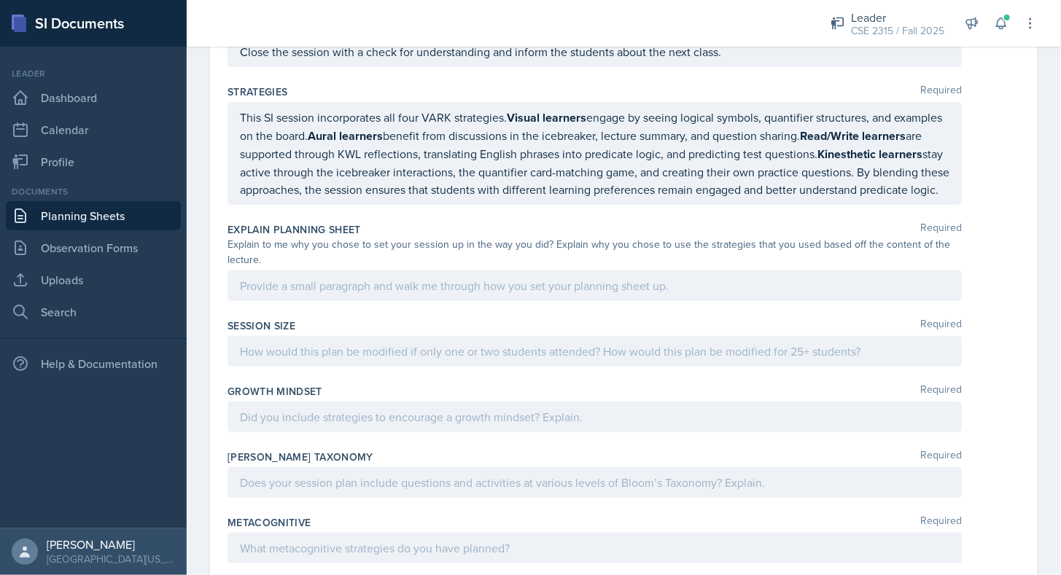
drag, startPoint x: 562, startPoint y: 302, endPoint x: 573, endPoint y: 299, distance: 11.3
click at [573, 299] on div "Explain Planning Sheet Required Explain to me why you chose to set your session…" at bounding box center [623, 264] width 792 height 96
click at [573, 299] on div at bounding box center [594, 285] width 734 height 31
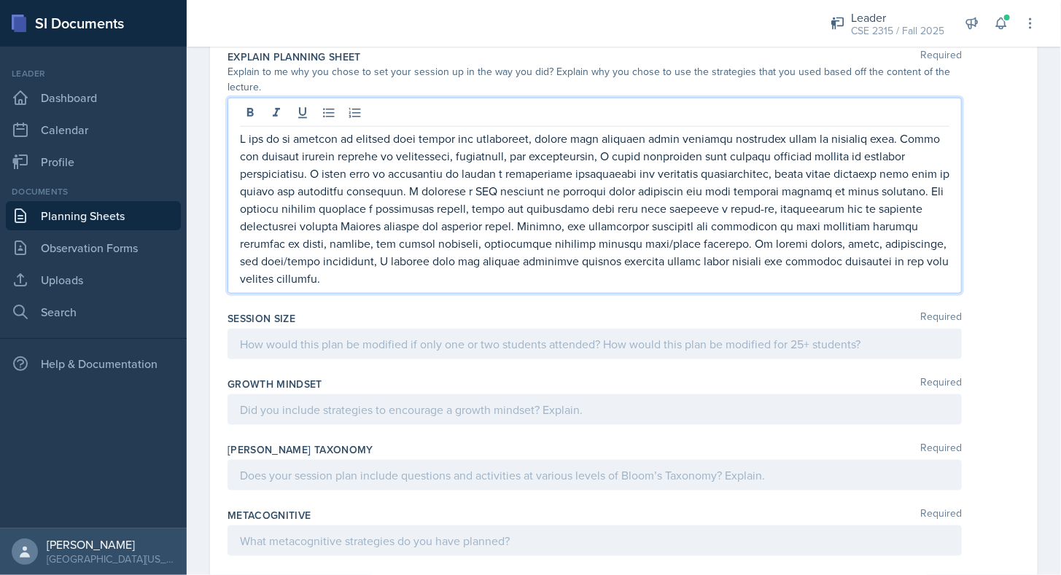
scroll to position [3098, 0]
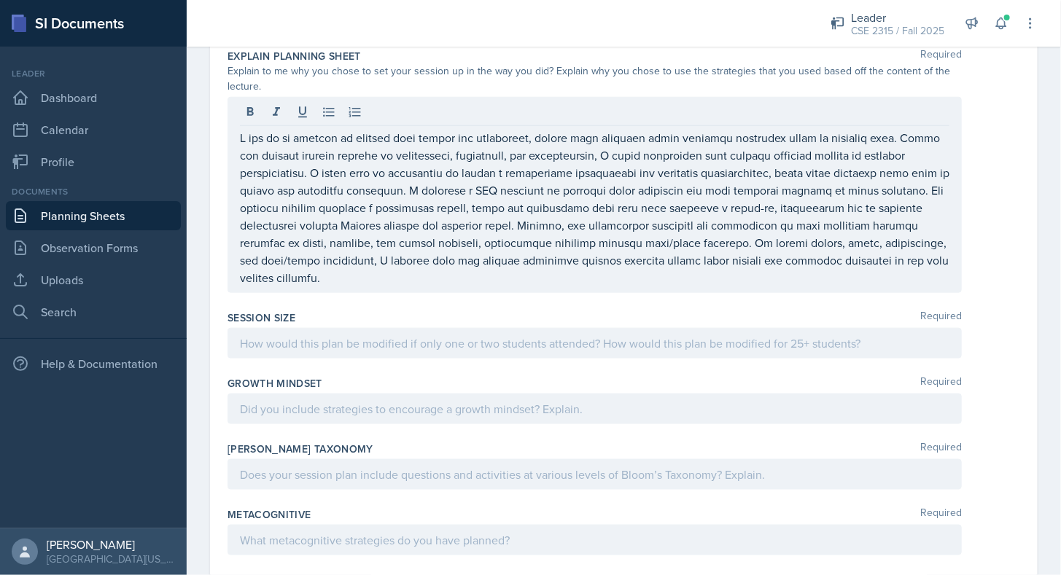
click at [514, 388] on div "Growth Mindset Required" at bounding box center [623, 403] width 792 height 66
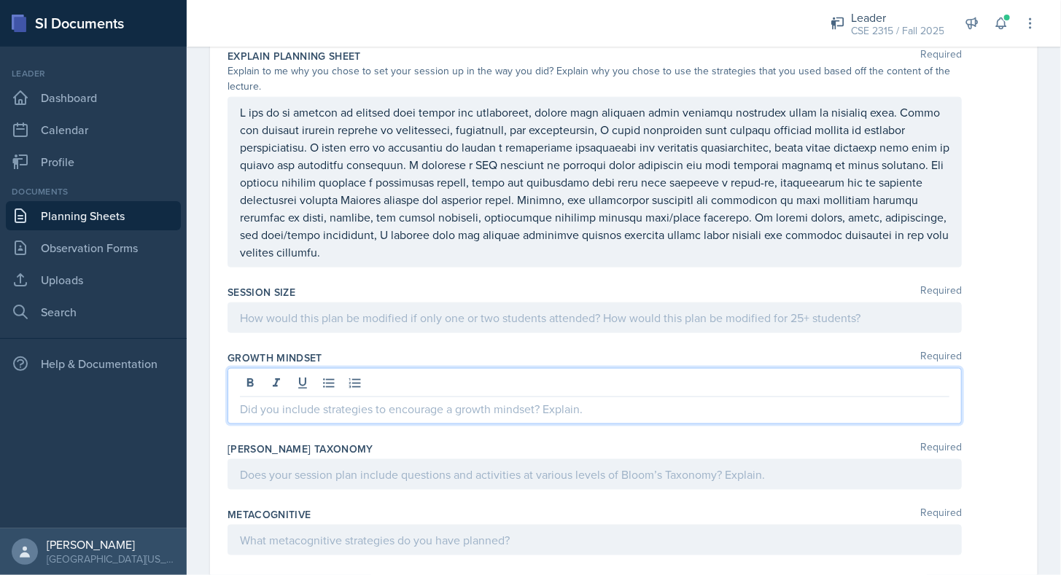
click at [526, 387] on div at bounding box center [594, 396] width 734 height 56
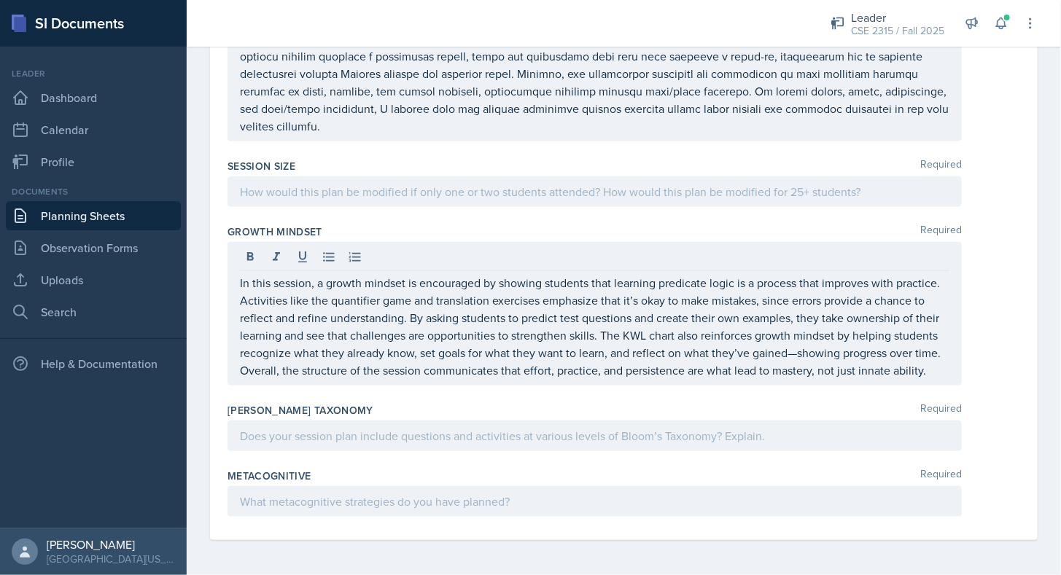
click at [620, 445] on div at bounding box center [594, 436] width 734 height 31
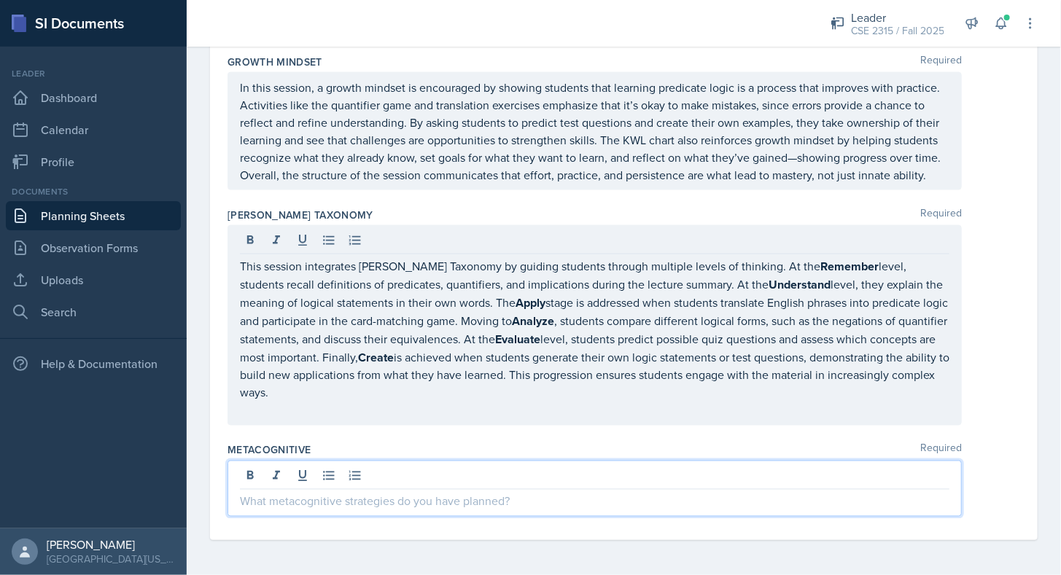
click at [660, 505] on p at bounding box center [594, 501] width 709 height 17
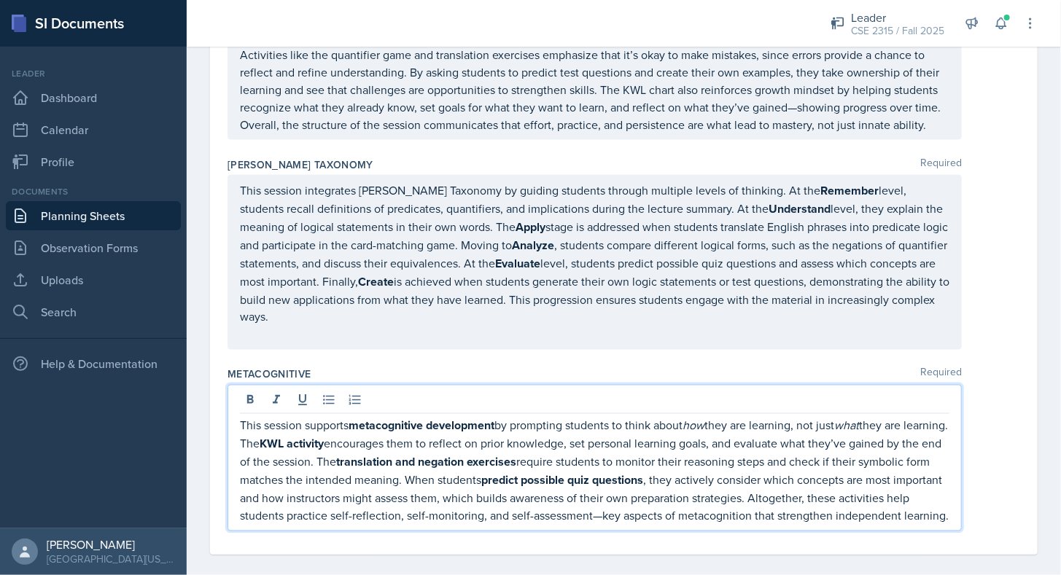
scroll to position [3482, 0]
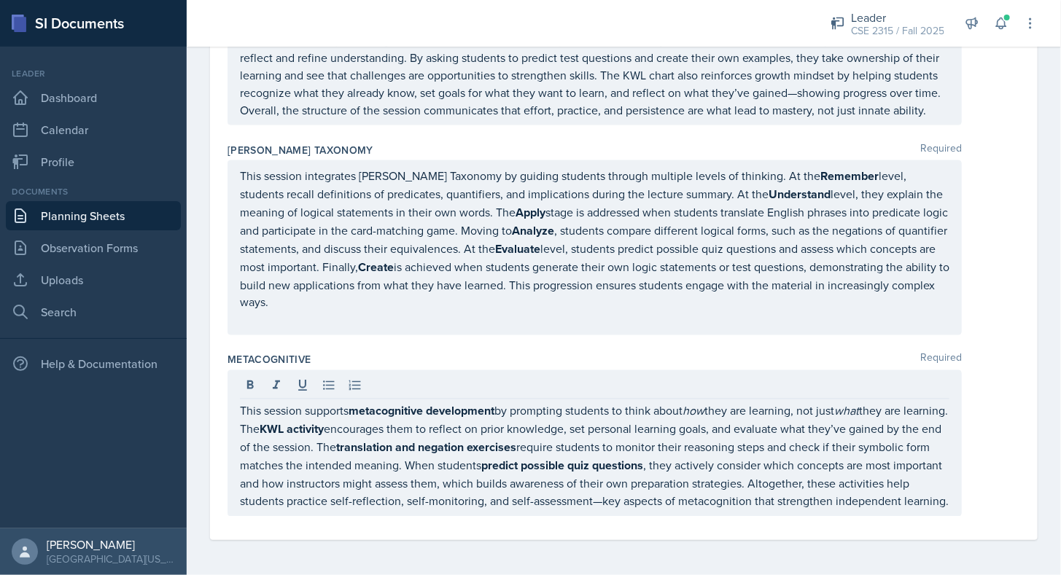
click at [585, 353] on div "Metacognitive Required" at bounding box center [623, 360] width 792 height 15
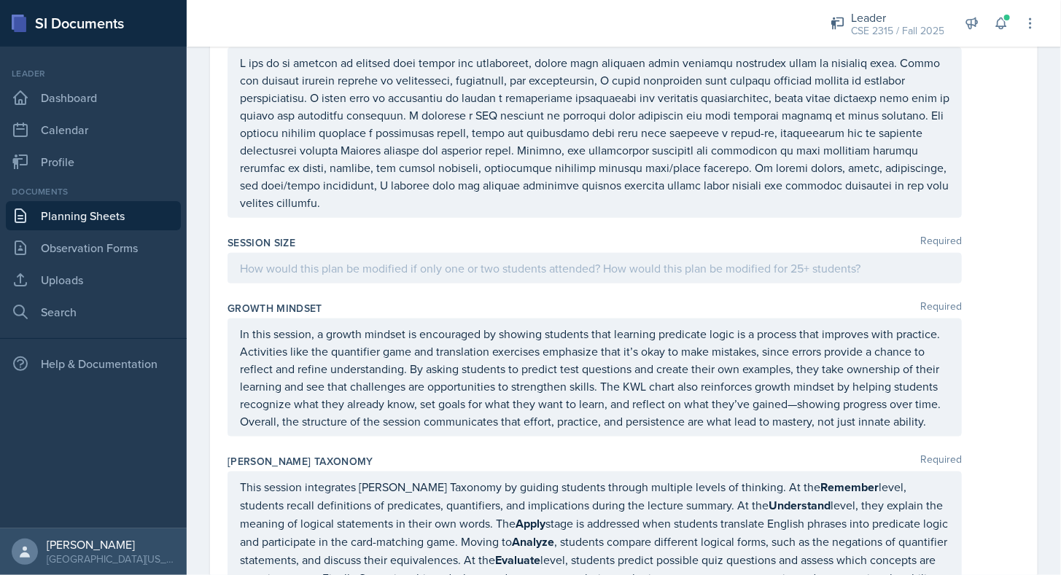
scroll to position [3173, 0]
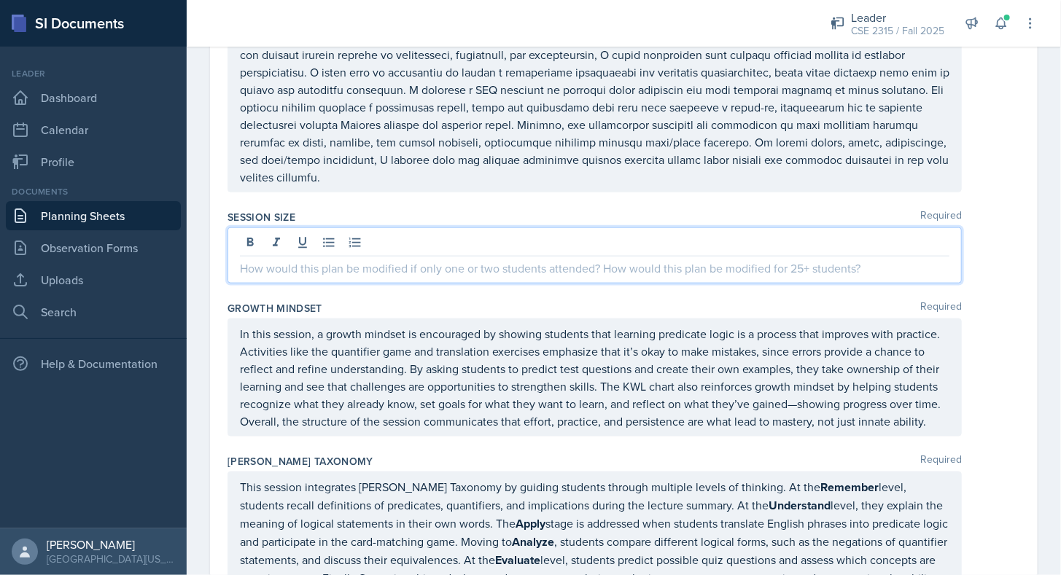
click at [646, 267] on p at bounding box center [594, 267] width 709 height 17
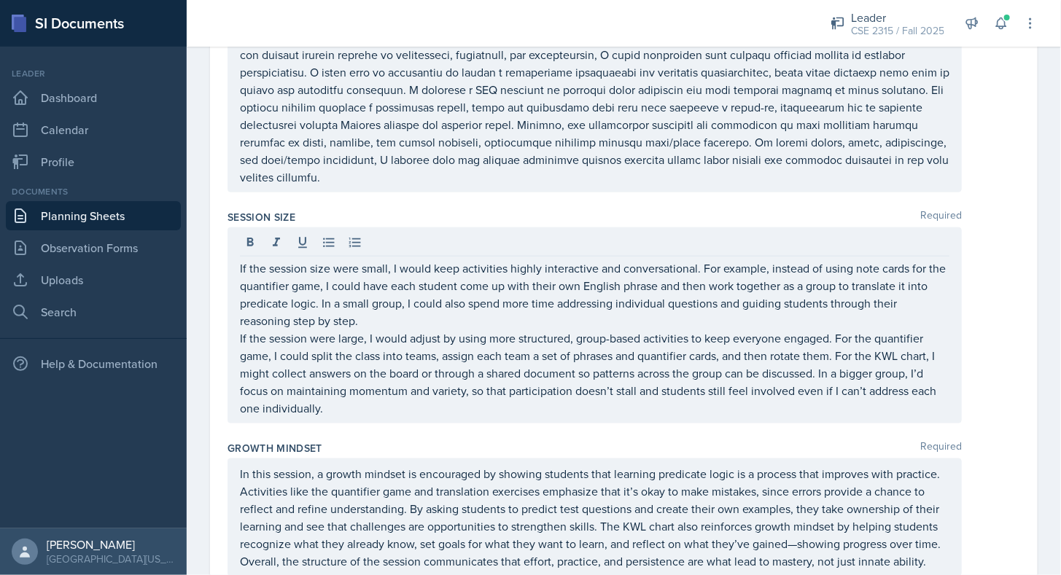
click at [557, 436] on div "Growth Mindset Required In this session, a growth mindset is encouraged by show…" at bounding box center [623, 511] width 792 height 153
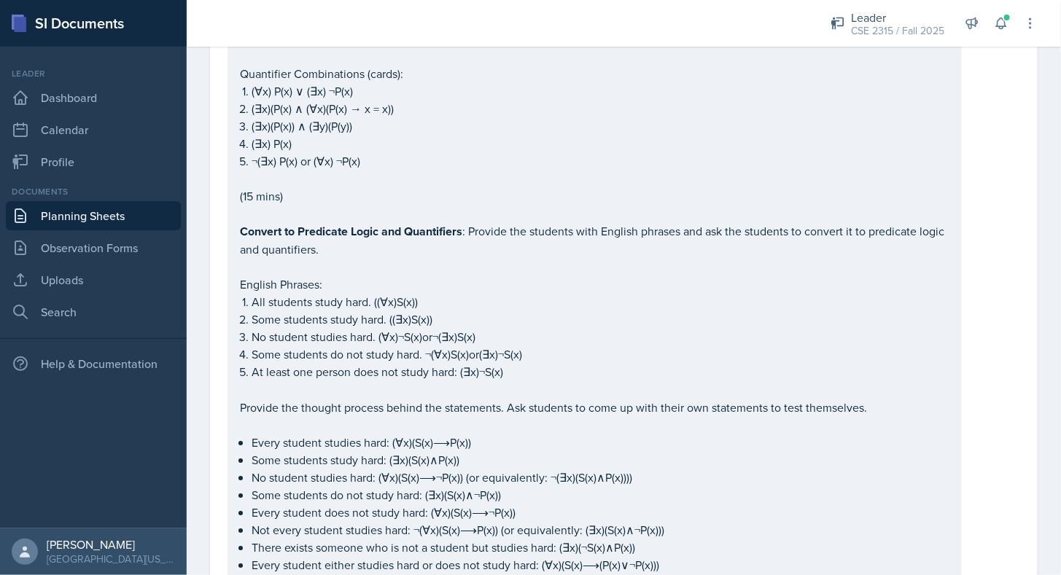
scroll to position [2247, 0]
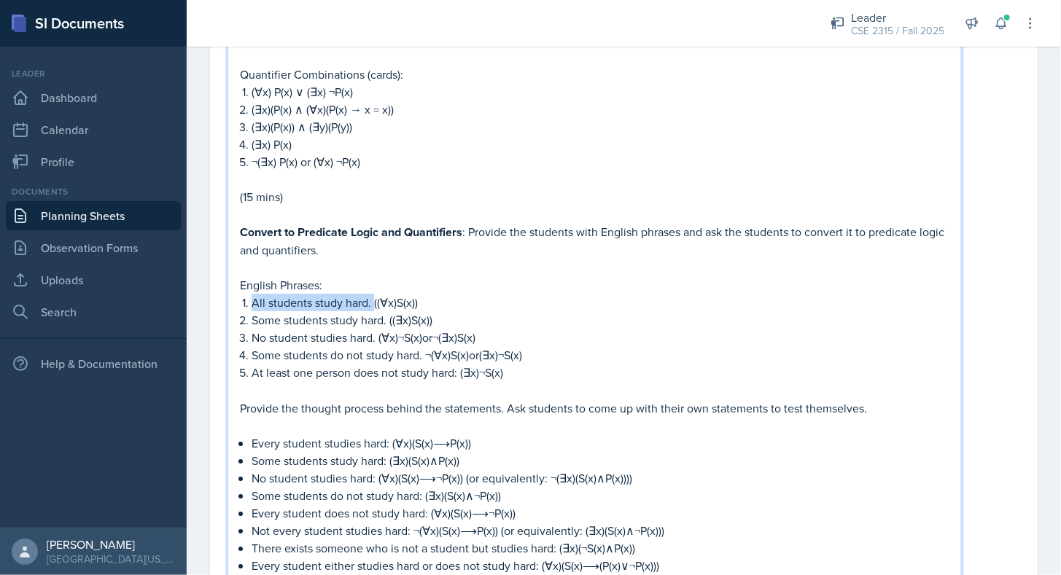
drag, startPoint x: 251, startPoint y: 290, endPoint x: 375, endPoint y: 292, distance: 123.2
click at [375, 294] on p "All students study hard. ((∀x)S(x))" at bounding box center [600, 302] width 698 height 17
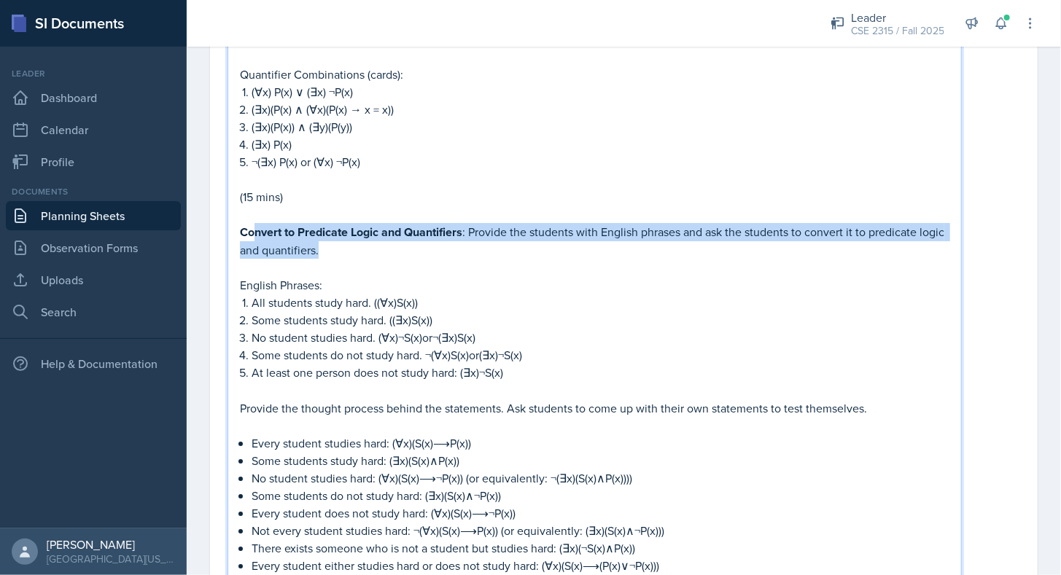
drag, startPoint x: 327, startPoint y: 235, endPoint x: 367, endPoint y: 235, distance: 40.8
click at [367, 235] on p "Convert to Predicate Logic and Quantifiers : Provide the students with English …" at bounding box center [594, 241] width 709 height 36
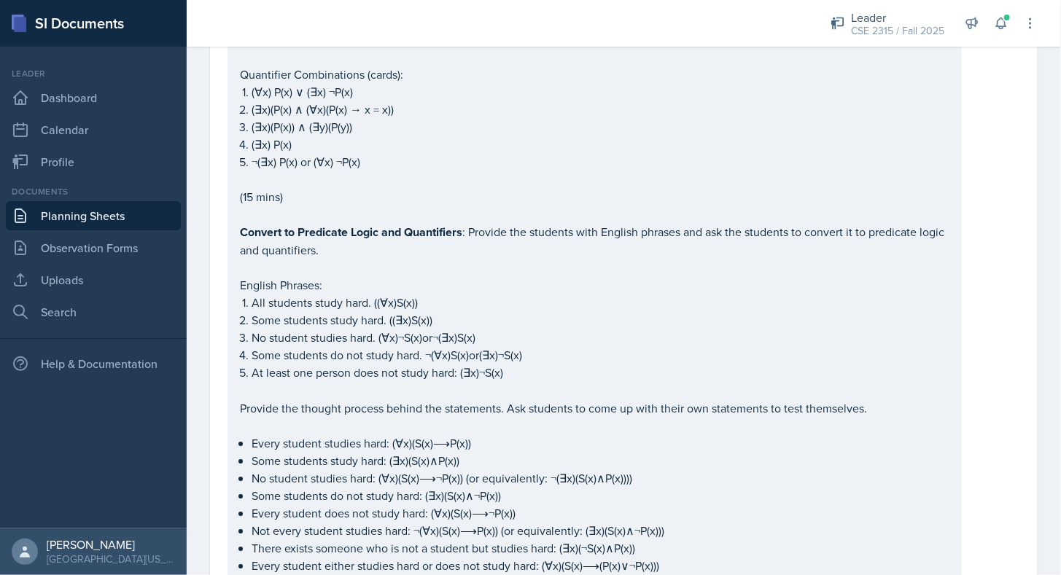
drag, startPoint x: 238, startPoint y: 222, endPoint x: 358, endPoint y: 230, distance: 119.8
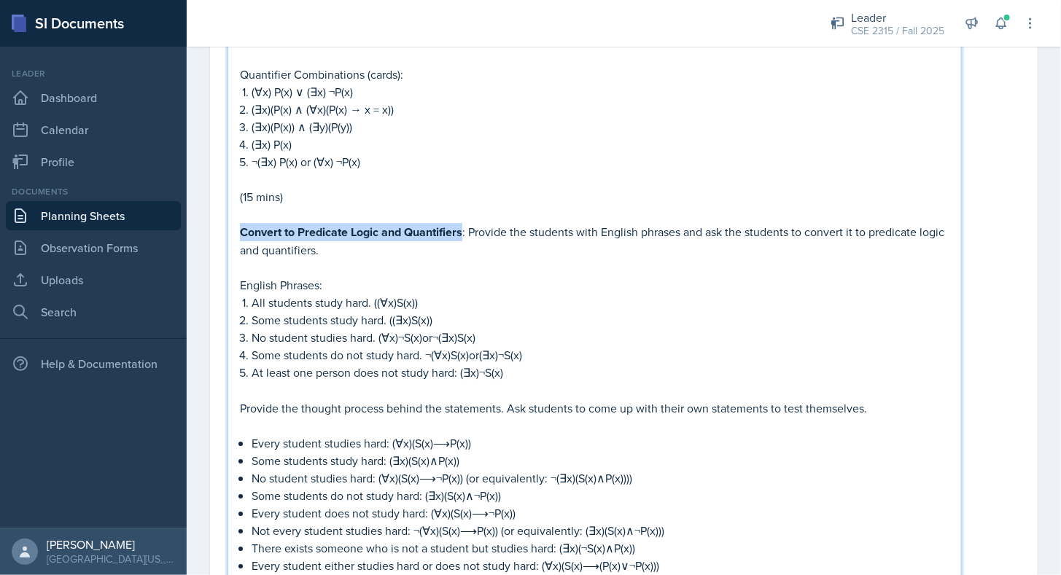
drag, startPoint x: 241, startPoint y: 220, endPoint x: 464, endPoint y: 220, distance: 223.0
click at [462, 224] on strong "Convert to Predicate Logic and Quantifiers" at bounding box center [351, 232] width 222 height 17
copy strong "Convert to Predicate Logic and Quantifiers"
click at [462, 224] on strong "Convert to Predicate Logic and Quantifiers" at bounding box center [351, 232] width 222 height 17
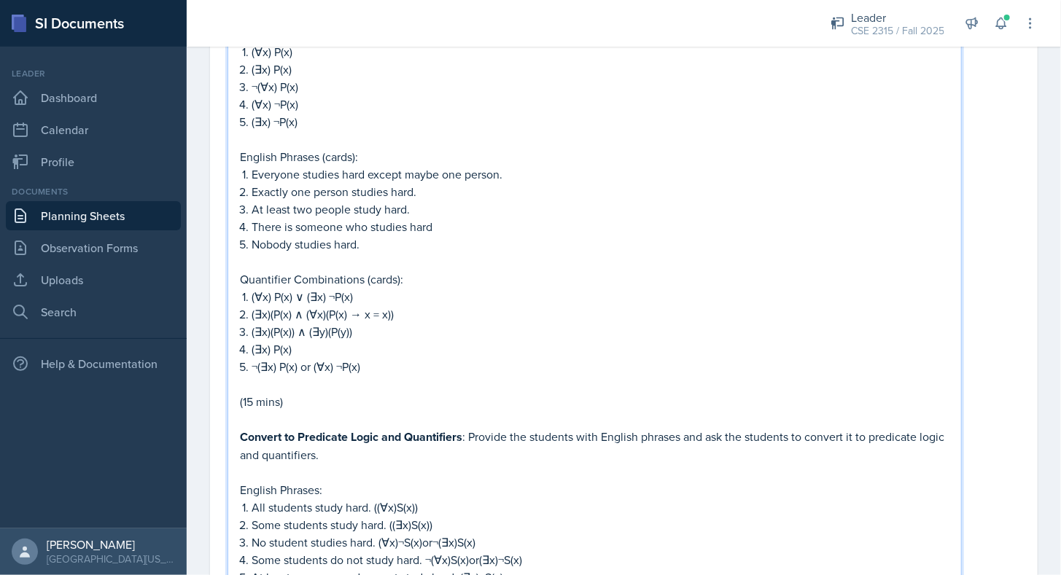
scroll to position [1738, 0]
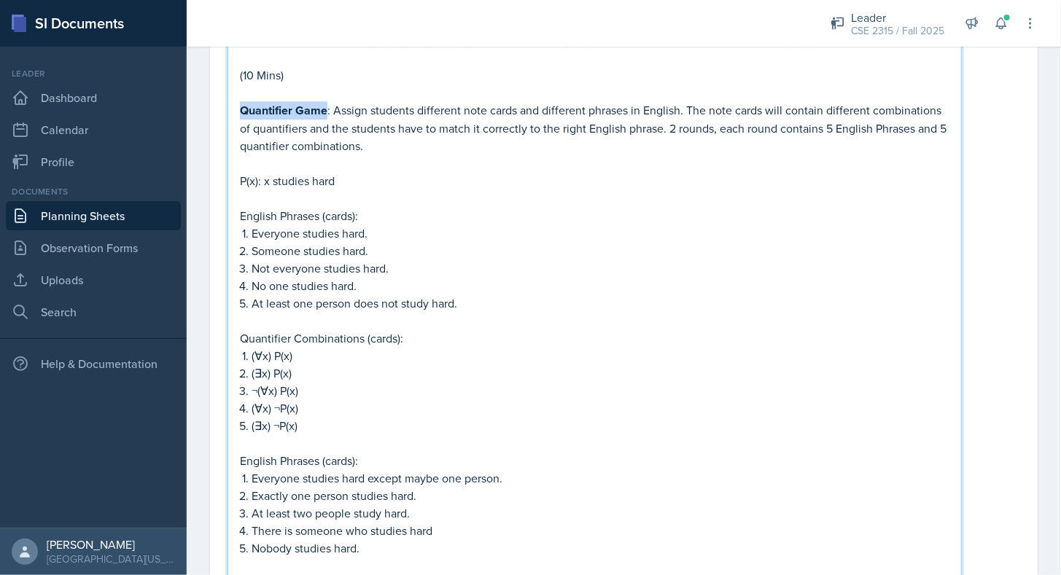
drag, startPoint x: 242, startPoint y: 95, endPoint x: 326, endPoint y: 98, distance: 83.9
click at [326, 102] on strong "Quantifier Game" at bounding box center [283, 110] width 87 height 17
copy strong "Quantifier Game"
click at [326, 102] on strong "Quantifier Game" at bounding box center [283, 110] width 87 height 17
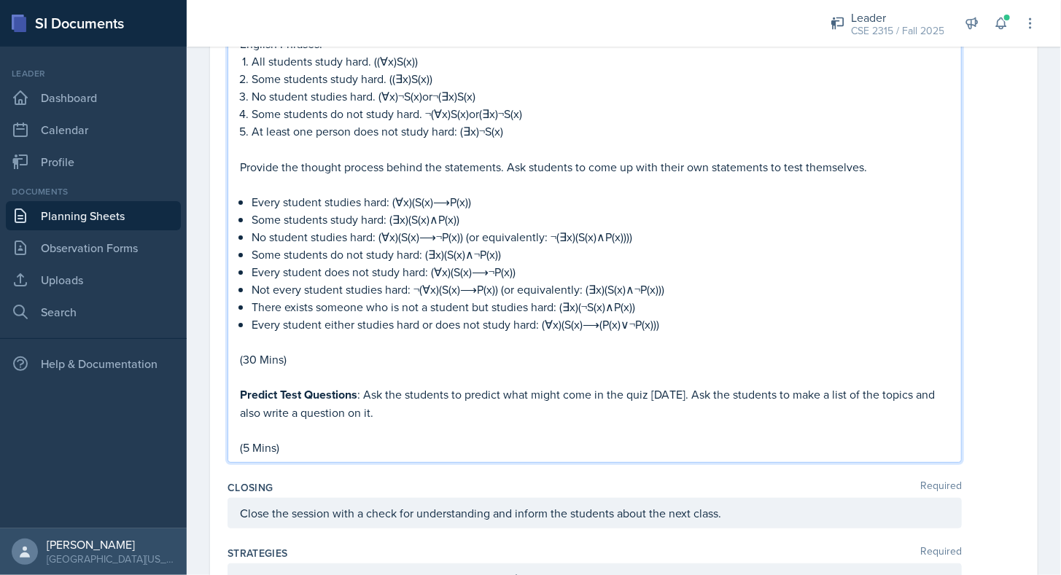
scroll to position [2490, 0]
drag, startPoint x: 320, startPoint y: 214, endPoint x: 336, endPoint y: 212, distance: 16.1
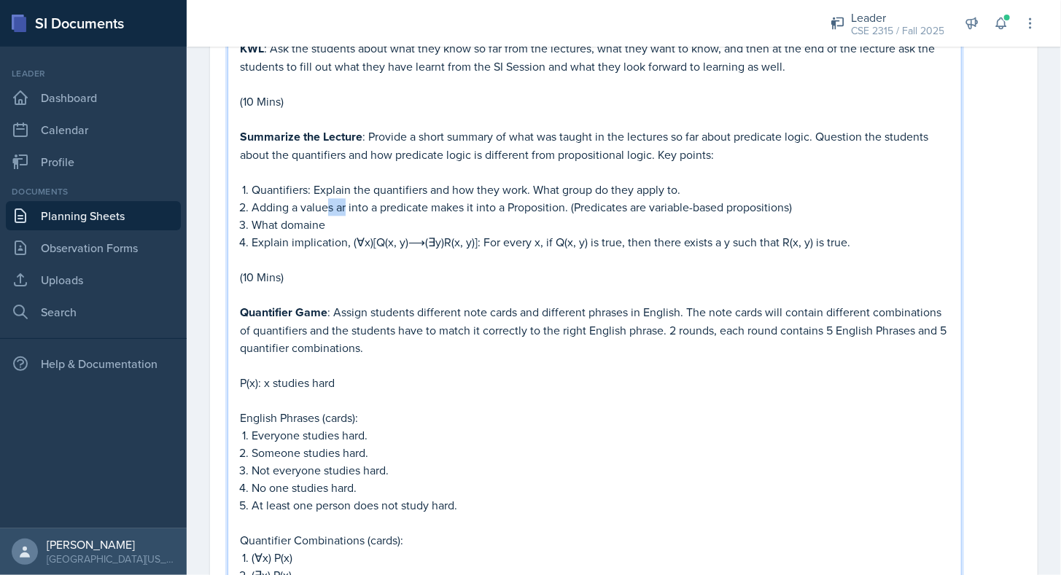
click at [327, 198] on p "Adding a values ar into a predicate makes it into a Proposition. (Predicates ar…" at bounding box center [600, 206] width 698 height 17
click at [334, 216] on p "What domaine" at bounding box center [600, 224] width 698 height 17
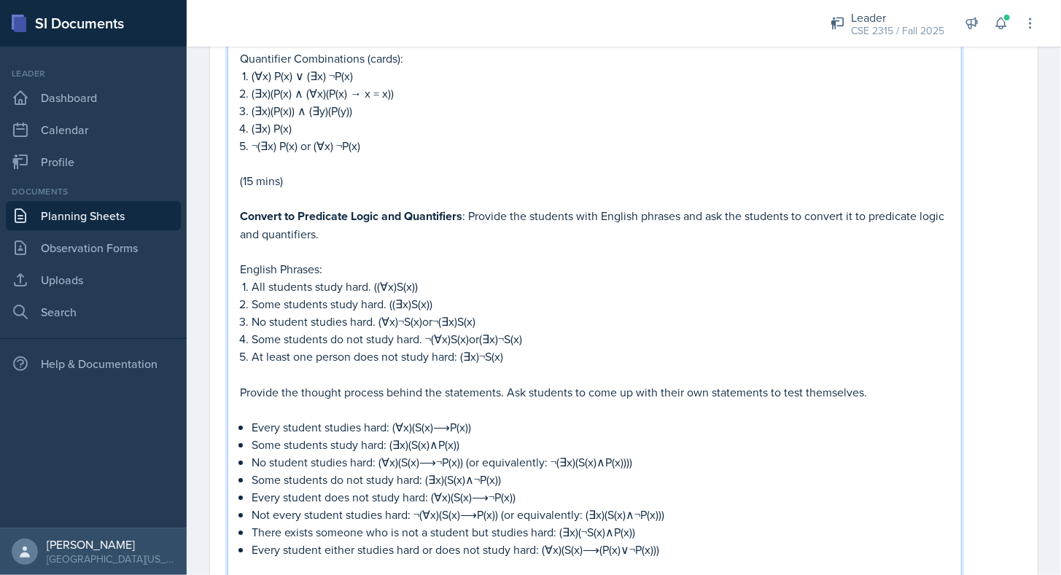
scroll to position [2271, 0]
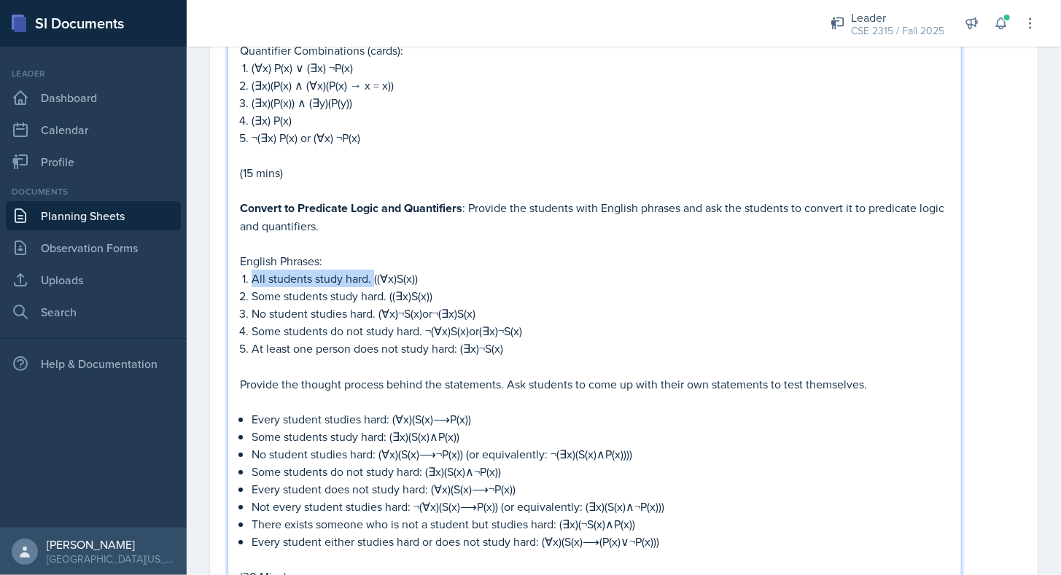
drag, startPoint x: 251, startPoint y: 266, endPoint x: 372, endPoint y: 262, distance: 120.3
click at [372, 270] on p "All students study hard. ((∀x)S(x))" at bounding box center [600, 278] width 698 height 17
copy p "All students study hard."
click at [372, 270] on p "All students study hard. ((∀x)S(x))" at bounding box center [600, 278] width 698 height 17
drag, startPoint x: 252, startPoint y: 280, endPoint x: 383, endPoint y: 279, distance: 131.2
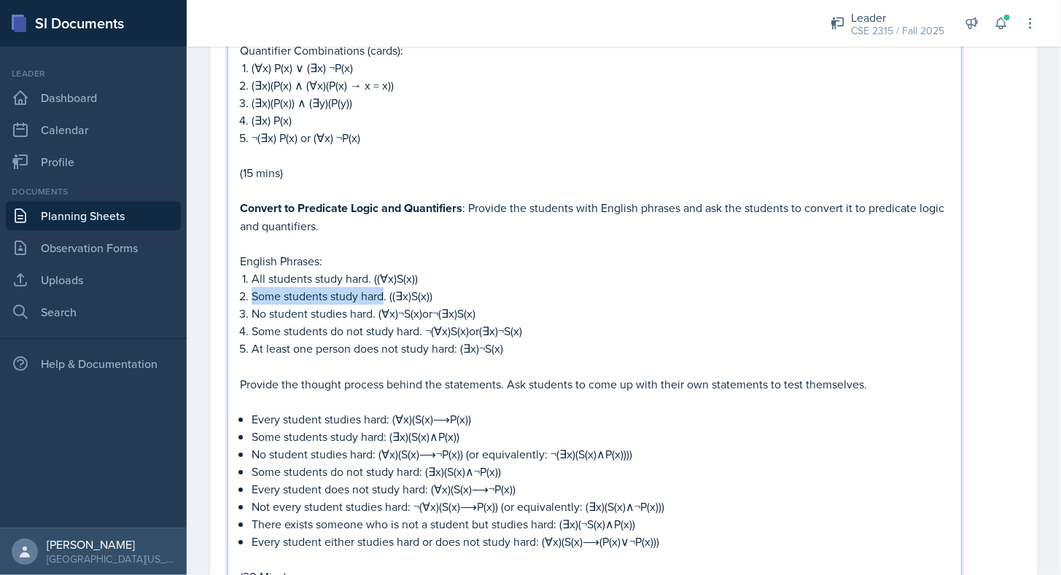
click at [383, 287] on p "Some students study hard. ((∃x)S(x))" at bounding box center [600, 295] width 698 height 17
copy p "Some students study hard"
click at [383, 287] on p "Some students study hard. ((∃x)S(x))" at bounding box center [600, 295] width 698 height 17
drag, startPoint x: 251, startPoint y: 303, endPoint x: 374, endPoint y: 294, distance: 122.8
click at [374, 305] on p "No student studies hard. (∀x)¬S(x)or¬(∃x)S(x)" at bounding box center [600, 313] width 698 height 17
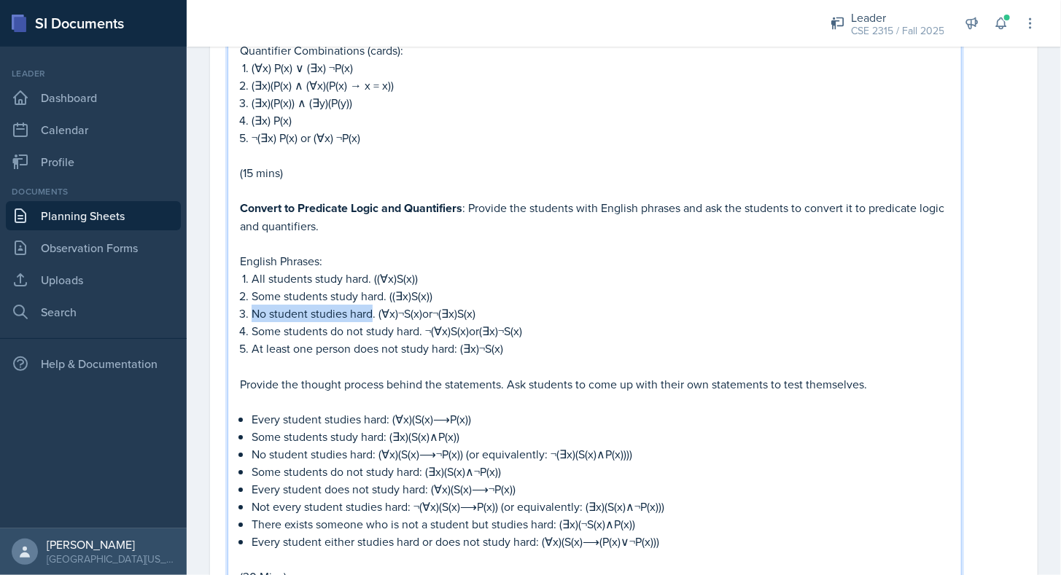
click at [374, 305] on p "No student studies hard. (∀x)¬S(x)or¬(∃x)S(x)" at bounding box center [600, 313] width 698 height 17
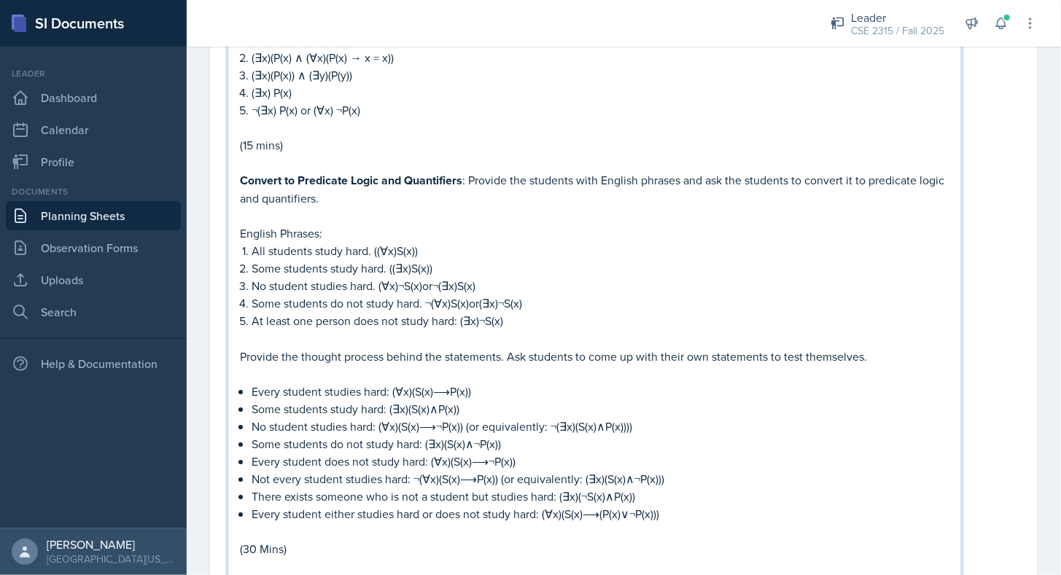
scroll to position [2300, 0]
drag, startPoint x: 254, startPoint y: 292, endPoint x: 418, endPoint y: 290, distance: 164.0
click at [418, 294] on p "Some students do not study hard. ¬(∀x)S(x)or(∃x)¬S(x)" at bounding box center [600, 302] width 698 height 17
click at [417, 294] on p "Some students do not study hard. ¬(∀x)S(x)or(∃x)¬S(x)" at bounding box center [600, 302] width 698 height 17
drag, startPoint x: 249, startPoint y: 311, endPoint x: 453, endPoint y: 308, distance: 204.1
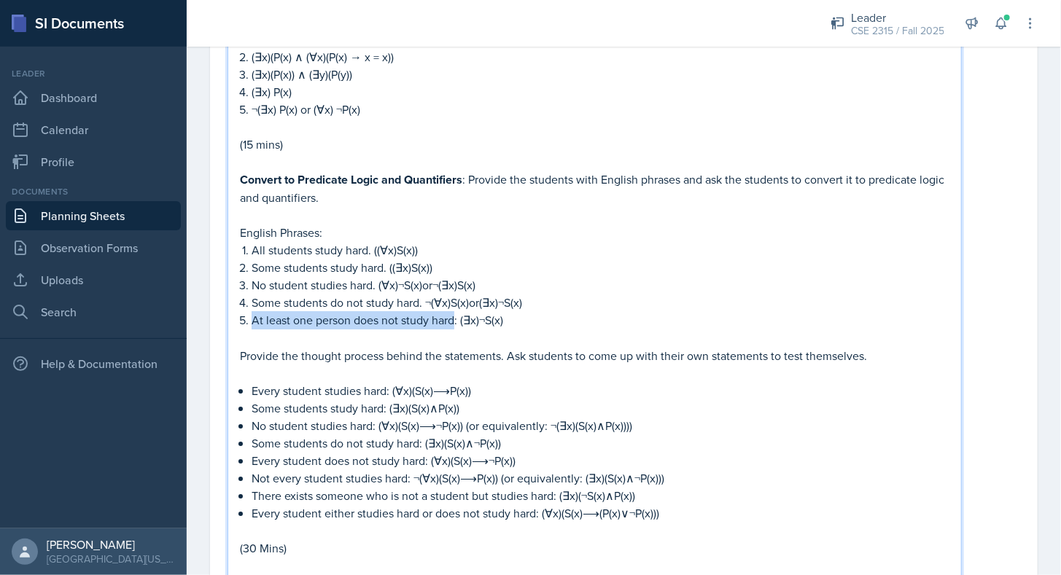
click at [453, 311] on li "At least one person does not study hard: (∃x)¬S(x)" at bounding box center [600, 320] width 698 height 18
click at [453, 311] on p "At least one person does not study hard: (∃x)¬S(x)" at bounding box center [600, 320] width 698 height 18
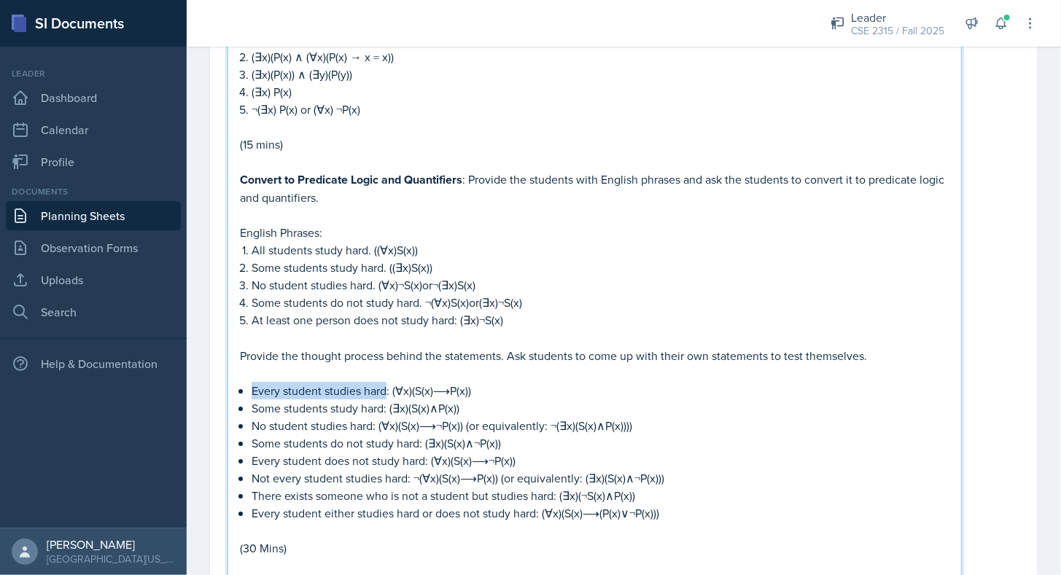
drag, startPoint x: 252, startPoint y: 377, endPoint x: 386, endPoint y: 372, distance: 134.2
click at [386, 382] on p "Every student studies hard: (∀x)(S(x)⟶P(x))" at bounding box center [600, 390] width 698 height 17
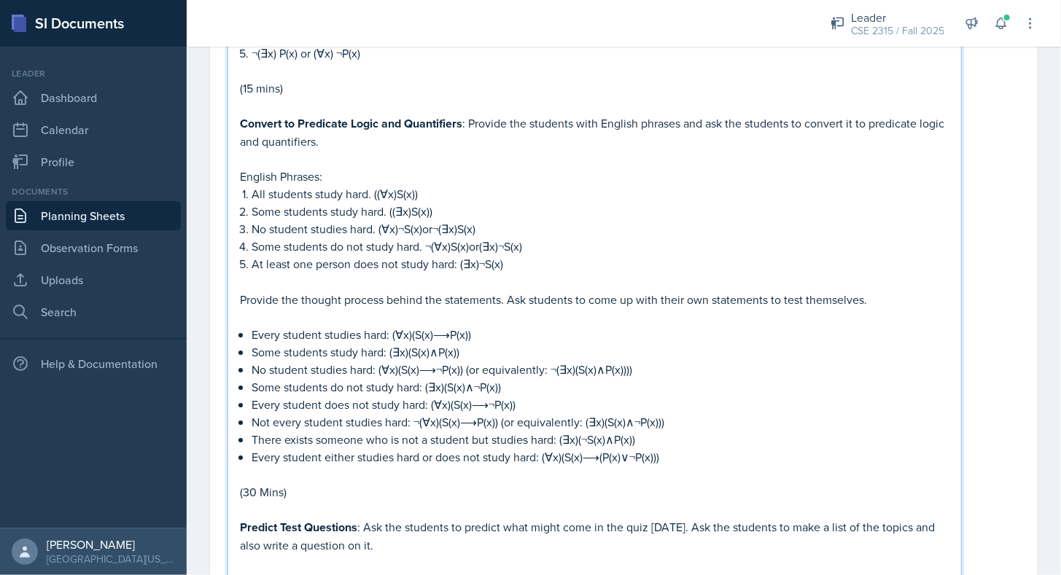
scroll to position [2359, 0]
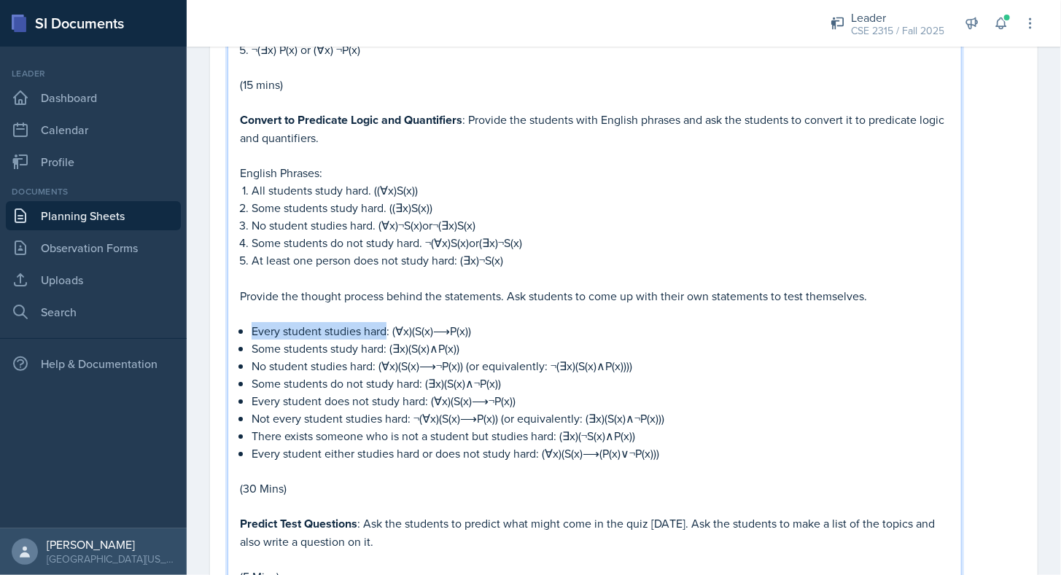
drag, startPoint x: 252, startPoint y: 315, endPoint x: 387, endPoint y: 313, distance: 134.9
click at [387, 322] on p "Every student studies hard: (∀x)(S(x)⟶P(x))" at bounding box center [600, 330] width 698 height 17
drag, startPoint x: 254, startPoint y: 337, endPoint x: 383, endPoint y: 338, distance: 129.7
click at [383, 340] on p "Some students study hard: (∃x)(S(x)∧P(x))" at bounding box center [600, 348] width 698 height 17
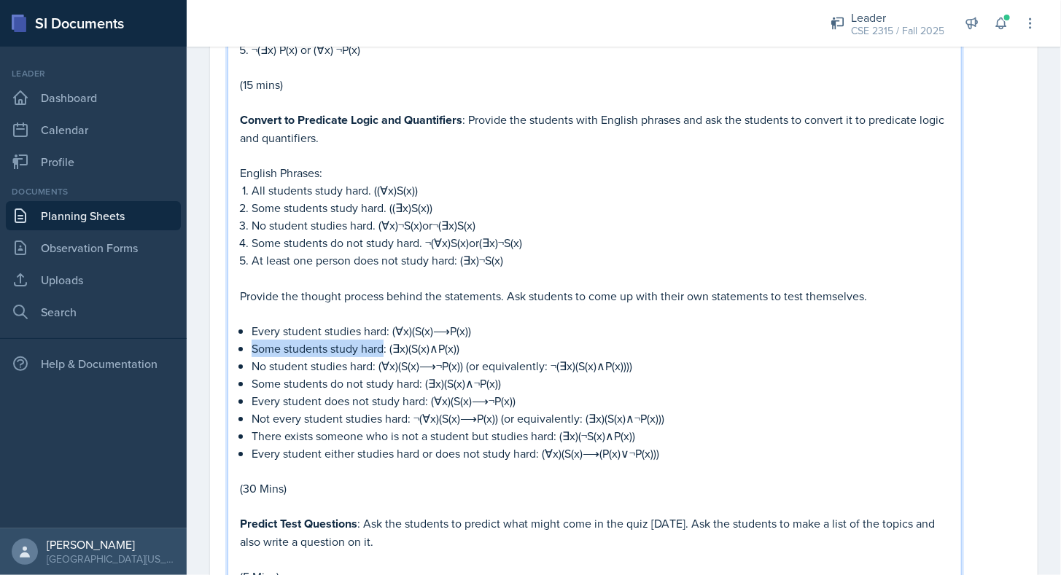
click at [383, 340] on p "Some students study hard: (∃x)(S(x)∧P(x))" at bounding box center [600, 348] width 698 height 17
drag, startPoint x: 249, startPoint y: 355, endPoint x: 371, endPoint y: 347, distance: 122.0
click at [371, 357] on p "No student studies hard: (∀x)(S(x)⟶¬P(x)) (or equivalently: ¬(∃x)(S(x)∧P(x))))" at bounding box center [600, 365] width 698 height 17
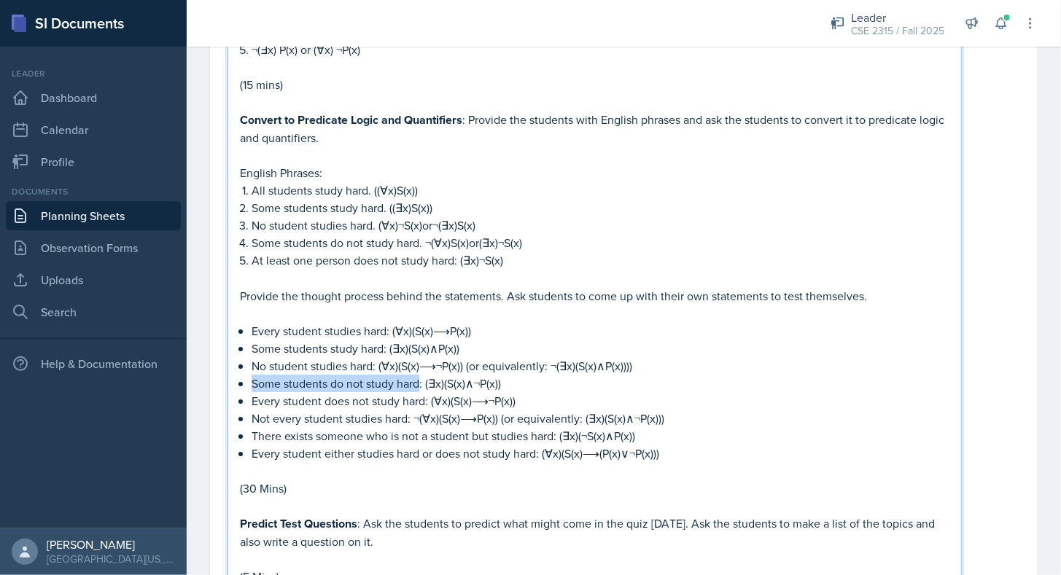
drag, startPoint x: 251, startPoint y: 371, endPoint x: 420, endPoint y: 364, distance: 168.5
click at [420, 375] on p "Some students do not study hard: (∃x)(S(x)∧¬P(x))" at bounding box center [600, 383] width 698 height 17
click at [419, 375] on p "Some students do not study hard: (∃x)(S(x)∧¬P(x))" at bounding box center [600, 383] width 698 height 17
drag, startPoint x: 251, startPoint y: 382, endPoint x: 424, endPoint y: 385, distance: 172.8
click at [424, 392] on p "Every student does not study hard: (∀x)(S(x)⟶¬P(x))" at bounding box center [600, 400] width 698 height 17
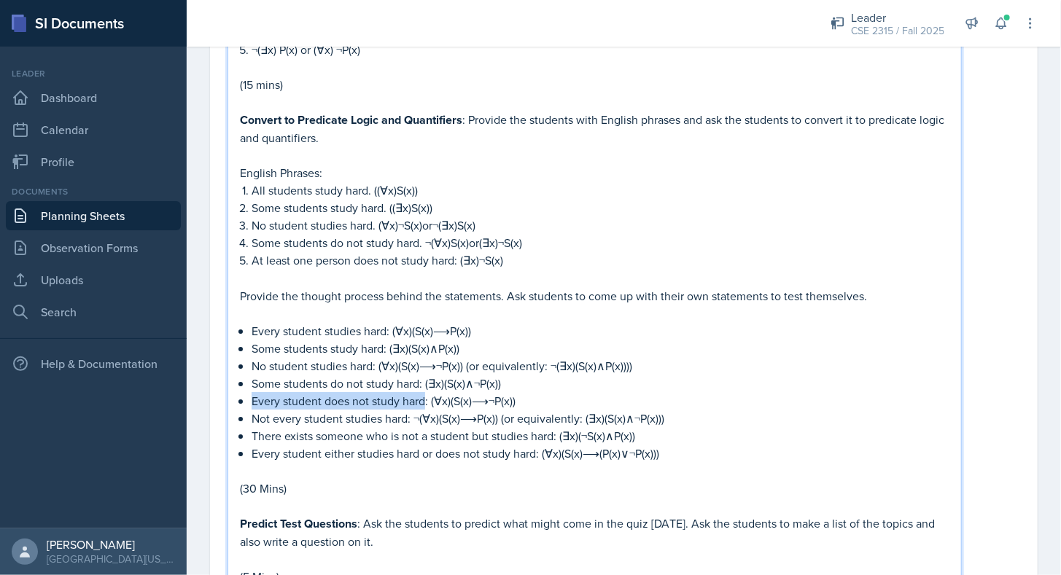
click at [424, 392] on p "Every student does not study hard: (∀x)(S(x)⟶¬P(x))" at bounding box center [600, 400] width 698 height 17
drag, startPoint x: 251, startPoint y: 408, endPoint x: 408, endPoint y: 402, distance: 156.8
click at [408, 410] on p "Not every student studies hard: ¬(∀x)(S(x)⟶P(x)) (or equivalently: (∃x)(S(x)∧¬P…" at bounding box center [600, 418] width 698 height 17
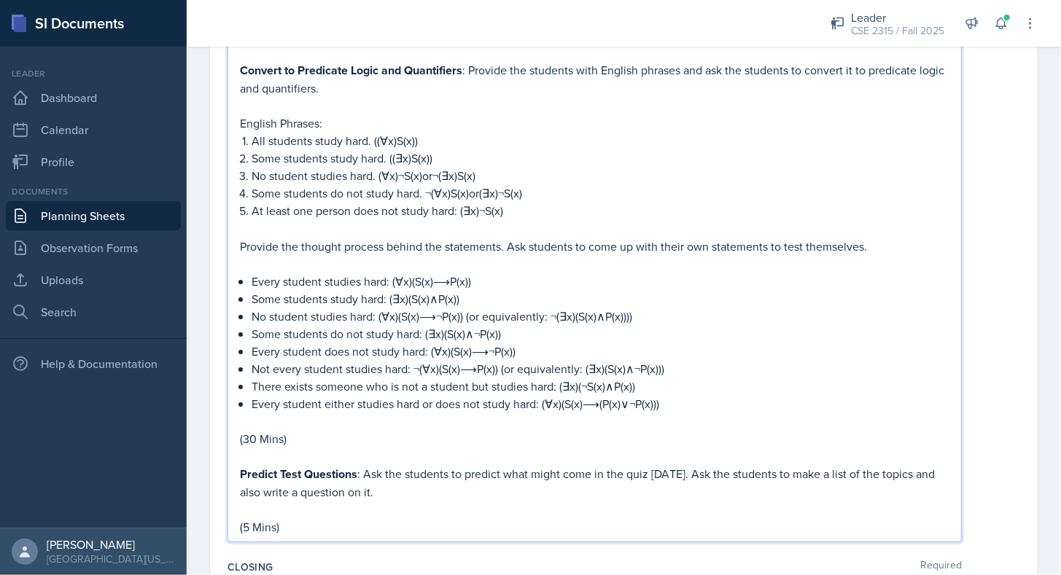
scroll to position [2410, 0]
drag, startPoint x: 255, startPoint y: 366, endPoint x: 280, endPoint y: 368, distance: 24.9
click at [280, 377] on p "There exists someone who is not a student but studies hard: (∃x)(¬S(x)∧P(x))" at bounding box center [600, 385] width 698 height 17
drag, startPoint x: 251, startPoint y: 372, endPoint x: 554, endPoint y: 370, distance: 302.5
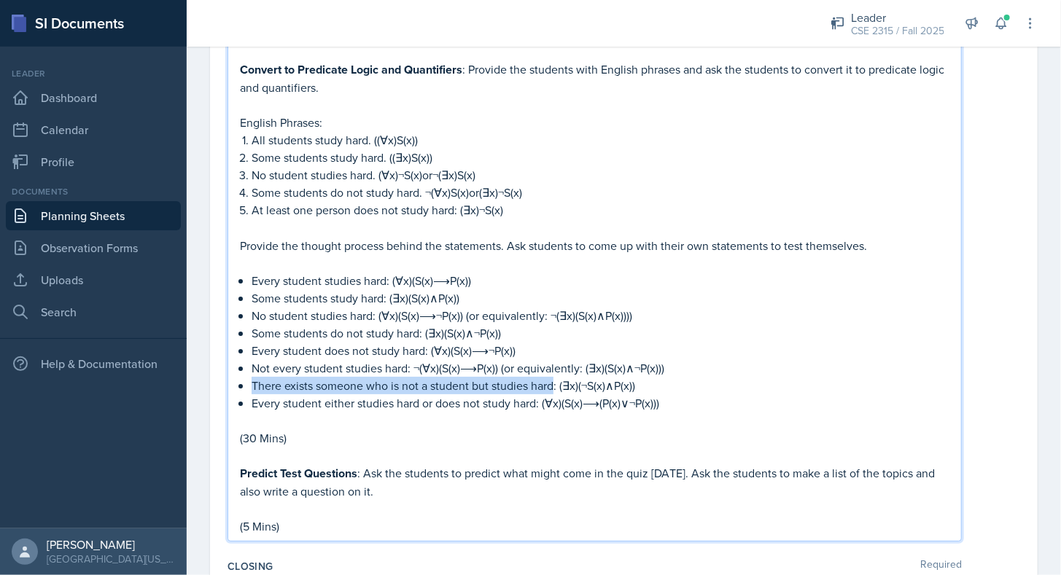
click at [554, 377] on p "There exists someone who is not a student but studies hard: (∃x)(¬S(x)∧P(x))" at bounding box center [600, 385] width 698 height 17
click at [550, 377] on p "There exists someone who is not a student but studies hard: (∃x)(¬S(x)∧P(x))" at bounding box center [600, 385] width 698 height 17
click at [255, 394] on p "Every student either studies hard or does not study hard: (∀x)(S(x)⟶(P(x)∨¬P(x)…" at bounding box center [600, 402] width 698 height 17
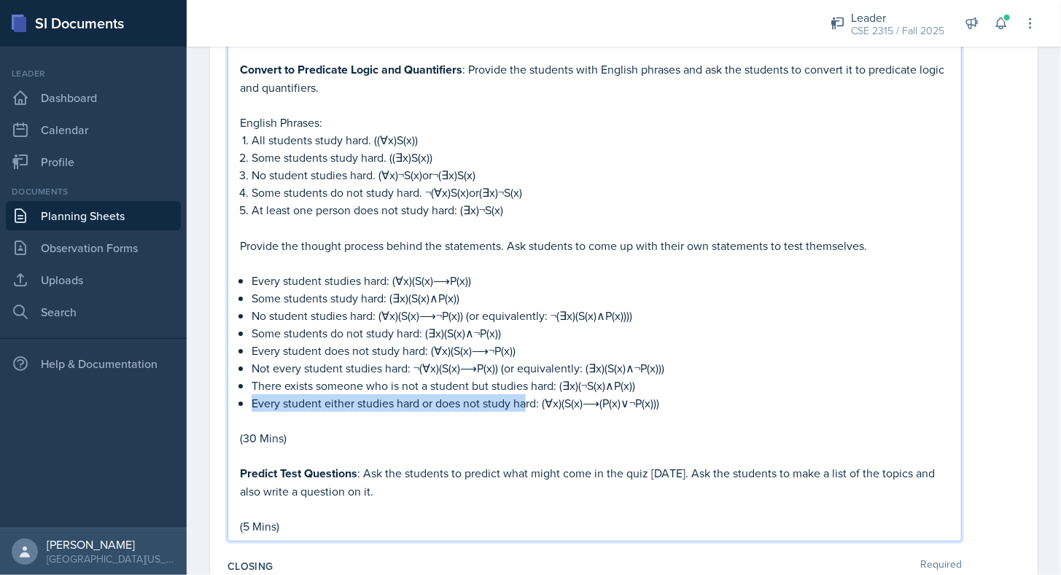
drag, startPoint x: 251, startPoint y: 389, endPoint x: 523, endPoint y: 381, distance: 272.0
click at [523, 394] on p "Every student either studies hard or does not study hard: (∀x)(S(x)⟶(P(x)∨¬P(x)…" at bounding box center [600, 402] width 698 height 17
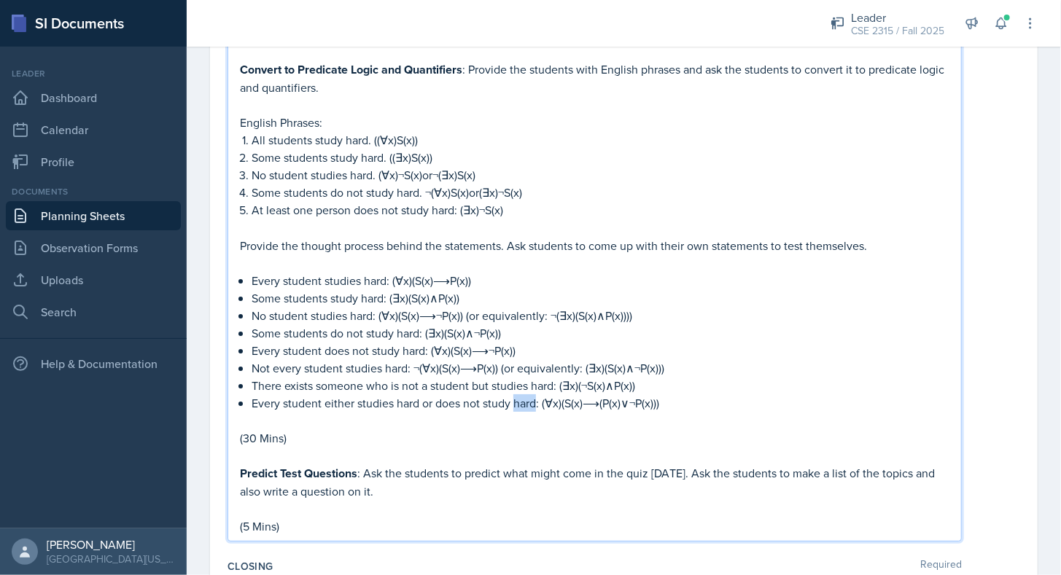
click at [523, 394] on p "Every student either studies hard or does not study hard: (∀x)(S(x)⟶(P(x)∨¬P(x)…" at bounding box center [600, 402] width 698 height 17
drag, startPoint x: 252, startPoint y: 391, endPoint x: 536, endPoint y: 386, distance: 284.3
click at [536, 394] on p "Every student either studies hard or does not study hard: (∀x)(S(x)⟶(P(x)∨¬P(x)…" at bounding box center [600, 402] width 698 height 17
click at [534, 394] on p "Every student either studies hard or does not study hard: (∀x)(S(x)⟶(P(x)∨¬P(x)…" at bounding box center [600, 402] width 698 height 17
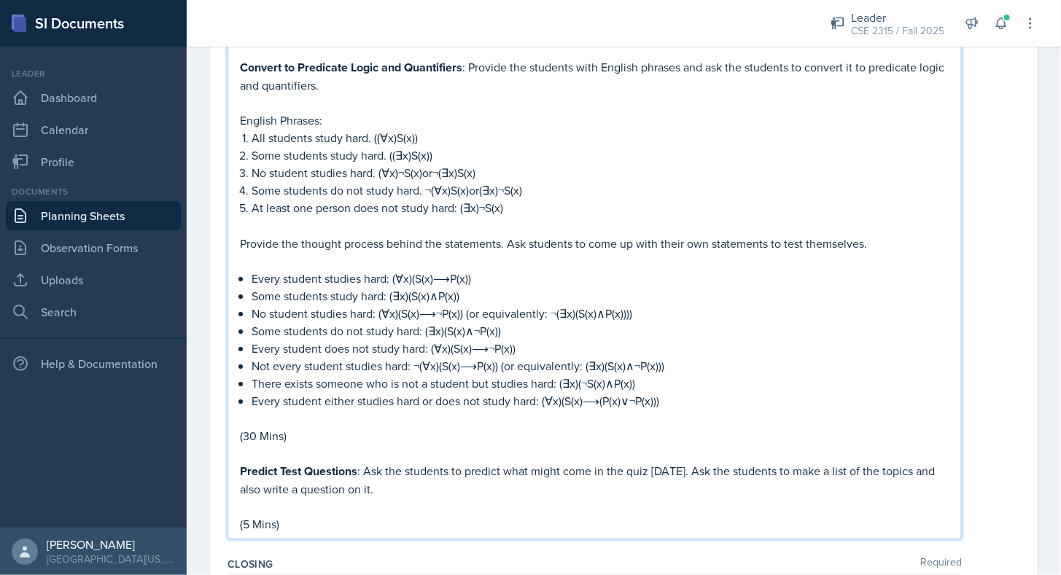
scroll to position [2411, 0]
click at [419, 130] on p "All students study hard. ((∀x)S(x))" at bounding box center [600, 138] width 698 height 17
click at [392, 147] on p "Some students study hard. ((∃x)S(x))" at bounding box center [600, 155] width 698 height 17
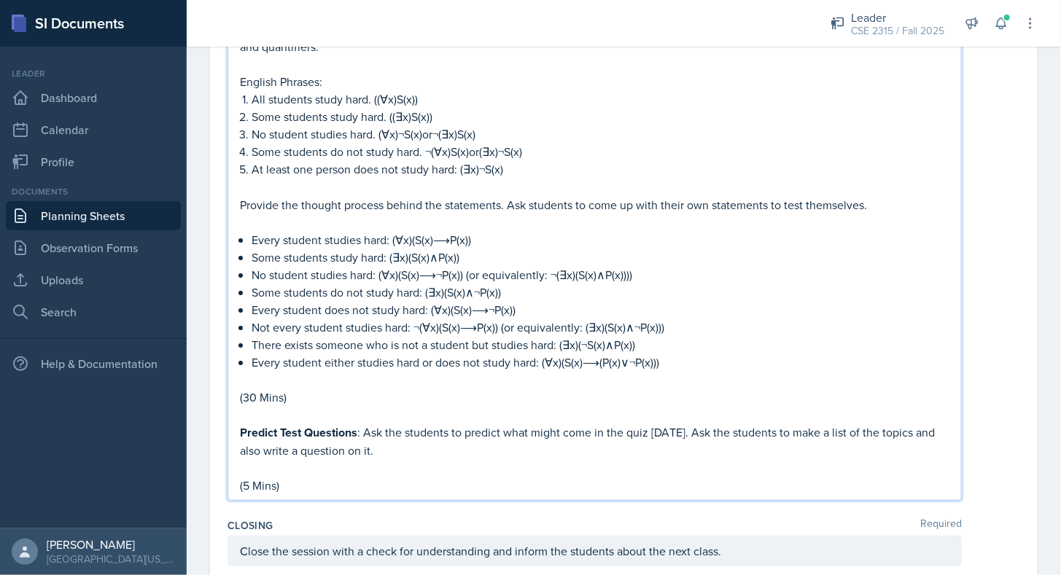
scroll to position [2453, 0]
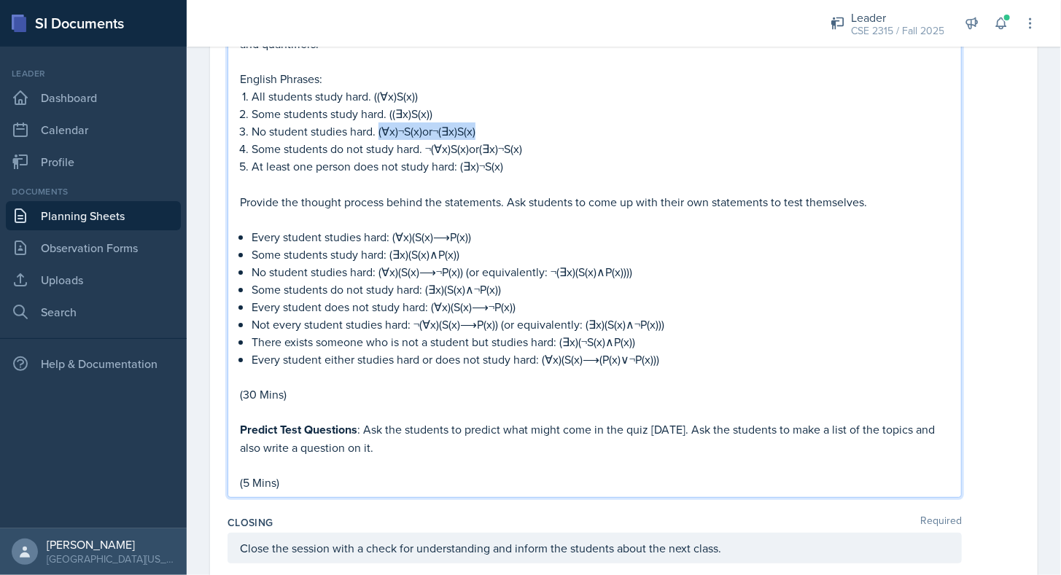
drag, startPoint x: 378, startPoint y: 120, endPoint x: 483, endPoint y: 111, distance: 105.3
click at [483, 122] on p "No student studies hard. (∀x)¬S(x)or¬(∃x)S(x)" at bounding box center [600, 130] width 698 height 17
drag, startPoint x: 430, startPoint y: 136, endPoint x: 511, endPoint y: 130, distance: 81.2
click at [511, 140] on p "Some students do not study hard. ¬(∀x)S(x)or(∃x)¬S(x)" at bounding box center [600, 148] width 698 height 17
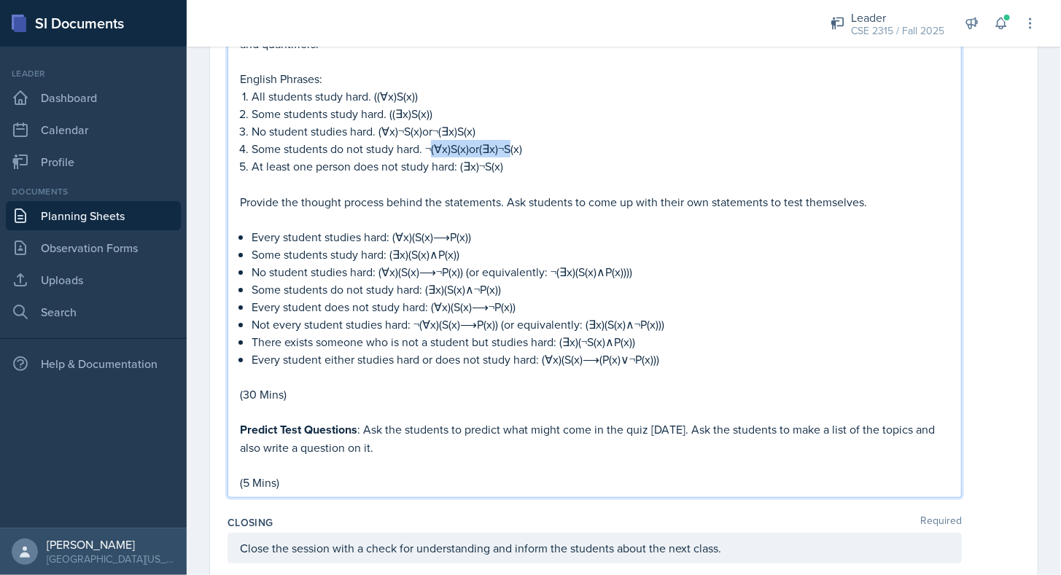
click at [511, 140] on p "Some students do not study hard. ¬(∀x)S(x)or(∃x)¬S(x)" at bounding box center [600, 148] width 698 height 17
drag, startPoint x: 534, startPoint y: 133, endPoint x: 449, endPoint y: 133, distance: 84.6
click at [449, 140] on p "Some students do not study hard. ¬(∀x)S(x)or(∃x)¬S(x)" at bounding box center [600, 148] width 698 height 17
click at [422, 140] on p "Some students do not study hard. ¬(∀)S(x)or(∃x)¬S(x)x" at bounding box center [600, 148] width 698 height 17
click at [531, 140] on p "Some students do not study hard. ¬(∀)S(x)or(∃x)¬S(x)x" at bounding box center [600, 148] width 698 height 17
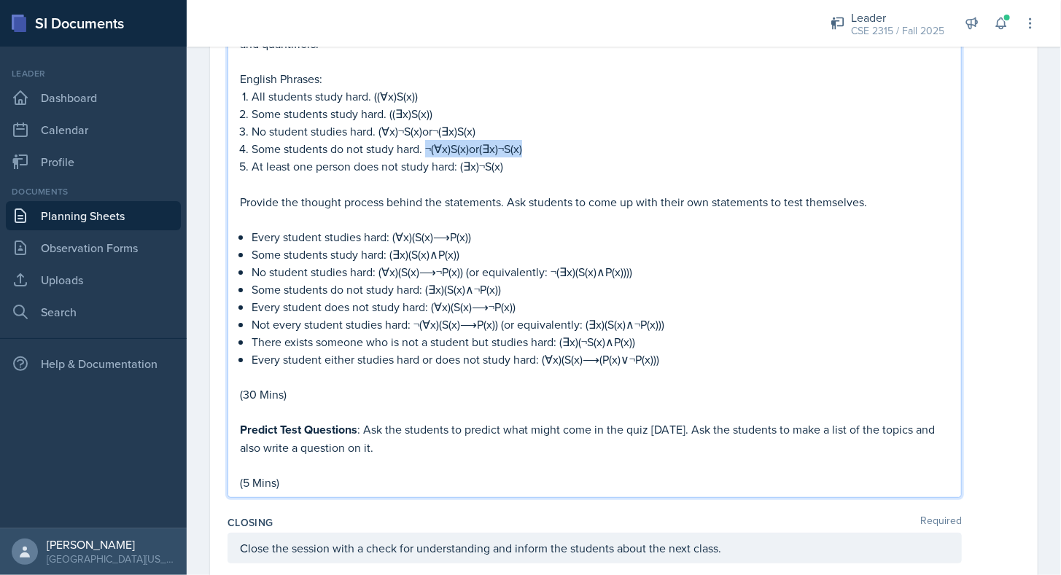
drag, startPoint x: 426, startPoint y: 136, endPoint x: 528, endPoint y: 131, distance: 102.1
click at [528, 140] on p "Some students do not study hard. ¬(∀x)S(x)or(∃x)¬S(x)" at bounding box center [600, 148] width 698 height 17
drag, startPoint x: 461, startPoint y: 157, endPoint x: 505, endPoint y: 147, distance: 45.6
click at [505, 157] on p "At least one person does not study hard: (∃x)¬S(x)" at bounding box center [600, 166] width 698 height 18
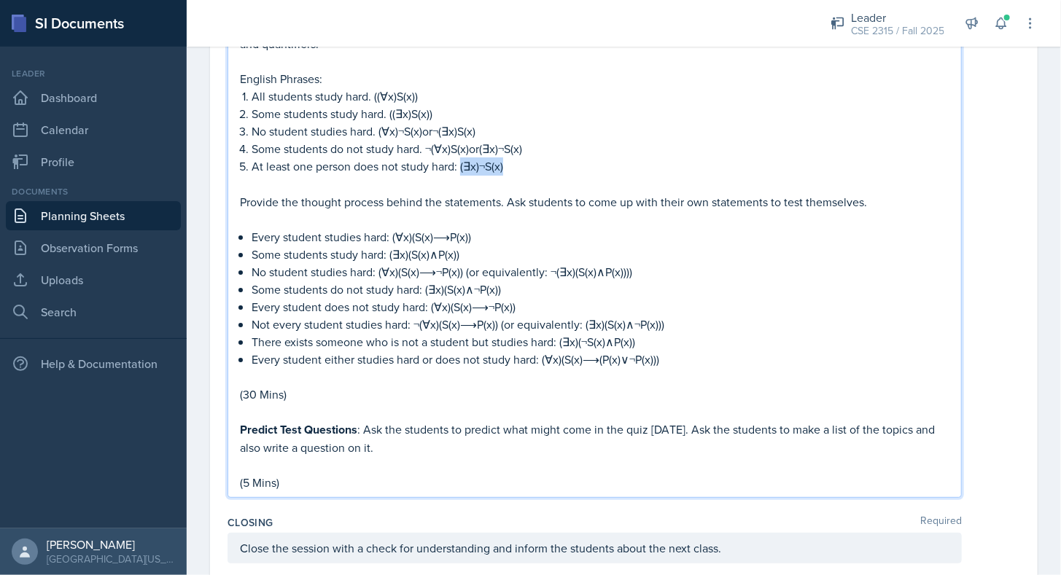
click at [505, 157] on p "At least one person does not study hard: (∃x)¬S(x)" at bounding box center [600, 166] width 698 height 18
drag, startPoint x: 392, startPoint y: 223, endPoint x: 481, endPoint y: 223, distance: 88.9
click at [481, 228] on p "Every student studies hard: (∀x)(S(x)⟶P(x))" at bounding box center [600, 236] width 698 height 17
click at [395, 246] on p "Some students study hard: (∃x)(S(x)∧P(x))" at bounding box center [600, 254] width 698 height 17
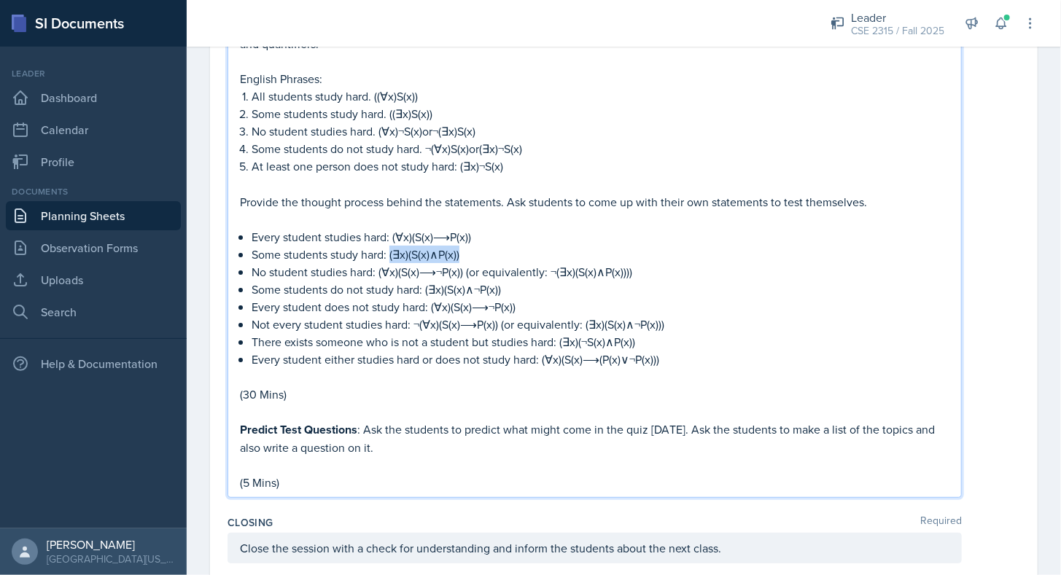
drag, startPoint x: 465, startPoint y: 245, endPoint x: 389, endPoint y: 245, distance: 75.8
click at [389, 246] on p "Some students study hard: (∃x)(S(x)∧P(x))" at bounding box center [600, 254] width 698 height 17
drag, startPoint x: 377, startPoint y: 259, endPoint x: 464, endPoint y: 255, distance: 87.5
click at [464, 263] on p "No student studies hard: (∀x)(S(x)⟶¬P(x)) (or equivalently: ¬(∃x)(S(x)∧P(x))))" at bounding box center [600, 271] width 698 height 17
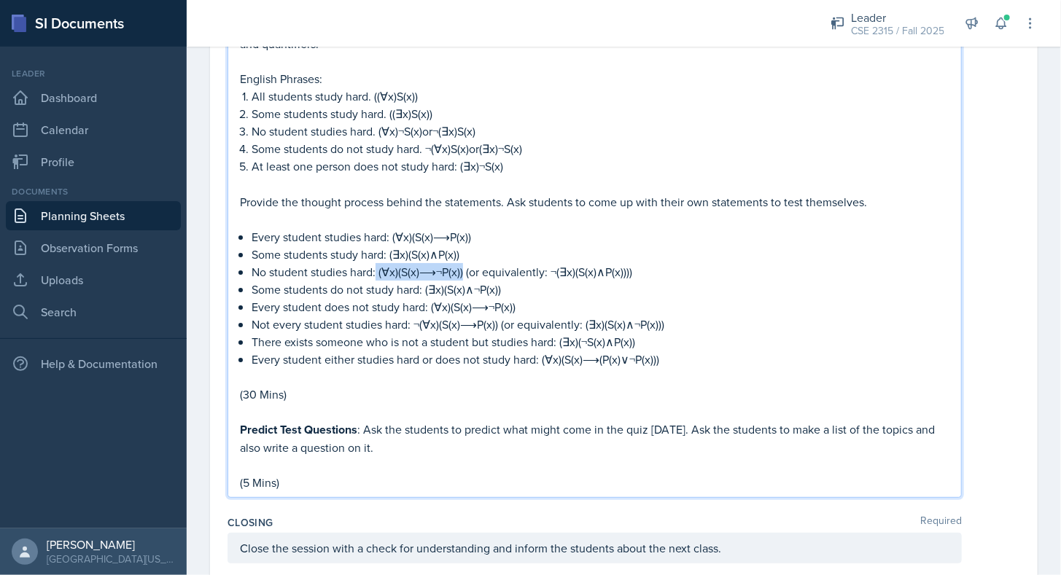
click at [464, 263] on p "No student studies hard: (∀x)(S(x)⟶¬P(x)) (or equivalently: ¬(∃x)(S(x)∧P(x))))" at bounding box center [600, 271] width 698 height 17
drag, startPoint x: 552, startPoint y: 255, endPoint x: 630, endPoint y: 258, distance: 78.8
click at [630, 263] on p "No student studies hard: (∀x)(S(x)⟶¬P(x)) (or equivalently: ¬(∃x)(S(x)∧P(x))))" at bounding box center [600, 271] width 698 height 17
drag, startPoint x: 426, startPoint y: 275, endPoint x: 504, endPoint y: 270, distance: 78.8
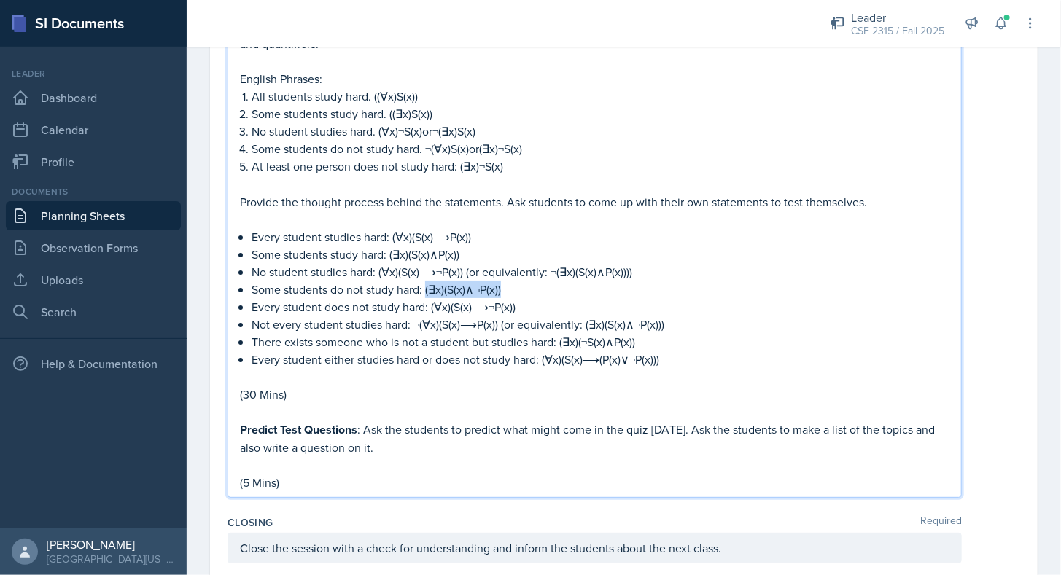
click at [504, 281] on p "Some students do not study hard: (∃x)(S(x)∧¬P(x))" at bounding box center [600, 289] width 698 height 17
drag, startPoint x: 428, startPoint y: 297, endPoint x: 535, endPoint y: 296, distance: 107.1
click at [535, 298] on p "Every student does not study hard: (∀x)(S(x)⟶¬P(x))" at bounding box center [600, 306] width 698 height 17
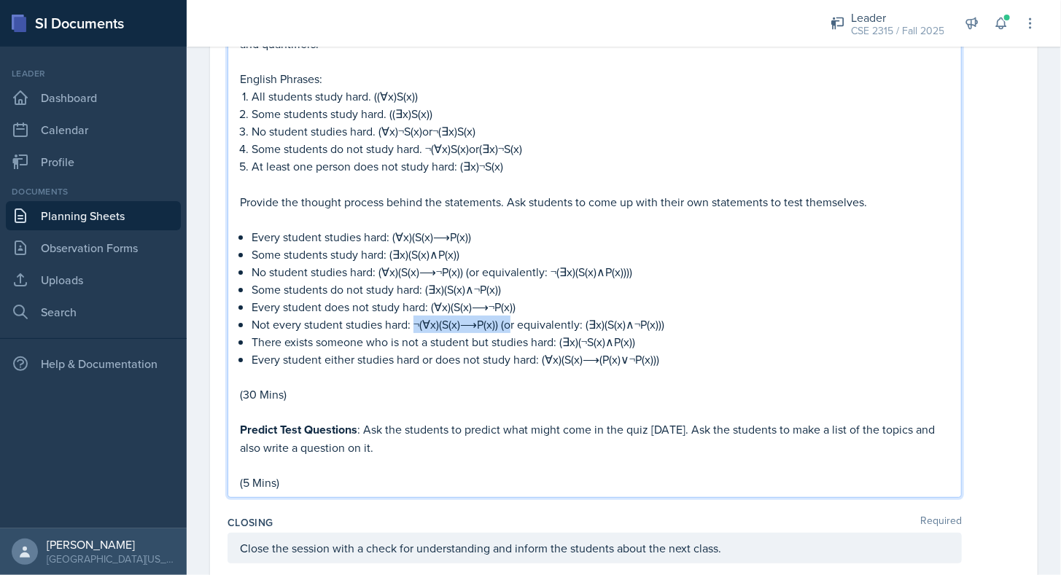
drag, startPoint x: 415, startPoint y: 311, endPoint x: 505, endPoint y: 305, distance: 89.8
click at [505, 316] on p "Not every student studies hard: ¬(∀x)(S(x)⟶P(x)) (or equivalently: (∃x)(S(x)∧¬P…" at bounding box center [600, 324] width 698 height 17
drag, startPoint x: 415, startPoint y: 311, endPoint x: 501, endPoint y: 312, distance: 86.7
click at [501, 316] on p "Not every student studies hard: ¬(∀x)(S(x)⟶P(x)) (or equivalently: (∃x)(S(x)∧¬P…" at bounding box center [600, 324] width 698 height 17
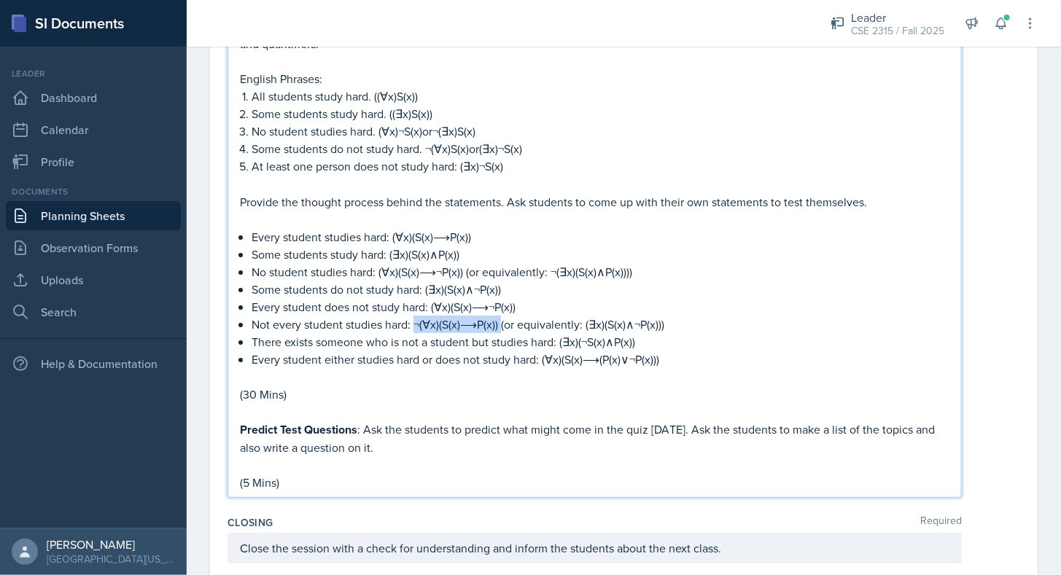
click at [501, 316] on p "Not every student studies hard: ¬(∀x)(S(x)⟶P(x)) (or equivalently: (∃x)(S(x)∧¬P…" at bounding box center [600, 324] width 698 height 17
drag, startPoint x: 250, startPoint y: 327, endPoint x: 552, endPoint y: 321, distance: 302.6
click at [552, 333] on p "There exists someone who is not a student but studies hard: (∃x)(¬S(x)∧P(x))" at bounding box center [600, 341] width 698 height 17
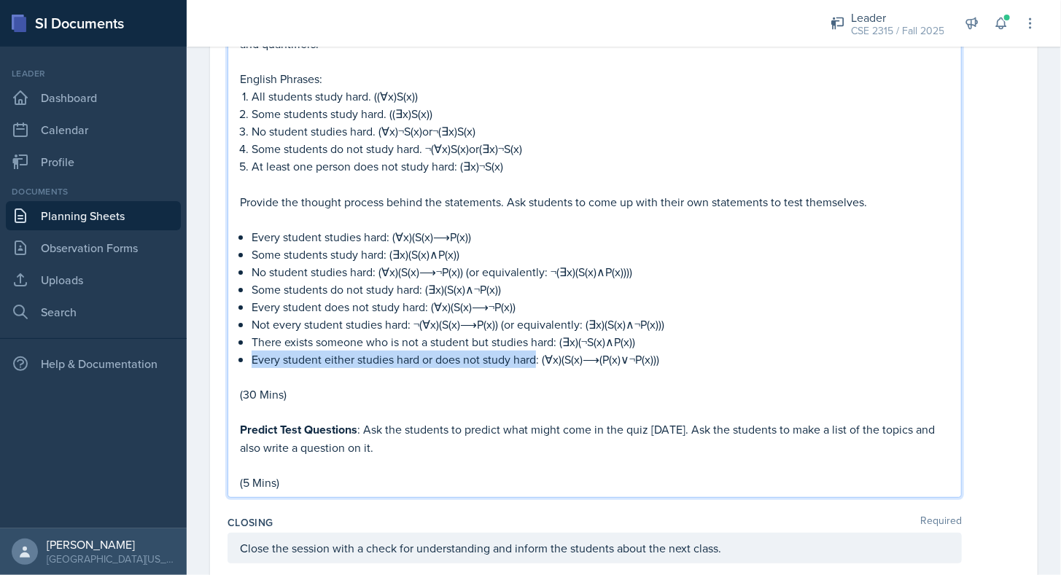
drag, startPoint x: 251, startPoint y: 346, endPoint x: 537, endPoint y: 347, distance: 285.7
click at [537, 351] on p "Every student either studies hard or does not study hard: (∀x)(S(x)⟶(P(x)∨¬P(x)…" at bounding box center [600, 359] width 698 height 17
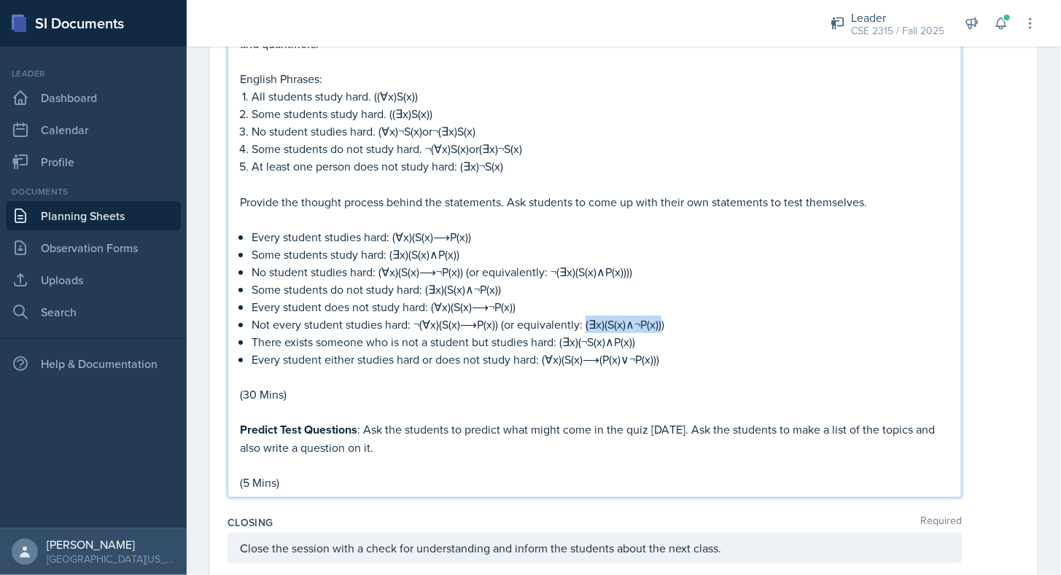
drag, startPoint x: 585, startPoint y: 311, endPoint x: 662, endPoint y: 306, distance: 76.7
click at [662, 316] on p "Not every student studies hard: ¬(∀x)(S(x)⟶P(x)) (or equivalently: (∃x)(S(x)∧¬P…" at bounding box center [600, 324] width 698 height 17
click at [661, 316] on p "Not every student studies hard: ¬(∀x)(S(x)⟶P(x)) (or equivalently: (∃x)(S(x)∧¬P…" at bounding box center [600, 324] width 698 height 17
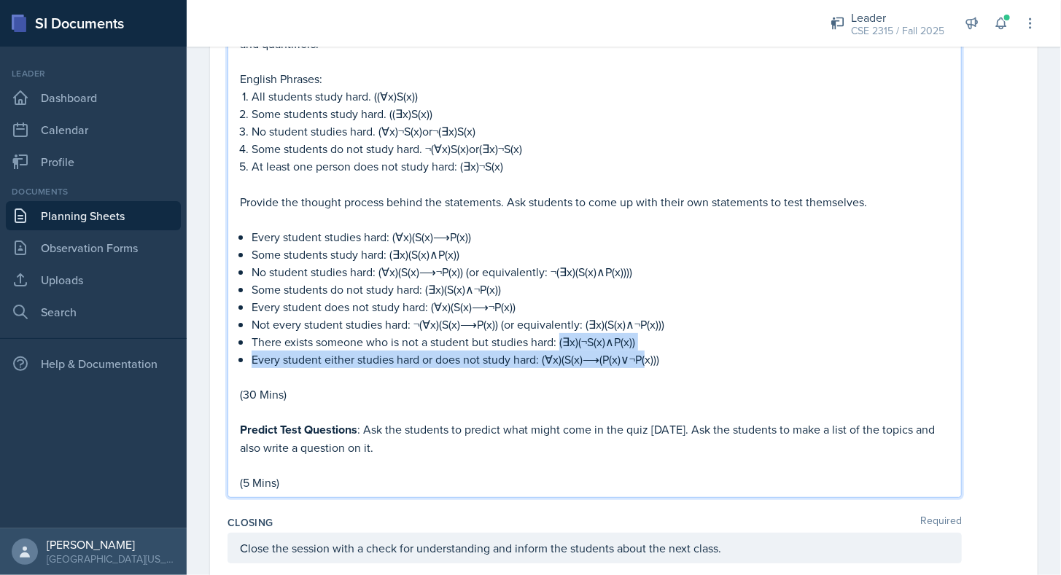
drag, startPoint x: 560, startPoint y: 329, endPoint x: 648, endPoint y: 340, distance: 88.9
click at [648, 340] on ul "Every student studies hard: (∀x)(S(x)⟶P(x)) Some students study hard: (∃x)(S(x)…" at bounding box center [600, 298] width 698 height 140
click at [648, 333] on p "There exists someone who is not a student but studies hard: (∃x)(¬S(x)∧P(x))" at bounding box center [600, 341] width 698 height 17
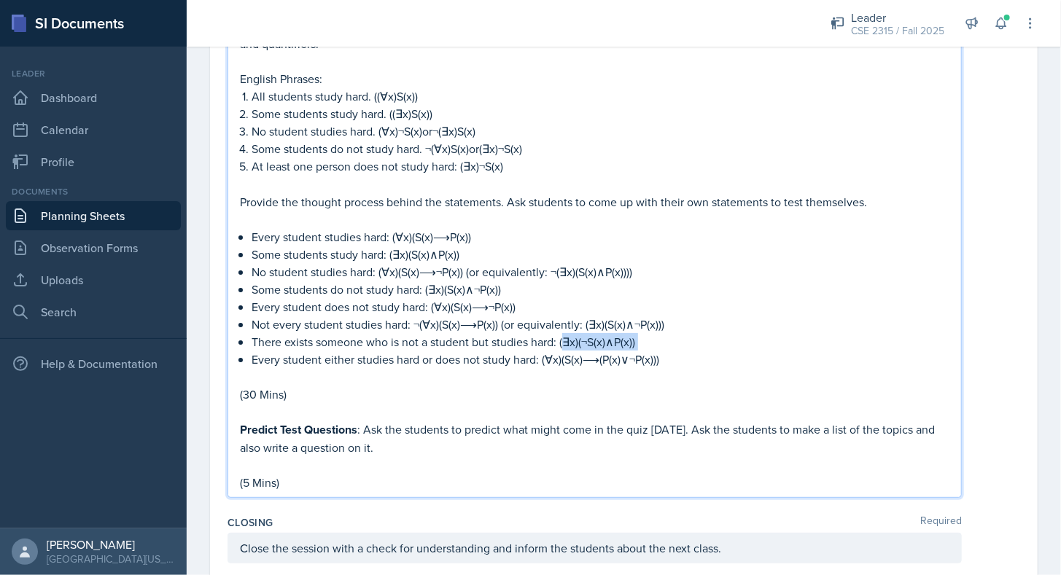
drag, startPoint x: 648, startPoint y: 328, endPoint x: 563, endPoint y: 332, distance: 84.6
click at [563, 333] on p "There exists someone who is not a student but studies hard: (∃x)(¬S(x)∧P(x))" at bounding box center [600, 341] width 698 height 17
click at [649, 335] on p "There exists someone who is not a student but studies hard: ∃x)(¬S(x)∧P(x))" at bounding box center [600, 341] width 698 height 17
click at [253, 351] on p "(Every student either studies hard or does not study hard: (∀x)(S(x)⟶(P(x)∨¬P(x…" at bounding box center [600, 359] width 698 height 17
click at [554, 333] on p "There exists someone who is not a student but studies hard: ∃x)(¬S(x)∧P(x))" at bounding box center [600, 341] width 698 height 17
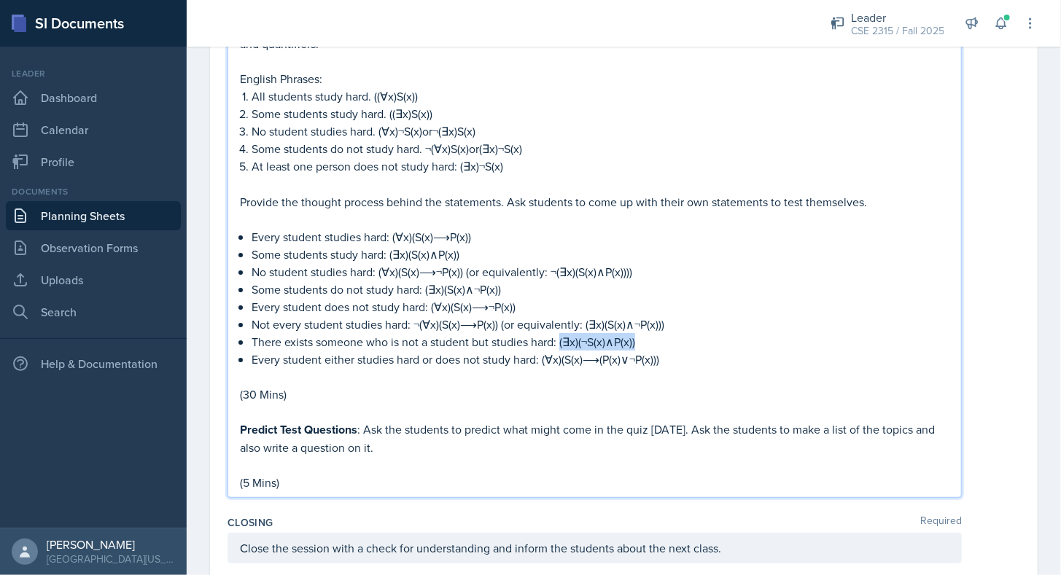
drag, startPoint x: 652, startPoint y: 323, endPoint x: 561, endPoint y: 326, distance: 91.9
click at [561, 333] on p "There exists someone who is not a student but studies hard: (∃x)(¬S(x)∧P(x))" at bounding box center [600, 341] width 698 height 17
drag, startPoint x: 561, startPoint y: 326, endPoint x: 642, endPoint y: 323, distance: 81.7
click at [642, 333] on p "There exists someone who is not a student but studies hard: (∃x)(¬S(x)∧P(x))" at bounding box center [600, 341] width 698 height 17
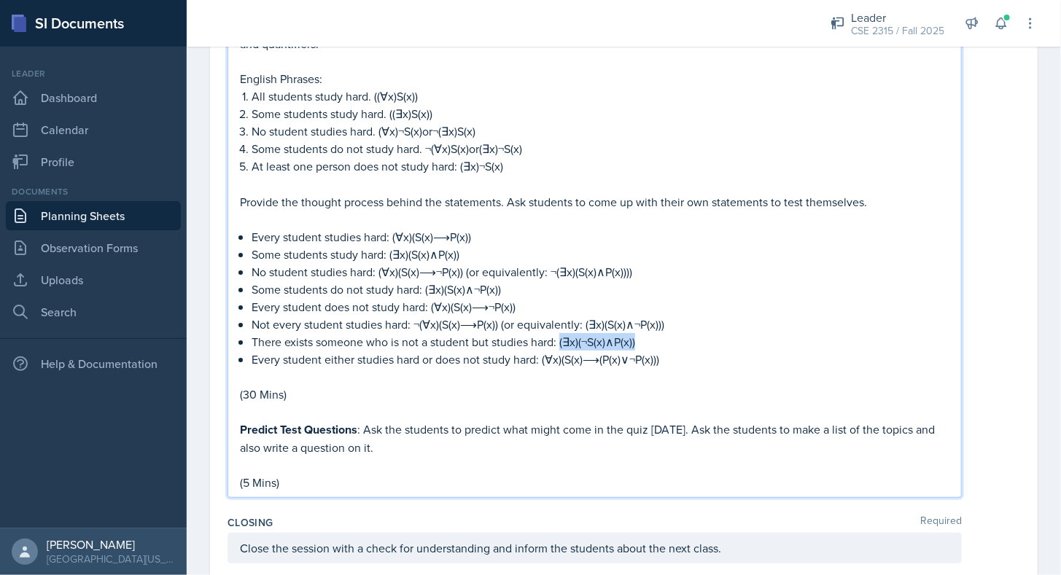
click at [642, 333] on p "There exists someone who is not a student but studies hard: (∃x)(¬S(x)∧P(x))" at bounding box center [600, 341] width 698 height 17
drag, startPoint x: 679, startPoint y: 354, endPoint x: 542, endPoint y: 345, distance: 137.3
click at [542, 351] on p "Every student either studies hard or does not study hard: (∀x)(S(x)⟶(P(x)∨¬P(x)…" at bounding box center [600, 359] width 698 height 17
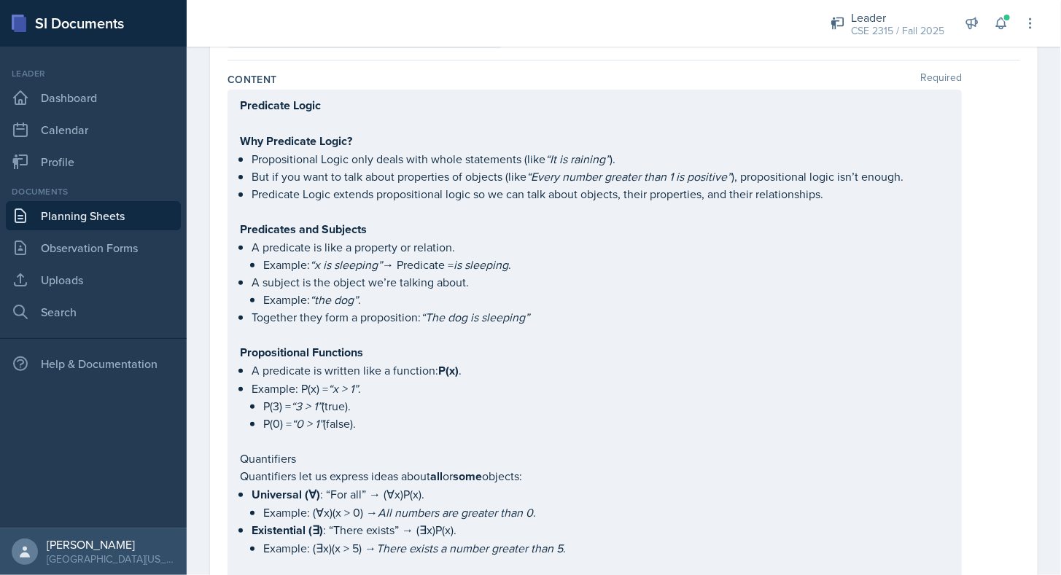
scroll to position [0, 0]
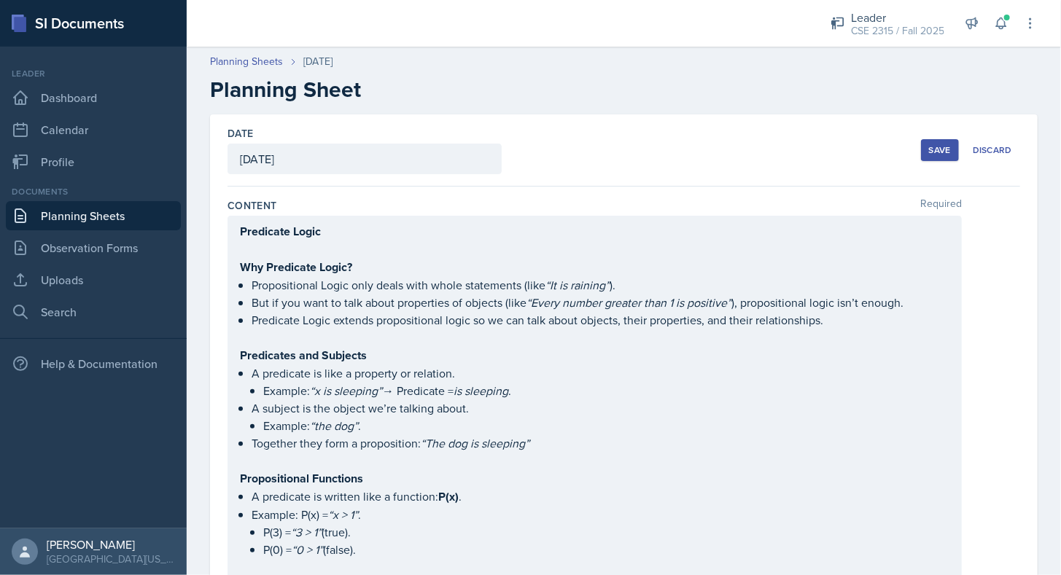
click at [942, 147] on button "Save" at bounding box center [940, 150] width 38 height 22
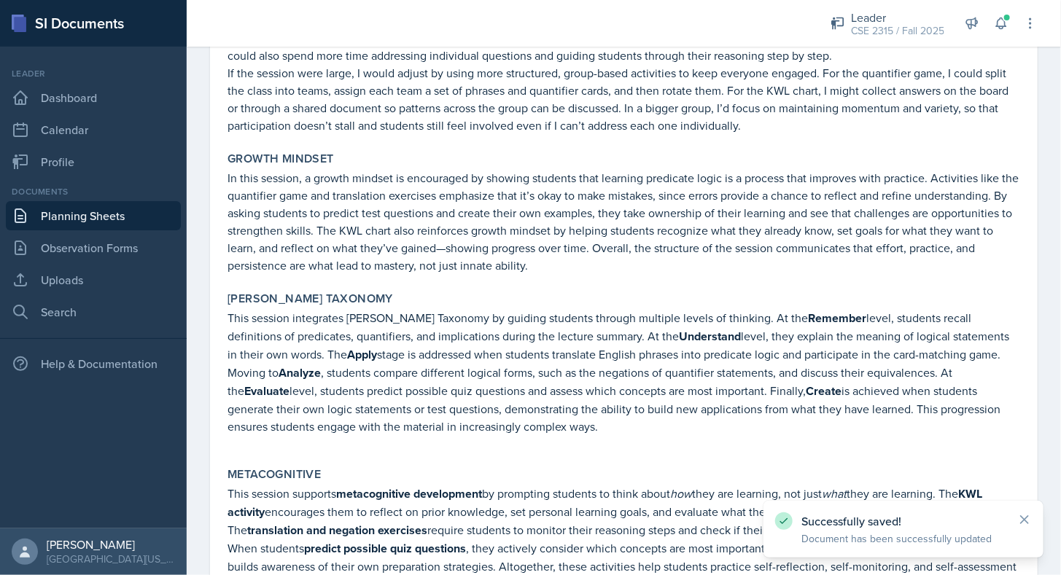
scroll to position [3243, 0]
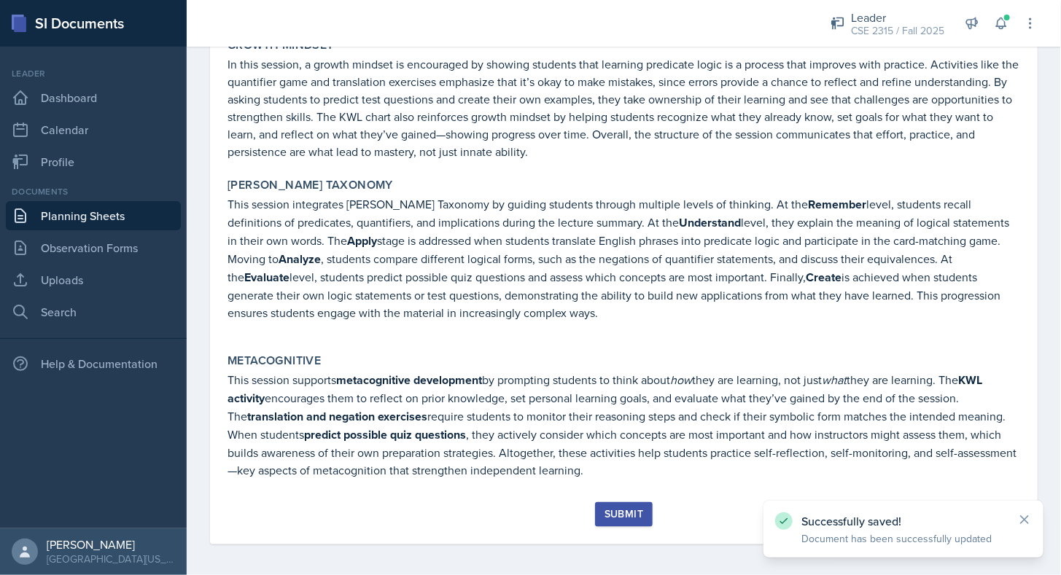
click at [625, 502] on button "Submit" at bounding box center [624, 514] width 58 height 25
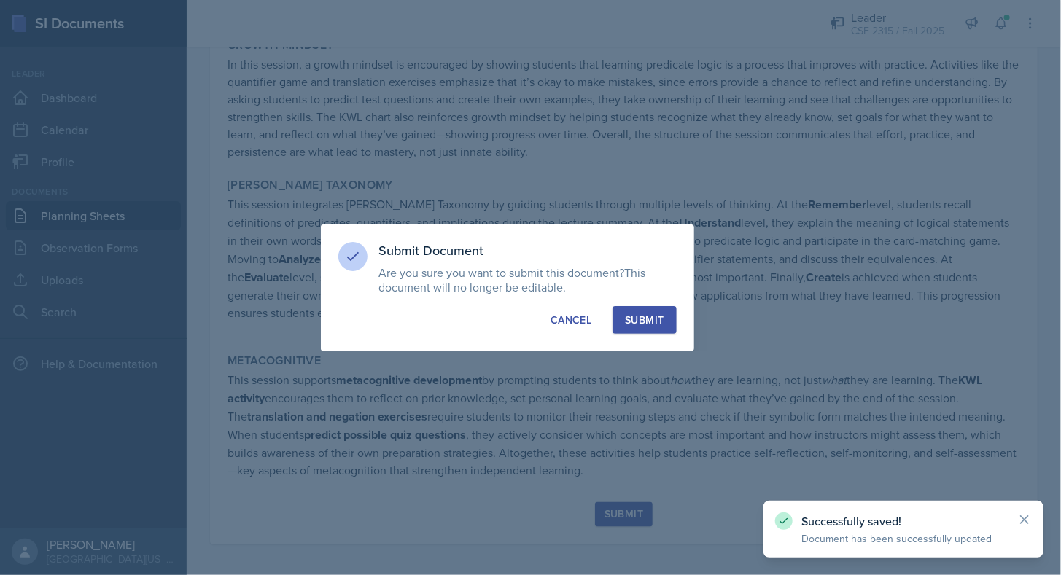
click at [651, 324] on div "Submit" at bounding box center [644, 320] width 39 height 15
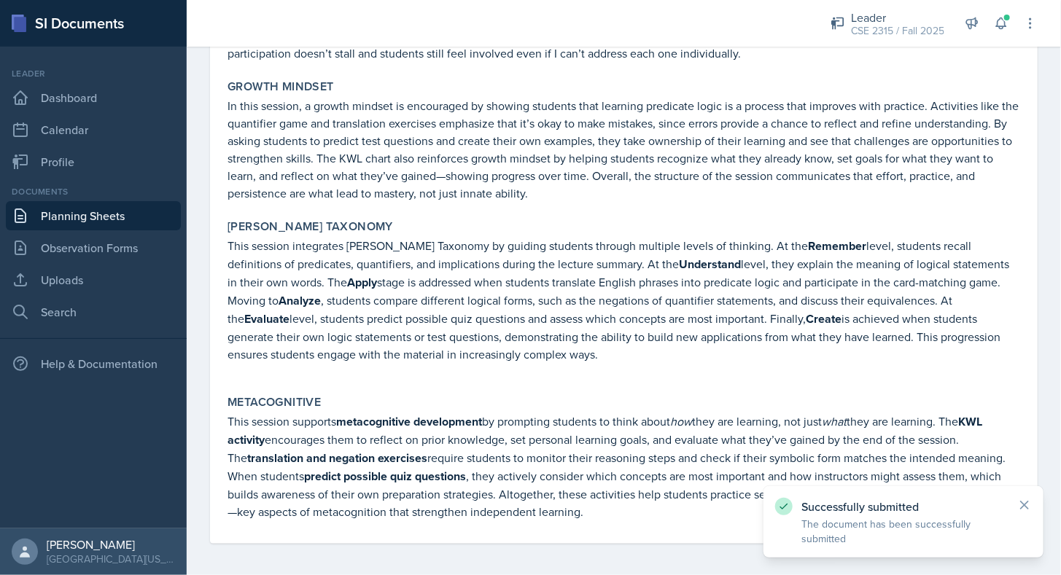
click at [131, 206] on link "Planning Sheets" at bounding box center [93, 215] width 175 height 29
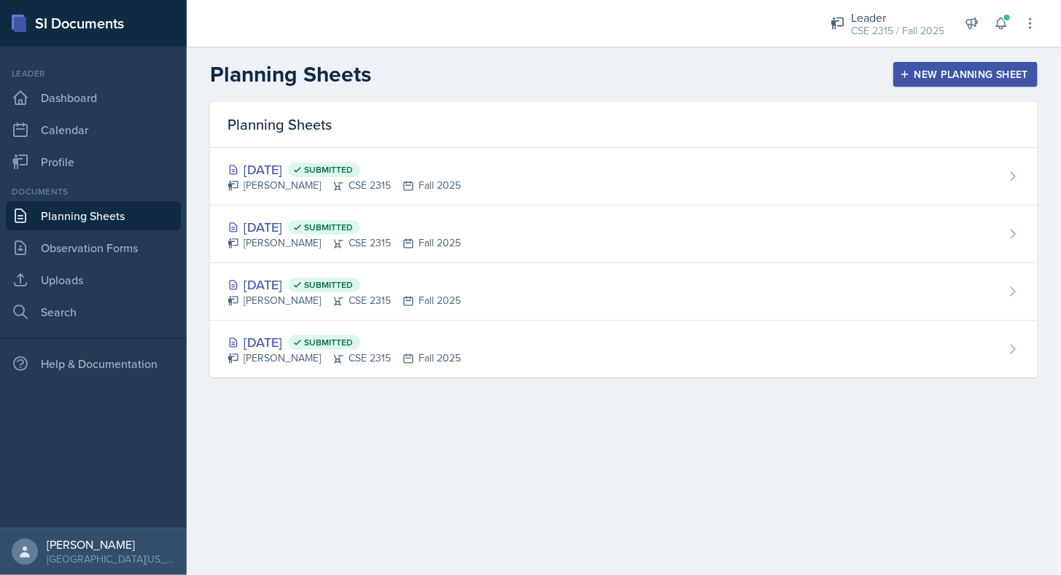
click at [516, 480] on main "Planning Sheets New Planning Sheet Planning Sheets [DATE] Submitted [PERSON_NAM…" at bounding box center [624, 311] width 874 height 528
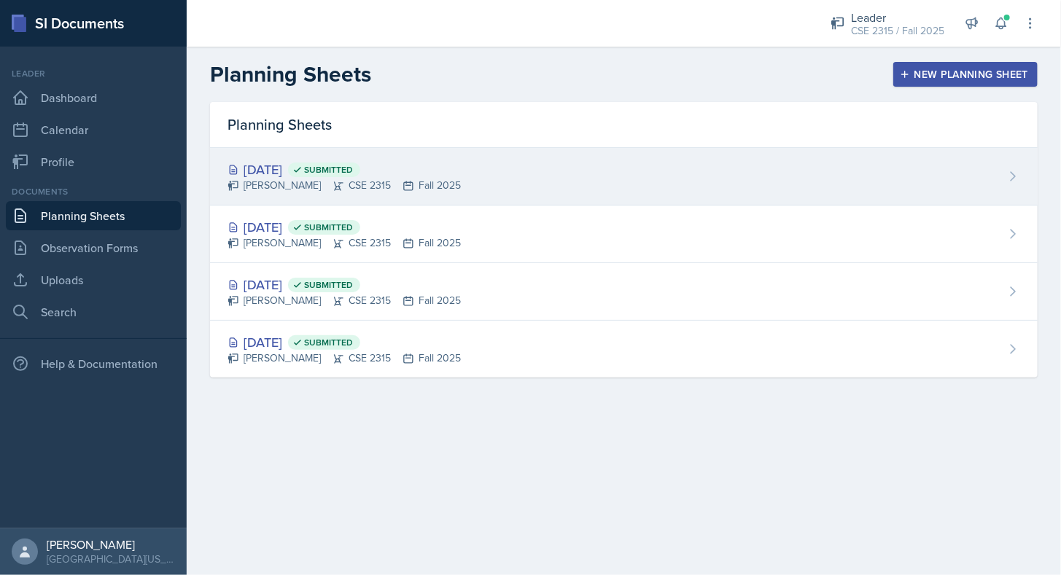
click at [628, 171] on div "[DATE] Submitted [PERSON_NAME] CSE 2315 Fall 2025" at bounding box center [623, 177] width 827 height 58
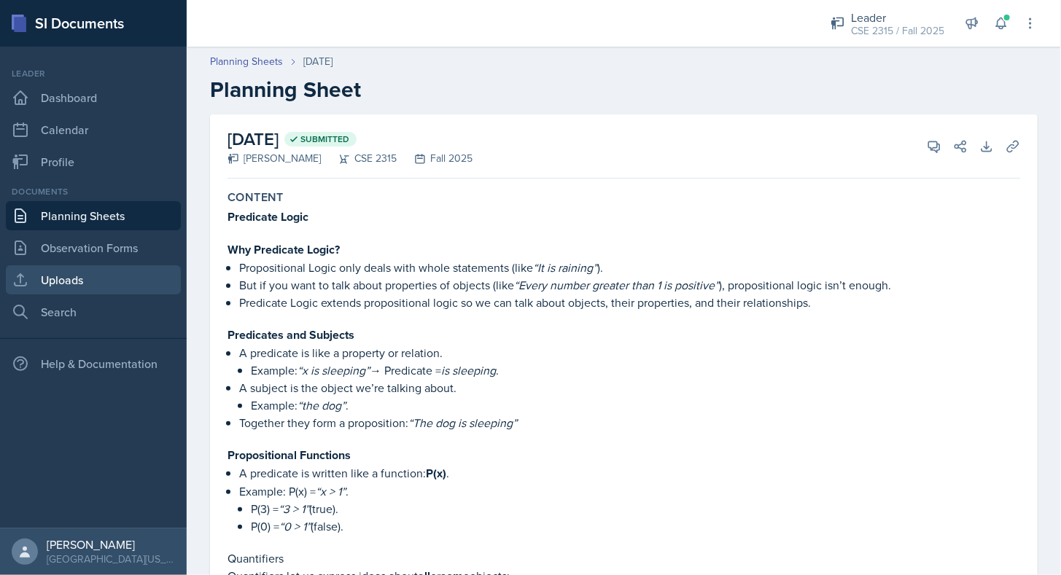
click at [91, 276] on link "Uploads" at bounding box center [93, 279] width 175 height 29
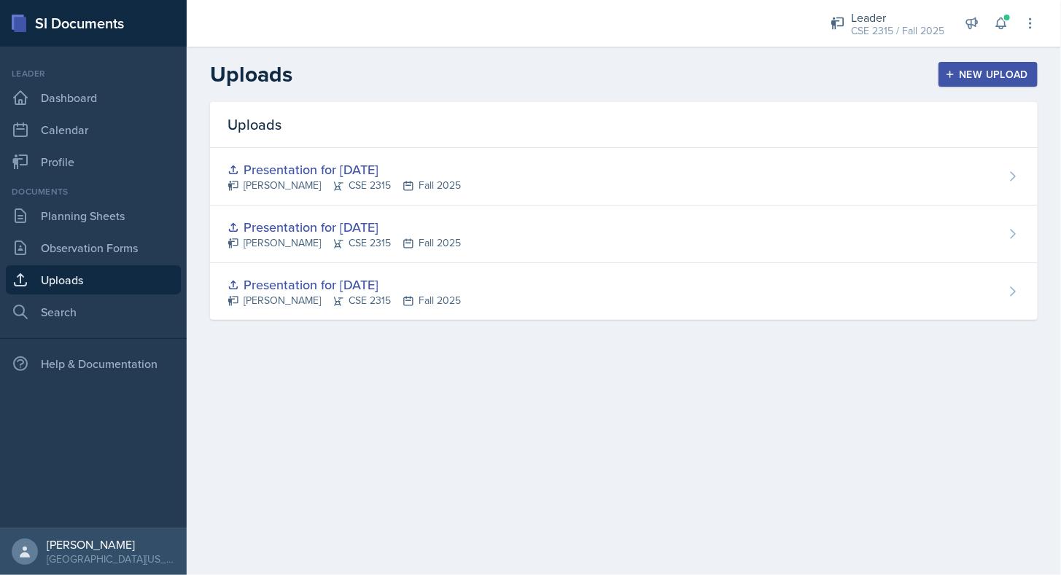
click at [959, 83] on button "New Upload" at bounding box center [988, 74] width 100 height 25
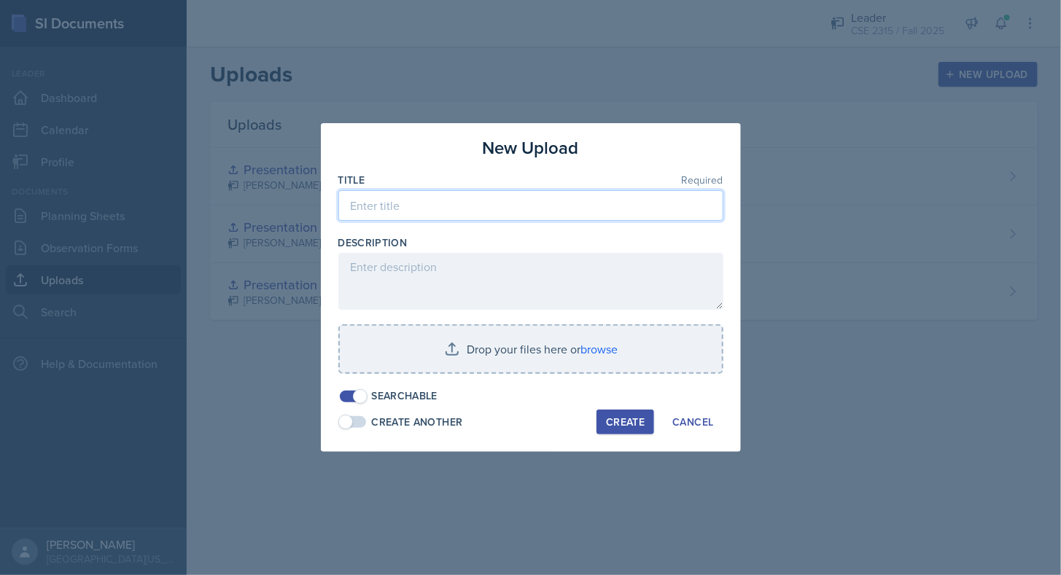
click at [458, 206] on input at bounding box center [530, 205] width 385 height 31
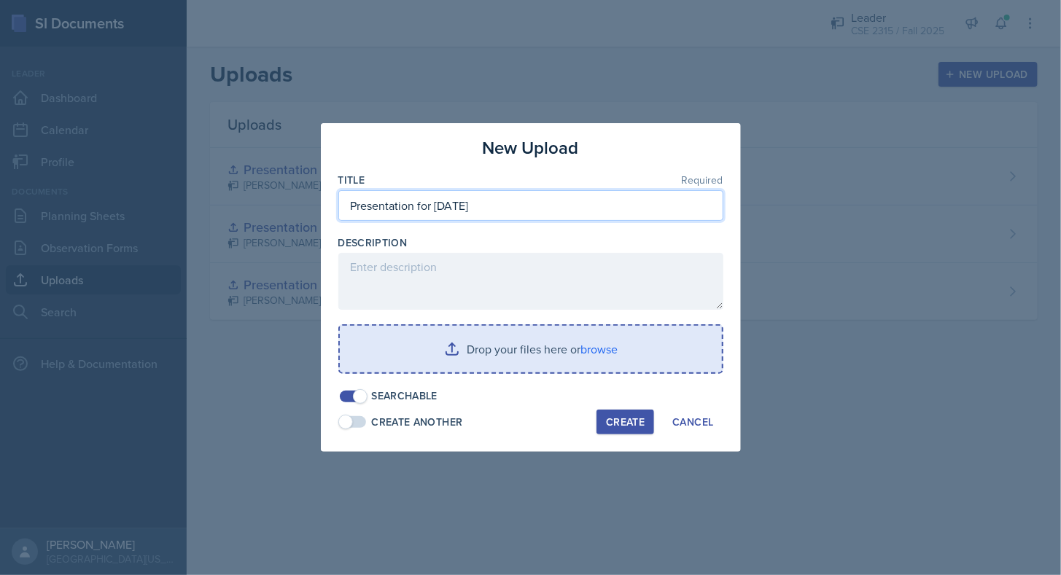
type input "Presentation for [DATE]"
click at [483, 356] on input "file" at bounding box center [531, 349] width 382 height 47
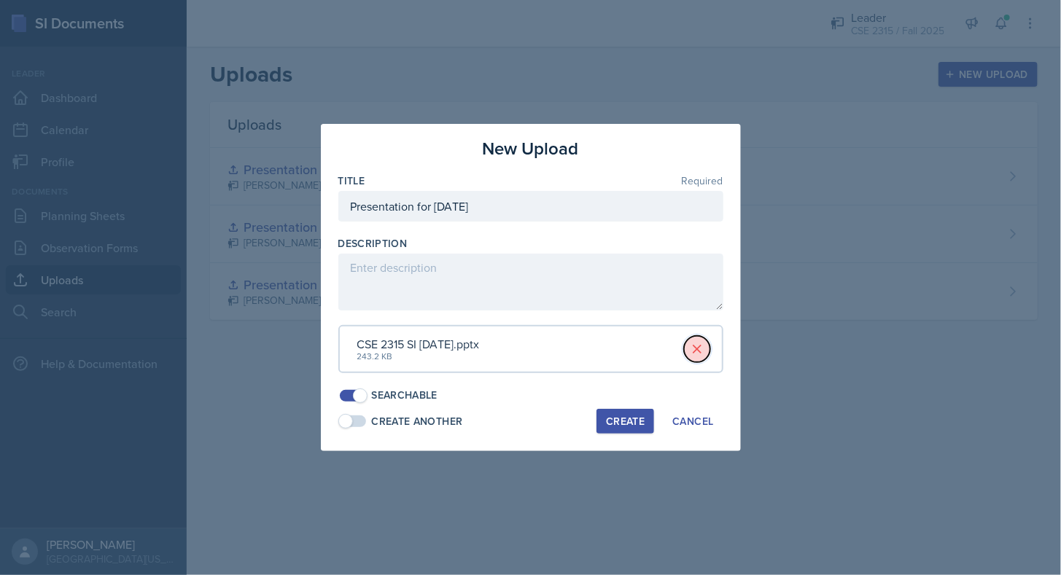
click at [706, 343] on button at bounding box center [697, 349] width 26 height 26
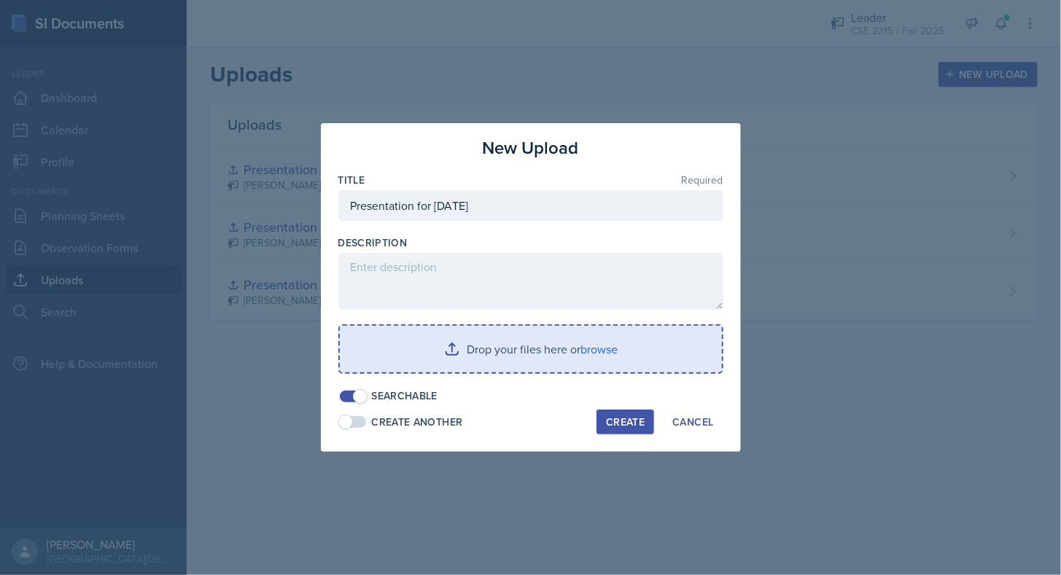
click at [544, 335] on input "file" at bounding box center [531, 349] width 382 height 47
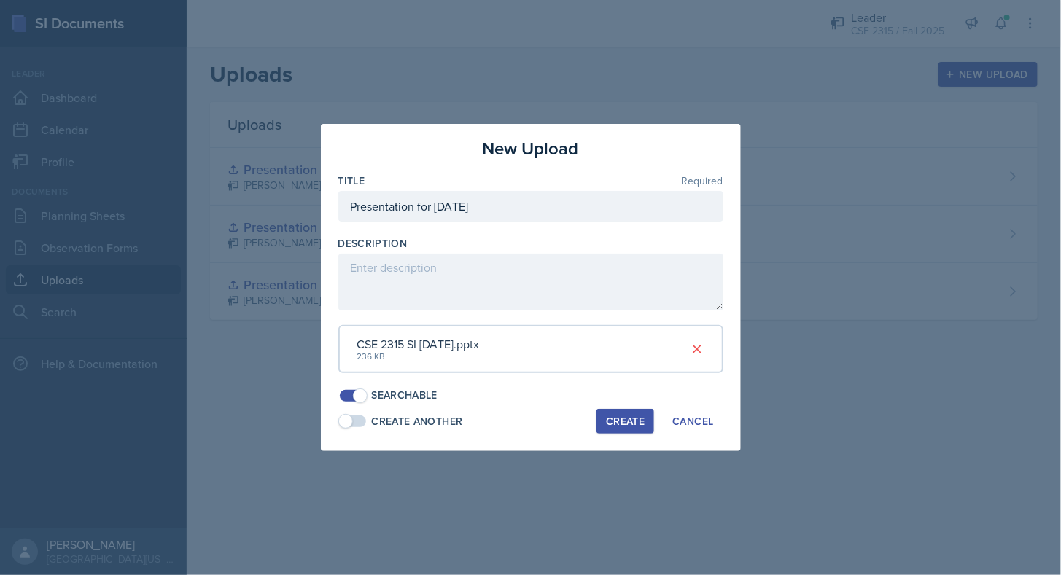
click at [624, 410] on button "Create" at bounding box center [625, 421] width 58 height 25
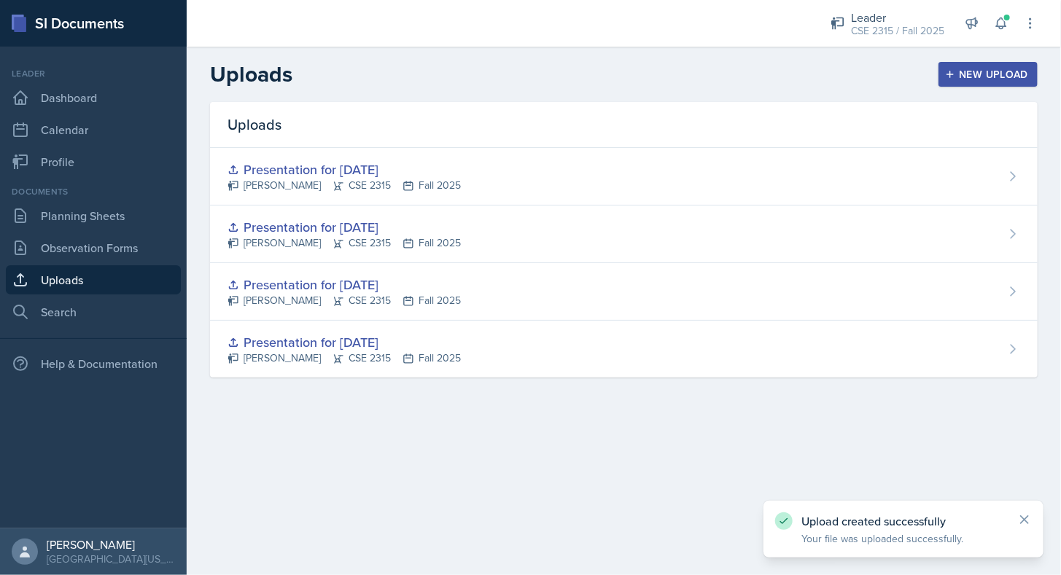
click at [507, 433] on main "Uploads New Upload Uploads Presentation for [DATE] [PERSON_NAME] CSE 2315 Fall …" at bounding box center [624, 311] width 874 height 528
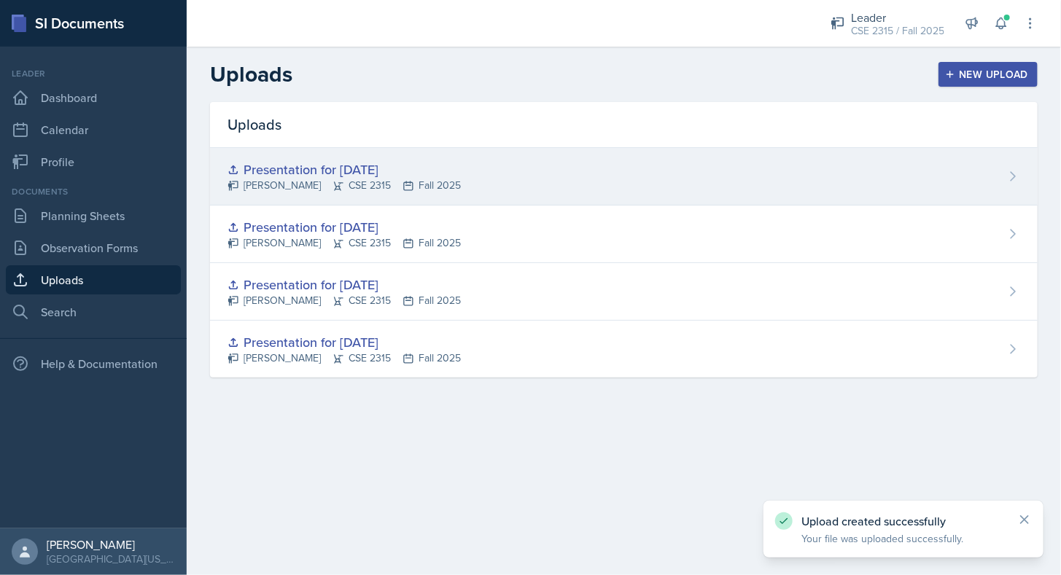
click at [917, 163] on div "Presentation for [DATE] [PERSON_NAME] CSE 2315 Fall 2025" at bounding box center [623, 177] width 827 height 58
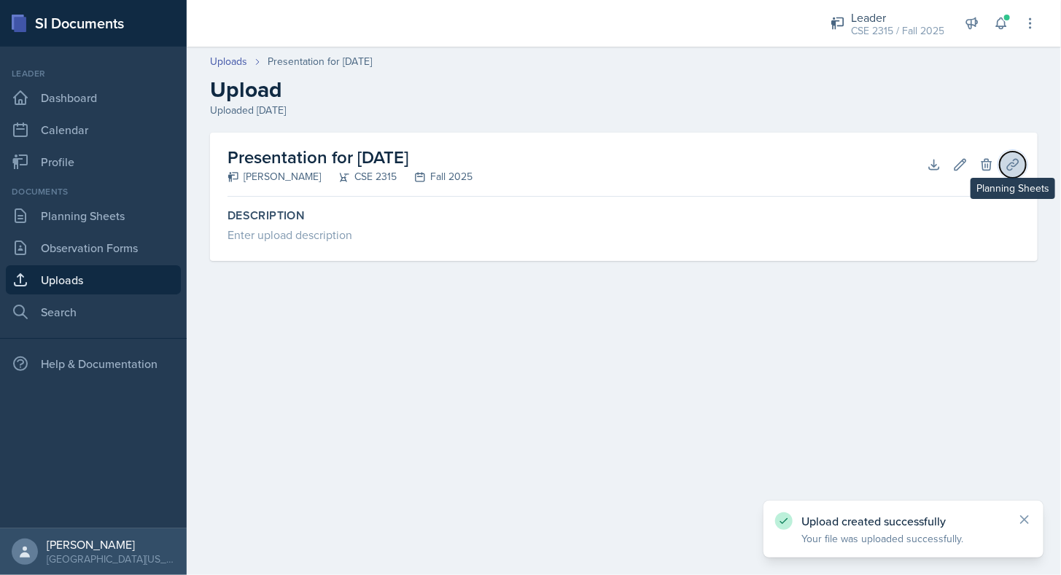
click at [1015, 166] on icon at bounding box center [1012, 164] width 15 height 15
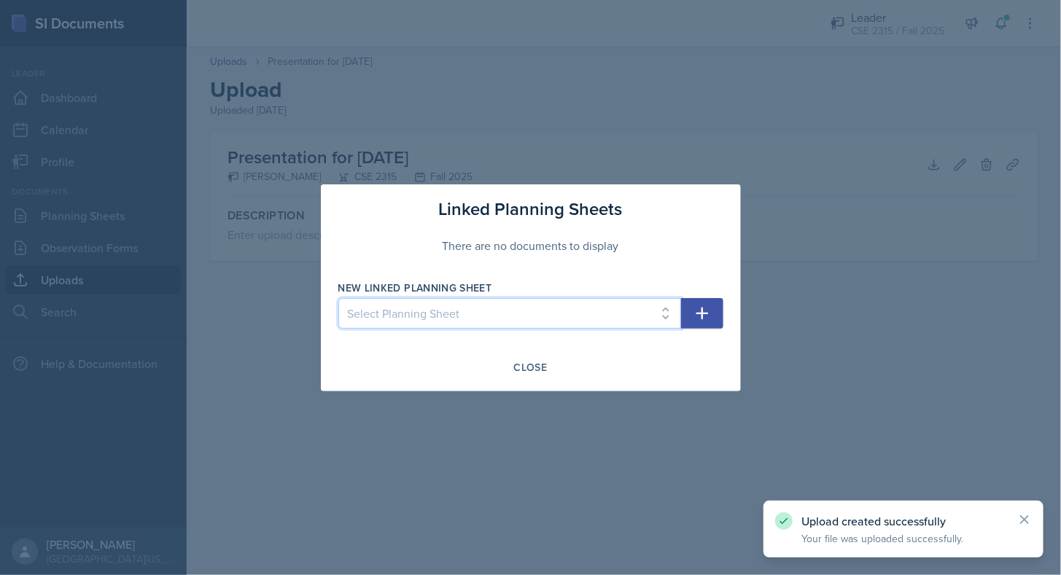
click at [655, 311] on select "Select Planning Sheet [DATE] [DATE] [DATE] [DATE]" at bounding box center [509, 313] width 343 height 31
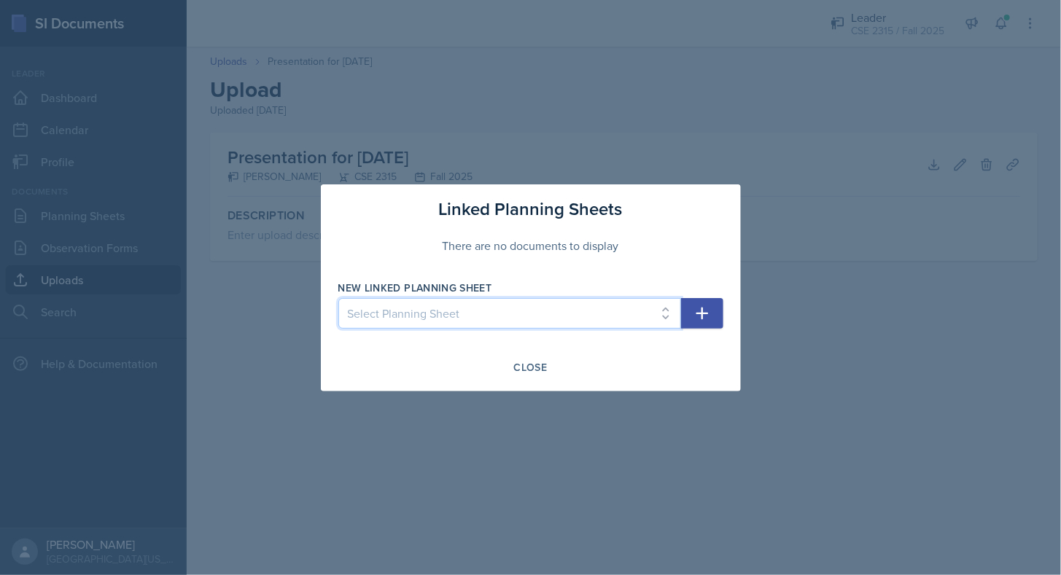
select select "de4dd884-ef3d-4adc-8bc4-3f577439c2bf"
click at [338, 298] on select "Select Planning Sheet [DATE] [DATE] [DATE] [DATE]" at bounding box center [509, 313] width 343 height 31
click at [704, 320] on icon "button" at bounding box center [701, 313] width 17 height 17
select select
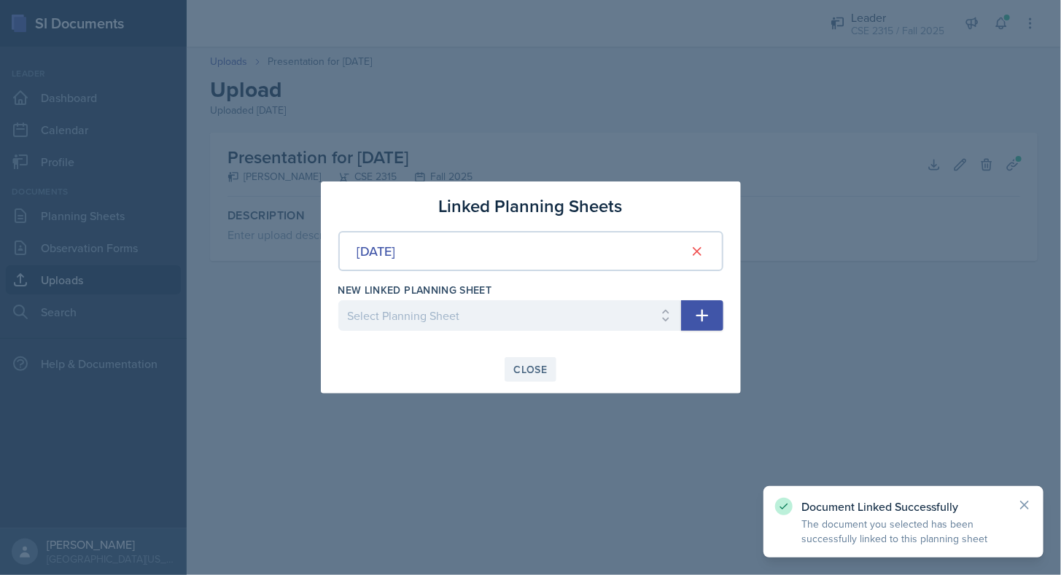
click at [523, 376] on button "Close" at bounding box center [530, 369] width 52 height 25
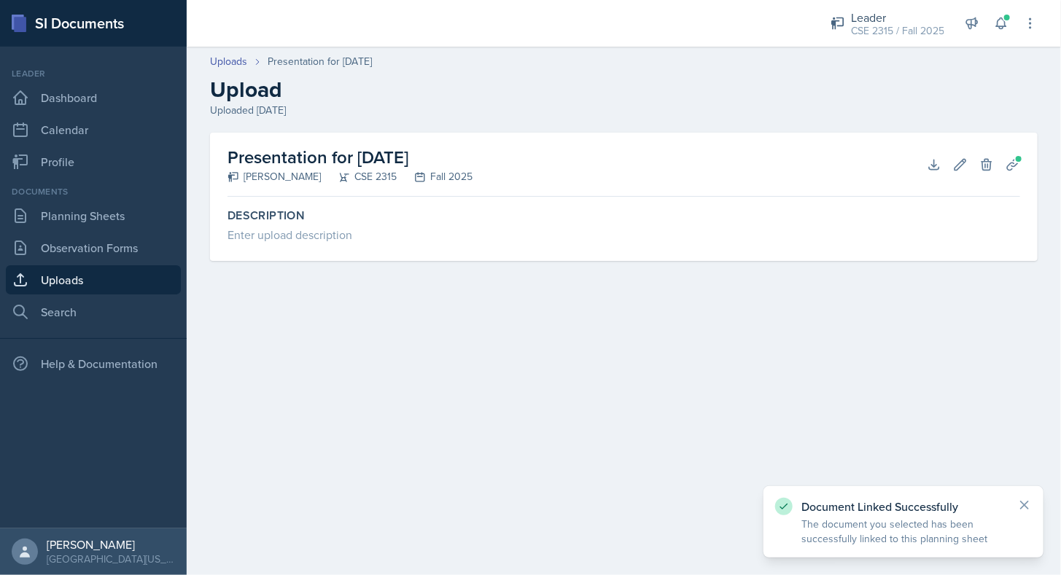
click at [391, 353] on main "Uploads Presentation for [DATE] Upload Uploaded [DATE] Presentation for [DATE] …" at bounding box center [624, 311] width 874 height 528
